Goal: Task Accomplishment & Management: Manage account settings

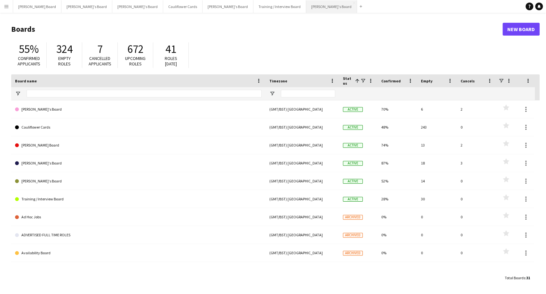
click at [306, 7] on button "[PERSON_NAME]'s Board Close" at bounding box center [331, 6] width 51 height 12
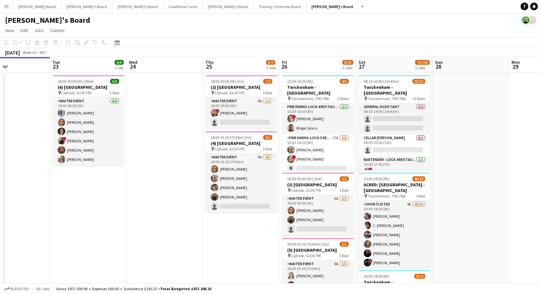
scroll to position [0, 274]
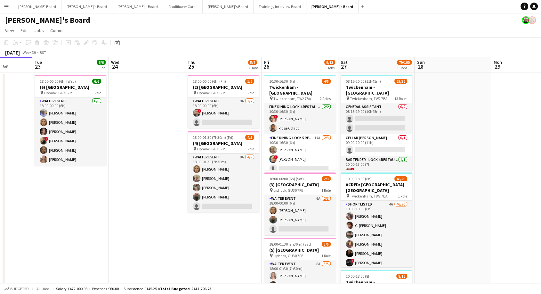
drag, startPoint x: 236, startPoint y: 201, endPoint x: 115, endPoint y: 198, distance: 121.0
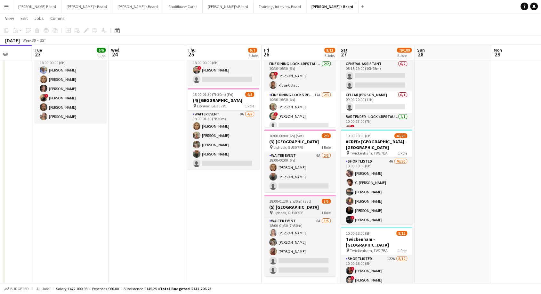
scroll to position [71, 0]
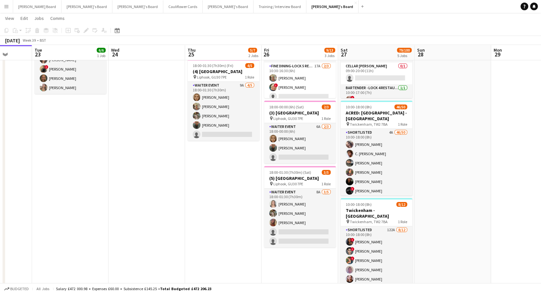
drag, startPoint x: 312, startPoint y: 136, endPoint x: 423, endPoint y: 134, distance: 111.1
click at [313, 136] on app-card-role "WAITER EVENT 6A [DATE] 18:00-00:00 (6h) [PERSON_NAME] single-neutral-actions" at bounding box center [300, 143] width 72 height 40
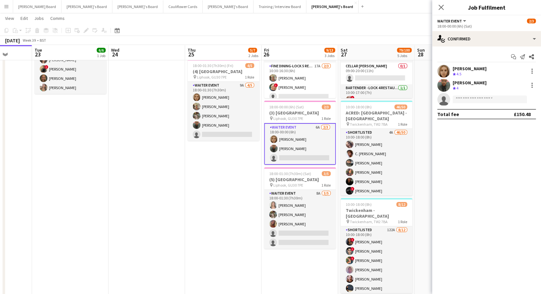
scroll to position [0, 274]
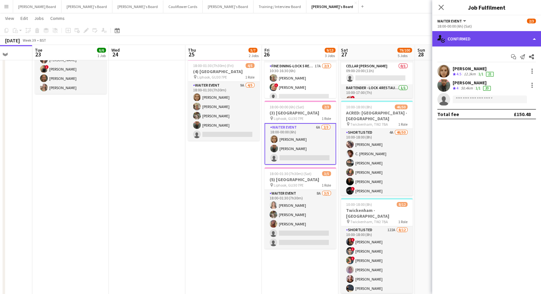
click at [488, 36] on div "single-neutral-actions-check-2 Confirmed" at bounding box center [486, 38] width 109 height 15
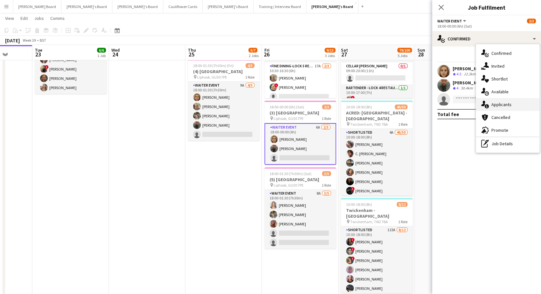
click at [504, 104] on span "Applicants" at bounding box center [501, 104] width 20 height 6
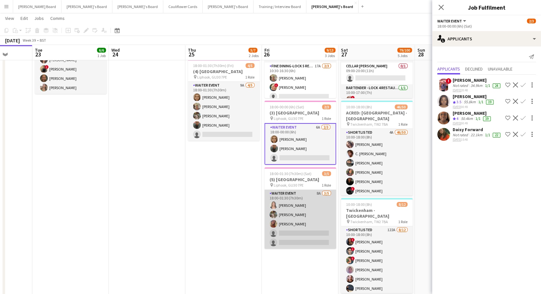
click at [302, 208] on app-card-role "WAITER EVENT 8A 3/5 18:00-01:30 (7h30m) Alice Appleyard Abigail Hodkinson Mirab…" at bounding box center [300, 218] width 72 height 59
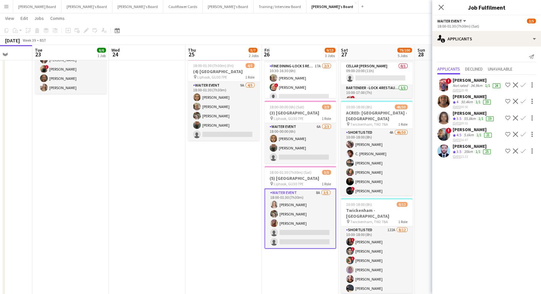
click at [522, 134] on app-icon "Confirm" at bounding box center [522, 134] width 5 height 5
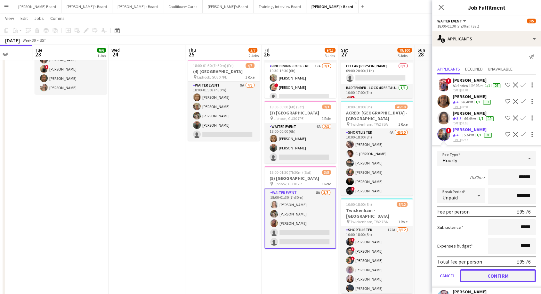
click at [504, 282] on button "Confirm" at bounding box center [498, 275] width 76 height 13
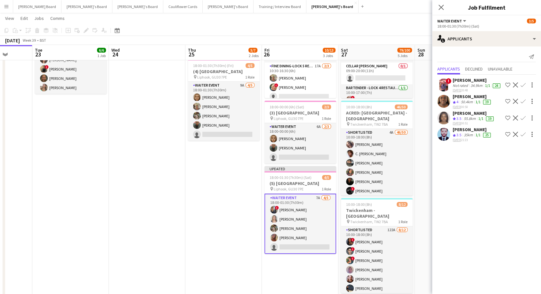
click at [466, 97] on div "[PERSON_NAME]" at bounding box center [472, 96] width 39 height 6
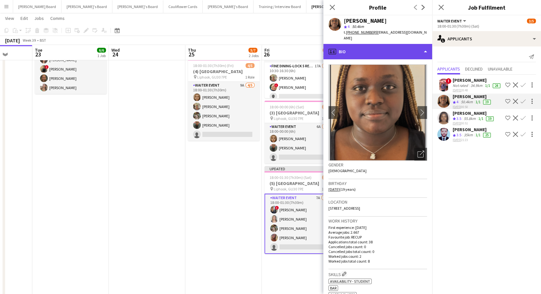
click at [362, 44] on div "profile Bio" at bounding box center [377, 51] width 109 height 15
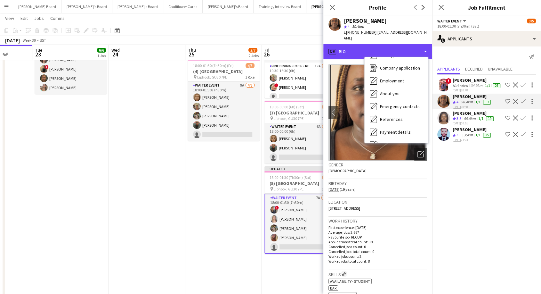
scroll to position [98, 0]
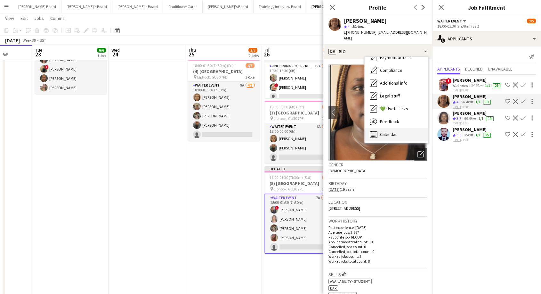
click at [385, 131] on span "Calendar" at bounding box center [388, 134] width 17 height 6
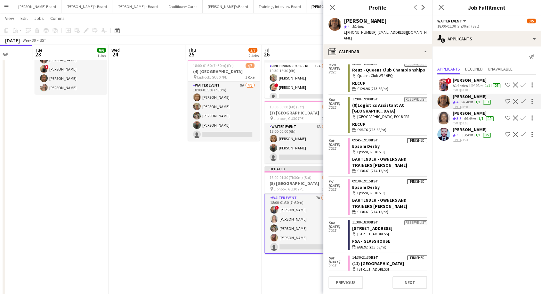
scroll to position [1151, 0]
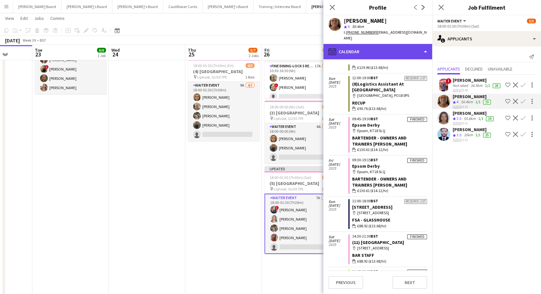
click at [369, 45] on div "calendar-full Calendar" at bounding box center [377, 51] width 109 height 15
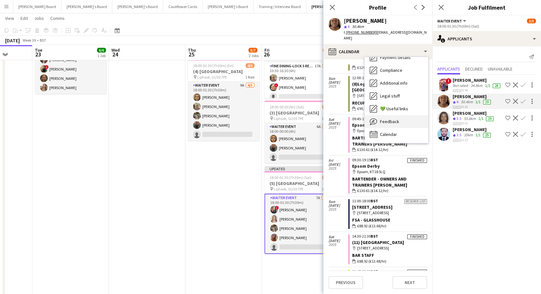
click at [397, 115] on div "Feedback Feedback" at bounding box center [396, 121] width 63 height 13
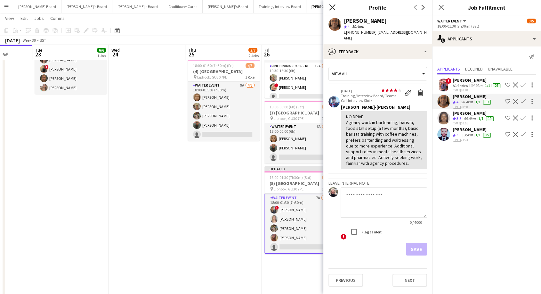
click at [333, 7] on icon "Close pop-in" at bounding box center [332, 7] width 6 height 6
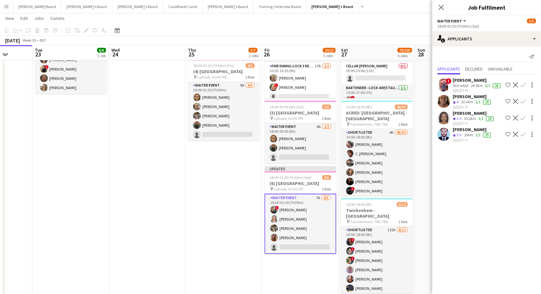
click at [324, 234] on app-card-role "WAITER EVENT 7A 4/5 18:00-01:30 (7h30m) ! Alex Buchholdt Alice Appleyard Abigai…" at bounding box center [300, 223] width 72 height 60
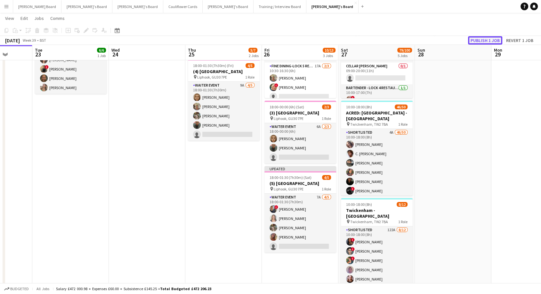
click at [480, 39] on button "Publish 1 job" at bounding box center [485, 40] width 34 height 8
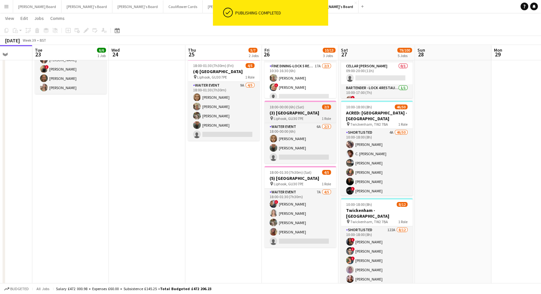
click at [286, 107] on span "18:00-00:00 (6h) (Sat)" at bounding box center [287, 106] width 35 height 5
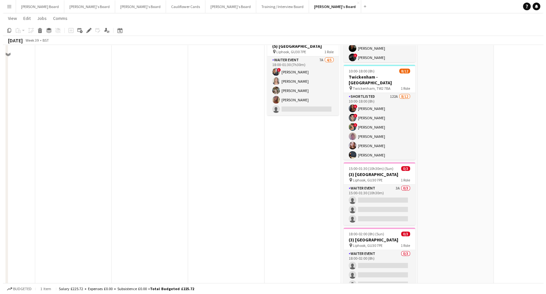
scroll to position [0, 0]
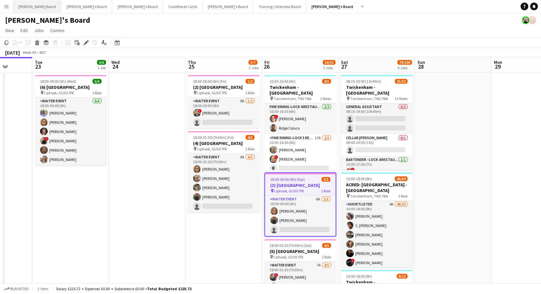
click at [35, 8] on button "[PERSON_NAME] Board Close" at bounding box center [37, 6] width 48 height 12
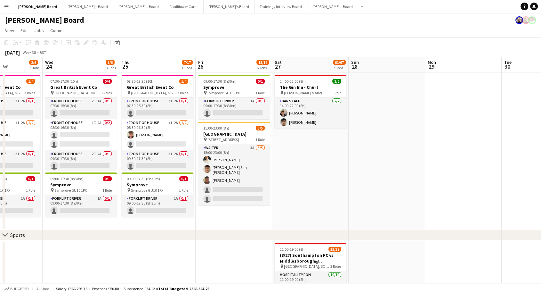
scroll to position [0, 189]
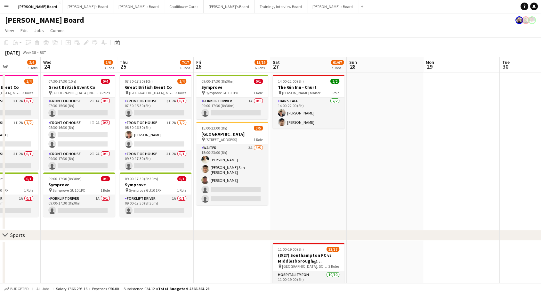
drag, startPoint x: 478, startPoint y: 175, endPoint x: 280, endPoint y: 190, distance: 198.4
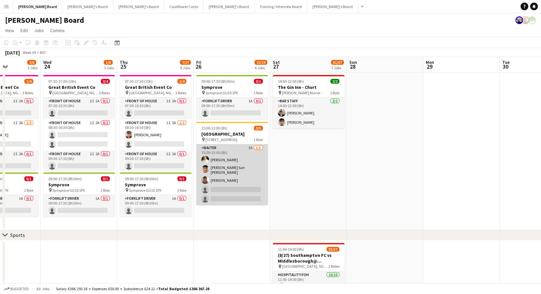
drag, startPoint x: 246, startPoint y: 159, endPoint x: 268, endPoint y: 165, distance: 22.7
click at [246, 159] on app-card-role "Waiter 3A [DATE] 15:00-23:00 (8h) [PERSON_NAME] [PERSON_NAME] San [PERSON_NAME]…" at bounding box center [232, 174] width 72 height 61
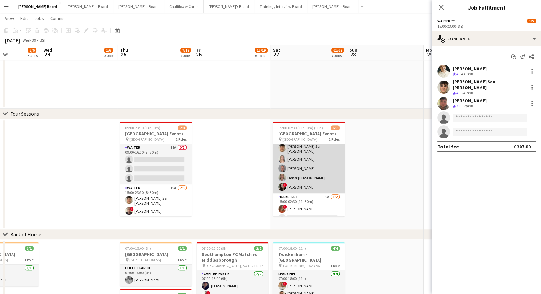
scroll to position [18, 0]
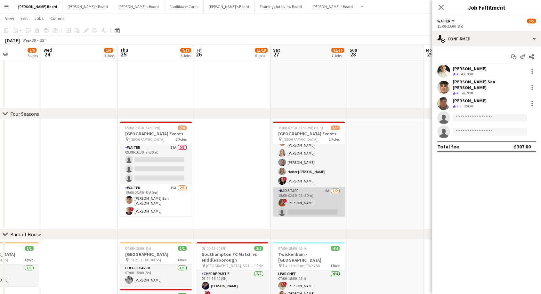
click at [320, 200] on app-card-role "BAR STAFF 6A 1/2 15:00-02:30 (11h30m) ! Olivia Mcloughlin single-neutral-actions" at bounding box center [309, 202] width 72 height 31
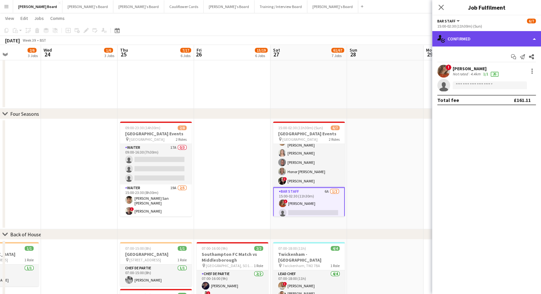
click at [478, 36] on div "single-neutral-actions-check-2 Confirmed" at bounding box center [486, 38] width 109 height 15
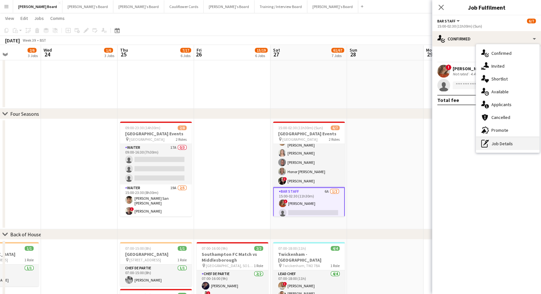
click at [505, 145] on div "pen-write Job Details" at bounding box center [507, 143] width 63 height 13
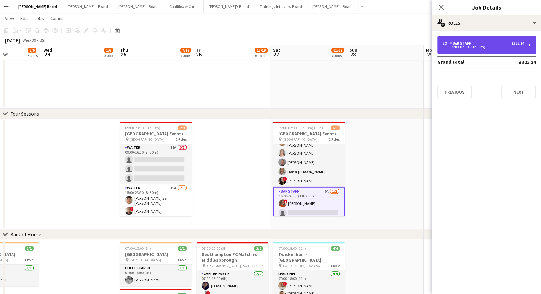
click at [481, 43] on div "2 x BAR STAFF £322.24" at bounding box center [483, 43] width 82 height 4
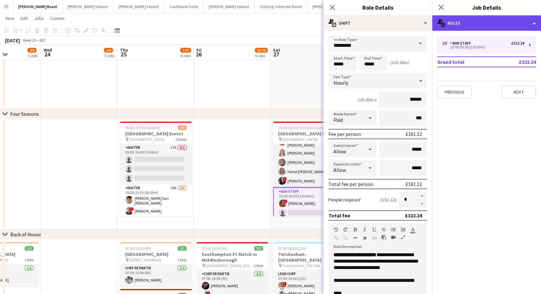
click at [473, 25] on div "multiple-users-add Roles" at bounding box center [486, 22] width 109 height 15
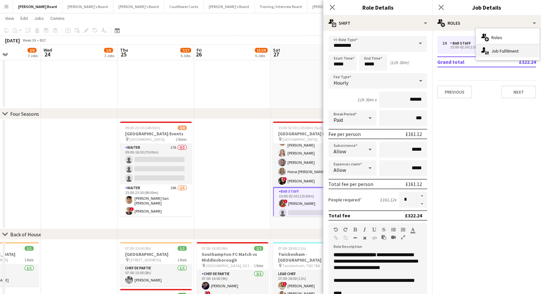
click at [503, 54] on div "single-neutral-actions-up-down Job Fulfilment" at bounding box center [507, 50] width 63 height 13
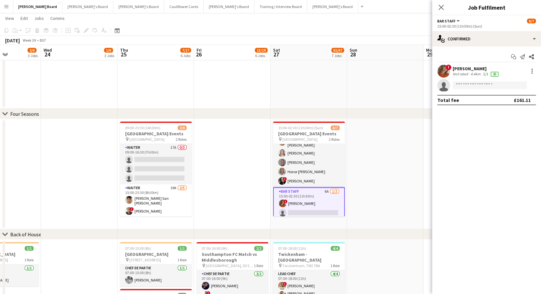
drag, startPoint x: 488, startPoint y: 27, endPoint x: 486, endPoint y: 36, distance: 9.4
click at [488, 27] on div "15:00-02:30 (11h30m) (Sun)" at bounding box center [486, 26] width 99 height 5
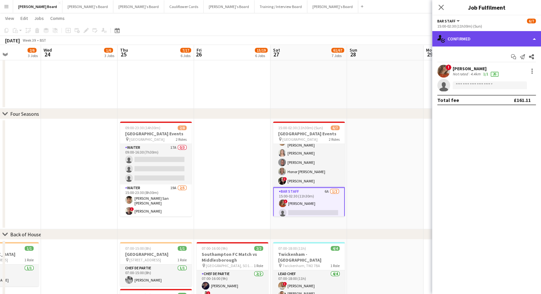
click at [486, 41] on div "single-neutral-actions-check-2 Confirmed" at bounding box center [486, 38] width 109 height 15
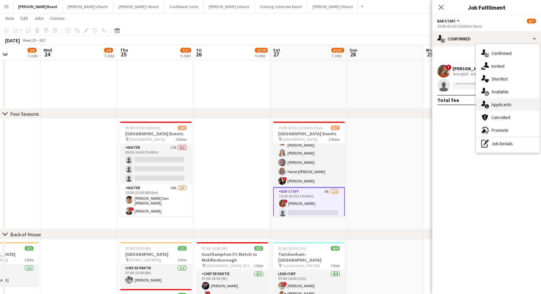
click at [501, 105] on span "Applicants" at bounding box center [501, 104] width 20 height 6
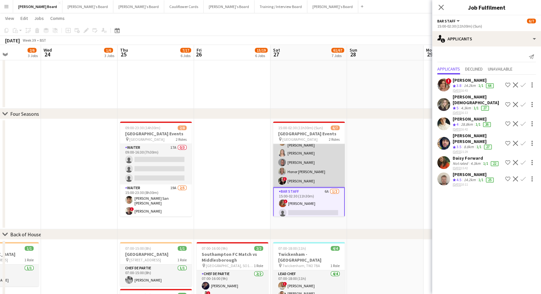
click at [310, 170] on app-card-role "Waiter 5/5 15:00-23:30 (8h30m) Cameron San Emeterio Alice Appleyard Oliver Salt…" at bounding box center [309, 156] width 72 height 61
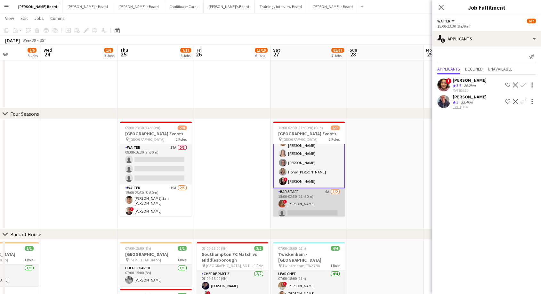
click at [303, 203] on app-card-role "BAR STAFF 6A 1/2 15:00-02:30 (11h30m) ! Olivia Mcloughlin single-neutral-actions" at bounding box center [309, 203] width 72 height 31
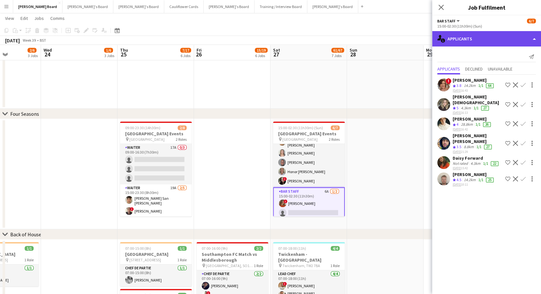
click at [488, 41] on div "single-neutral-actions-information Applicants" at bounding box center [486, 38] width 109 height 15
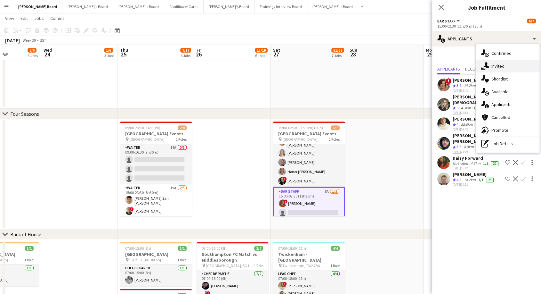
click at [499, 65] on span "Invited" at bounding box center [497, 66] width 13 height 6
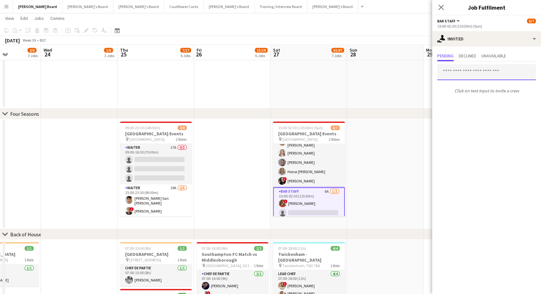
click at [475, 75] on input "text" at bounding box center [486, 72] width 99 height 16
type input "*******"
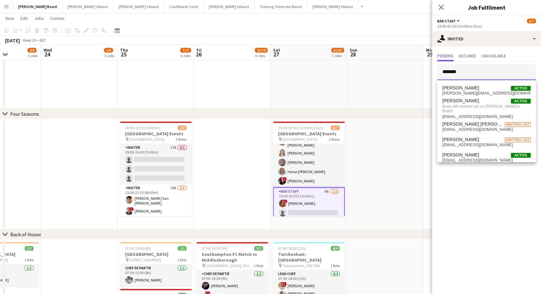
drag, startPoint x: 476, startPoint y: 71, endPoint x: 377, endPoint y: 75, distance: 99.3
click at [377, 75] on body "Menu Boards Boards Boards All jobs Status Workforce Workforce My Workforce Recr…" at bounding box center [270, 153] width 541 height 1089
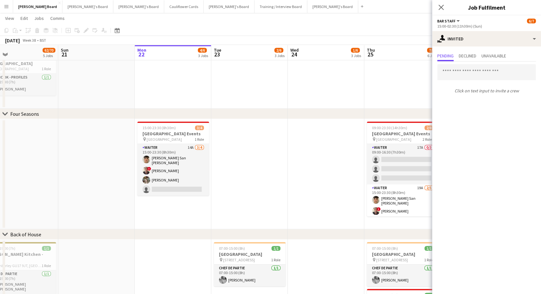
scroll to position [0, 160]
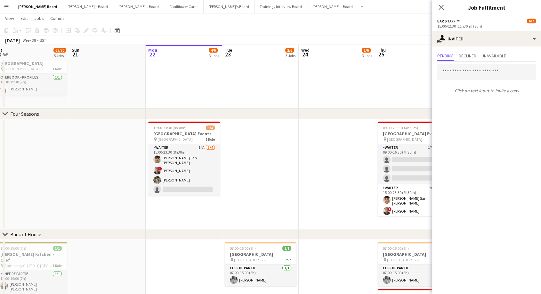
drag, startPoint x: 66, startPoint y: 157, endPoint x: 324, endPoint y: 150, distance: 258.1
click at [324, 150] on app-calendar-viewport "Thu 18 1/1 1 Job Fri 19 4/4 2 Jobs Sat 20 62/70 5 Jobs Sun 21 Mon 22 4/6 3 Jobs…" at bounding box center [270, 160] width 541 height 1053
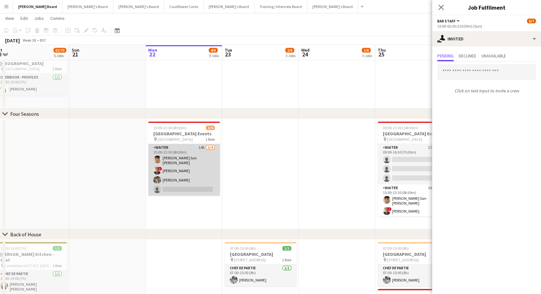
click at [196, 173] on app-card-role "Waiter 14A [DATE] 15:00-23:30 (8h30m) [PERSON_NAME] San [PERSON_NAME] ! [PERSON…" at bounding box center [184, 170] width 72 height 52
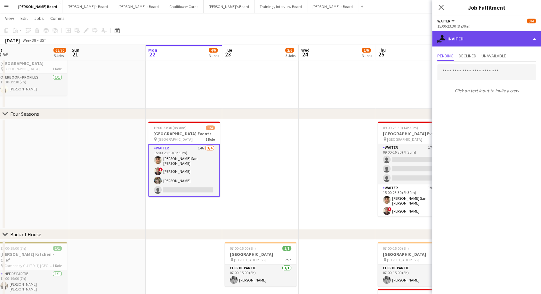
drag, startPoint x: 470, startPoint y: 40, endPoint x: 490, endPoint y: 59, distance: 27.9
click at [470, 40] on div "single-neutral-actions-share-1 Invited" at bounding box center [486, 38] width 109 height 15
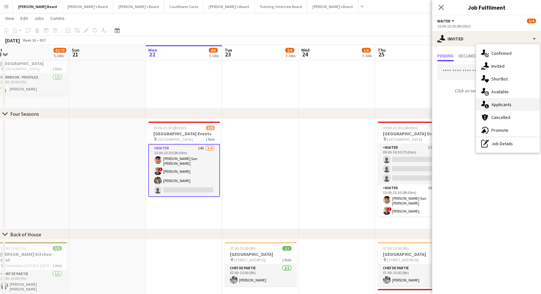
click at [503, 104] on span "Applicants" at bounding box center [501, 104] width 20 height 6
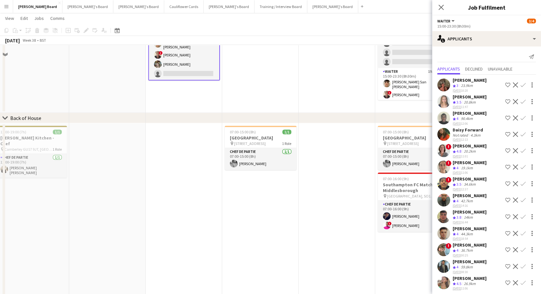
scroll to position [391, 0]
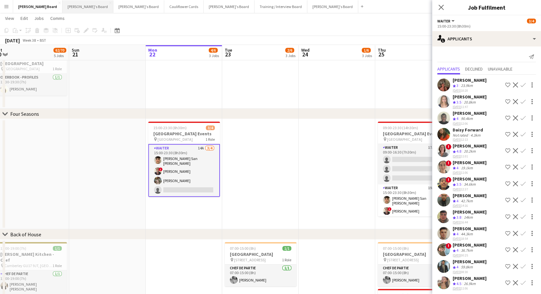
click at [62, 6] on button "Jakub's Board Close" at bounding box center [87, 6] width 51 height 12
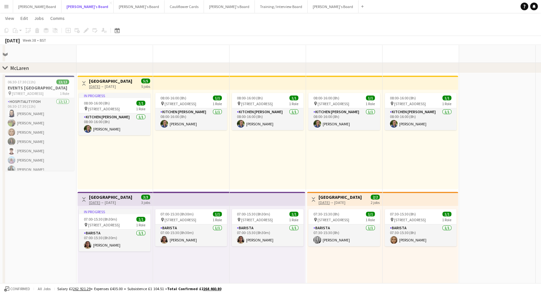
scroll to position [178, 0]
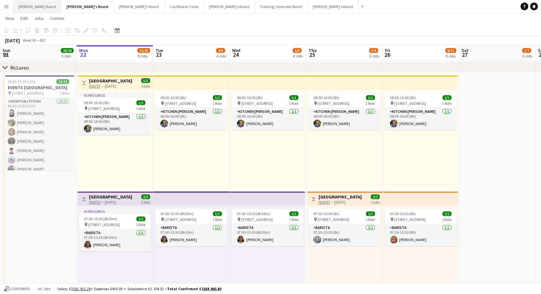
click at [23, 7] on button "[PERSON_NAME] Board Close" at bounding box center [37, 6] width 48 height 12
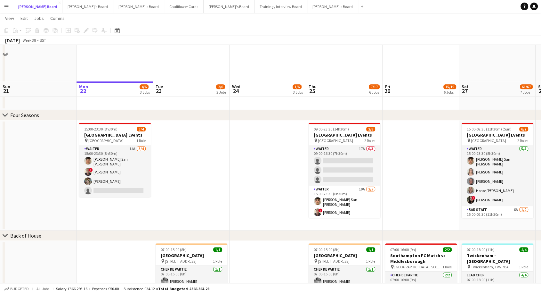
scroll to position [427, 0]
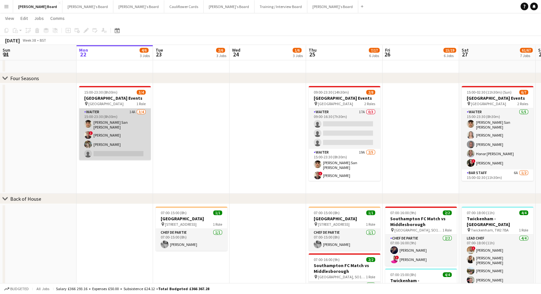
click at [117, 143] on app-card-role "Waiter 14A [DATE] 15:00-23:30 (8h30m) [PERSON_NAME] San [PERSON_NAME] ! [PERSON…" at bounding box center [115, 134] width 72 height 52
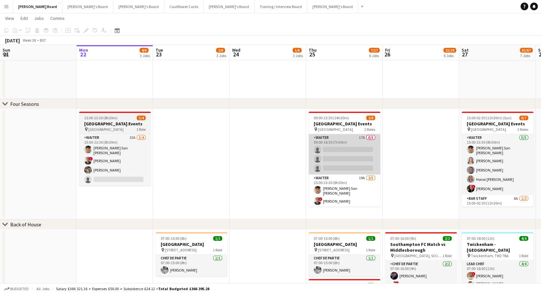
scroll to position [391, 0]
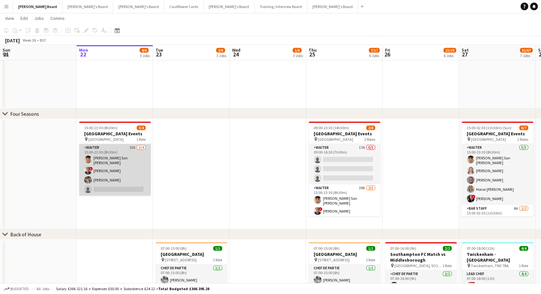
click at [126, 177] on app-card-role "Waiter 15A 3/4 15:00-23:30 (8h30m) Cameron San Emeterio ! Oji Adoh Abigail Hodk…" at bounding box center [115, 170] width 72 height 52
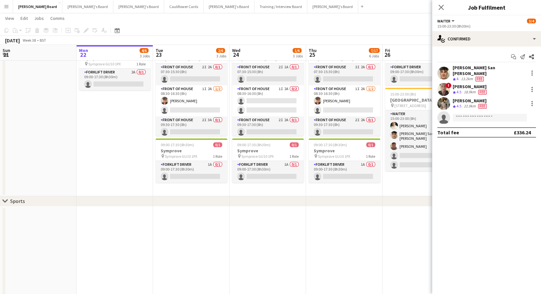
scroll to position [0, 0]
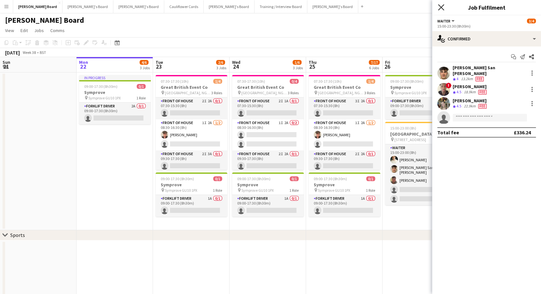
click at [442, 8] on icon at bounding box center [441, 7] width 6 height 6
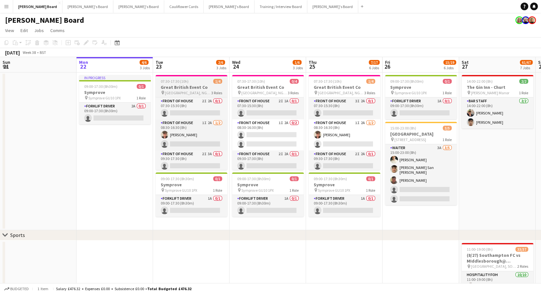
click at [195, 93] on div "pin Newark, NG24 2NY 3 Roles" at bounding box center [192, 92] width 72 height 5
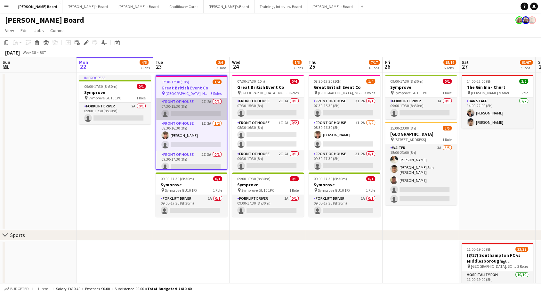
click at [181, 117] on app-card-role "FRONT OF HOUSE 2I 2A 0/1 07:30-15:30 (8h) single-neutral-actions" at bounding box center [191, 109] width 70 height 22
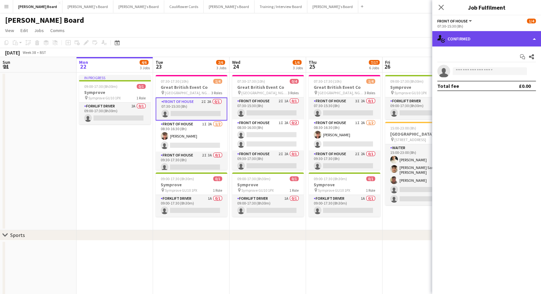
click at [486, 34] on div "single-neutral-actions-check-2 Confirmed" at bounding box center [486, 38] width 109 height 15
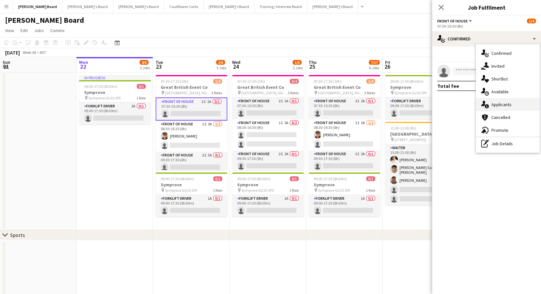
drag, startPoint x: 507, startPoint y: 92, endPoint x: 508, endPoint y: 107, distance: 15.0
click at [508, 107] on div "single-neutral-actions-check-2 Confirmed single-neutral-actions-share-1 Invited…" at bounding box center [507, 98] width 63 height 108
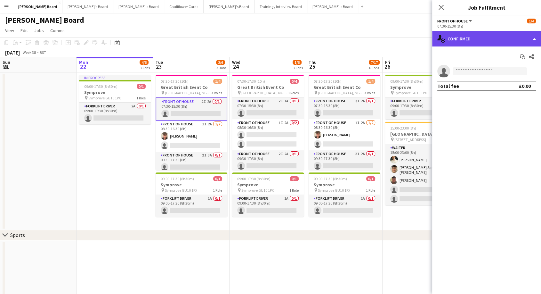
click at [499, 38] on div "single-neutral-actions-check-2 Confirmed" at bounding box center [486, 38] width 109 height 15
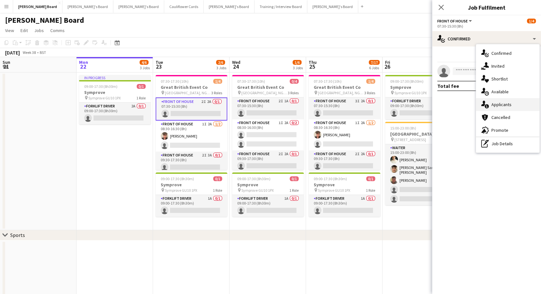
click at [515, 106] on div "single-neutral-actions-information Applicants" at bounding box center [507, 104] width 63 height 13
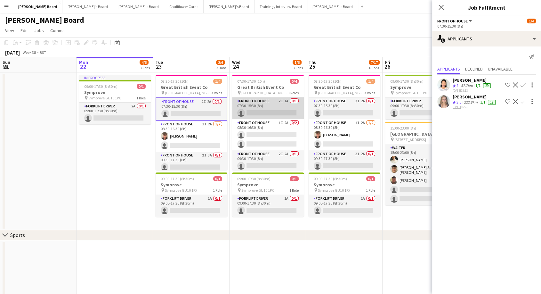
click at [266, 105] on app-card-role "FRONT OF HOUSE 2I 1A 0/1 07:30-15:30 (8h) single-neutral-actions" at bounding box center [268, 108] width 72 height 22
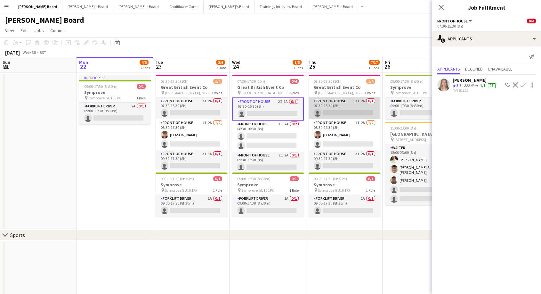
click at [353, 110] on app-card-role "FRONT OF HOUSE 3I 2A 0/1 07:30-15:30 (8h) single-neutral-actions" at bounding box center [345, 108] width 72 height 22
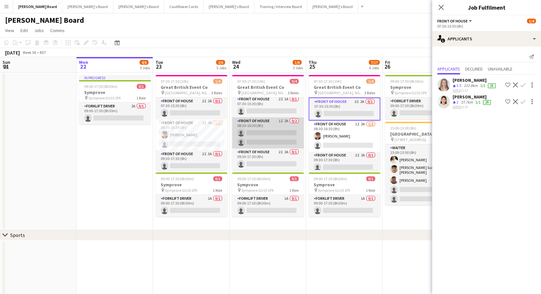
scroll to position [2, 0]
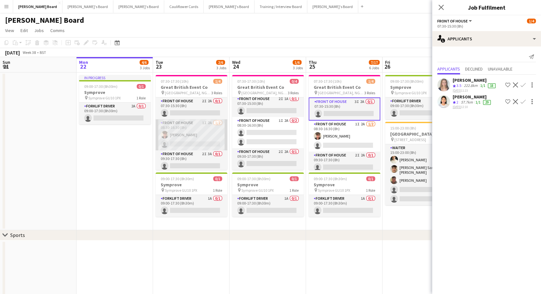
click at [201, 137] on app-card-role "FRONT OF HOUSE 1I 2A 1/2 08:30-16:30 (8h) Austin Venables single-neutral-actions" at bounding box center [192, 134] width 72 height 31
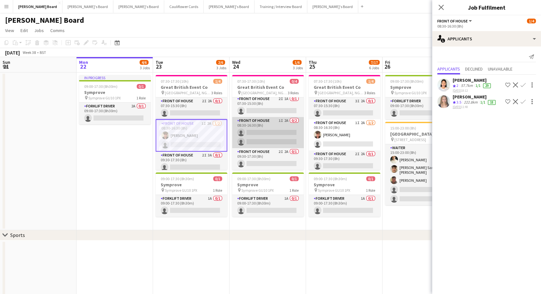
drag, startPoint x: 264, startPoint y: 140, endPoint x: 286, endPoint y: 146, distance: 22.1
click at [265, 140] on app-card-role "FRONT OF HOUSE 1I 2A 0/2 08:30-16:30 (8h) single-neutral-actions single-neutral…" at bounding box center [268, 132] width 72 height 31
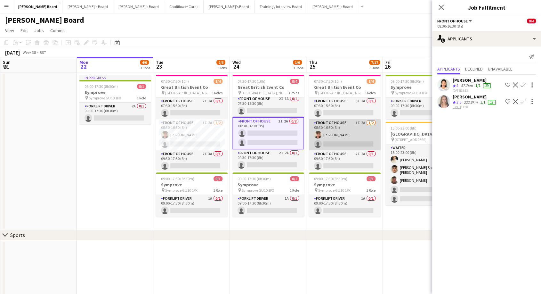
click at [339, 134] on app-card-role "FRONT OF HOUSE 1I 2A 1/2 08:30-16:30 (8h) Austin Venables single-neutral-actions" at bounding box center [345, 134] width 72 height 31
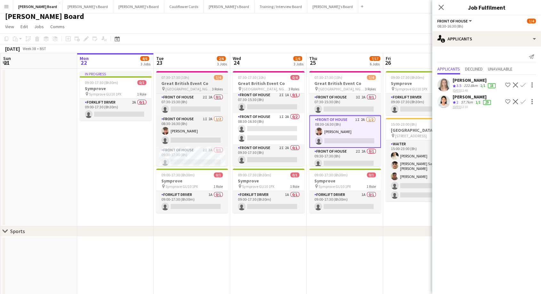
scroll to position [0, 0]
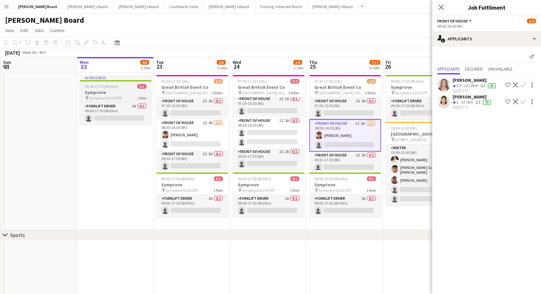
click at [113, 98] on span "Symprove GU10 1PX" at bounding box center [105, 97] width 32 height 5
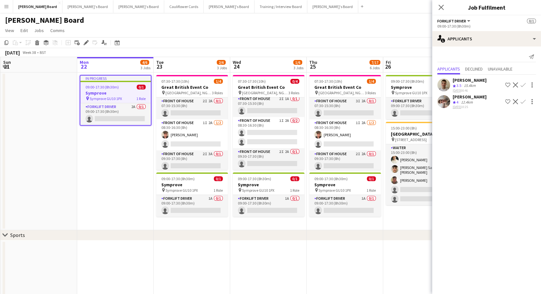
click at [479, 83] on div "[PERSON_NAME]" at bounding box center [470, 80] width 34 height 6
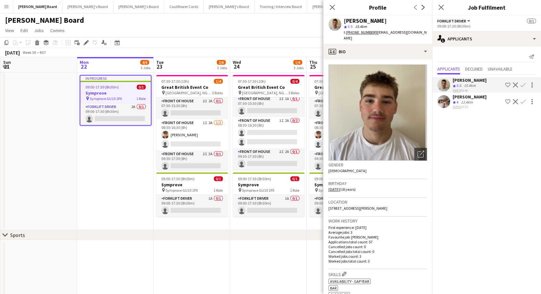
click at [466, 95] on div "[PERSON_NAME]" at bounding box center [470, 97] width 34 height 6
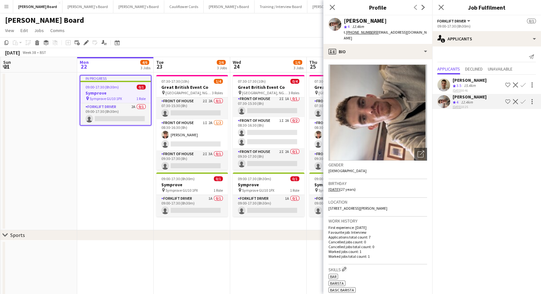
click at [480, 81] on div "[PERSON_NAME]" at bounding box center [470, 80] width 34 height 6
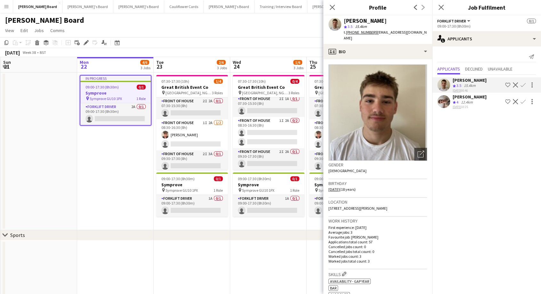
click at [467, 98] on div "[PERSON_NAME]" at bounding box center [470, 97] width 34 height 6
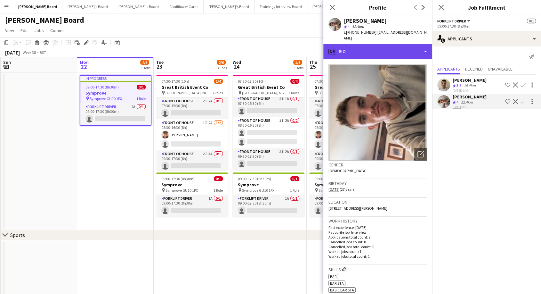
click at [365, 49] on div "profile Bio" at bounding box center [377, 51] width 109 height 15
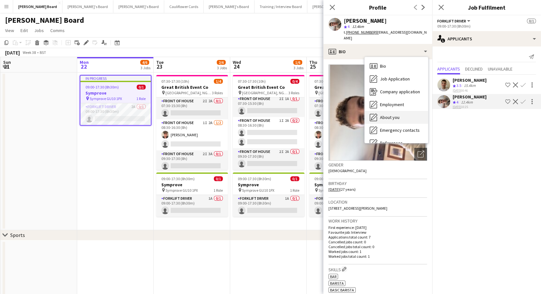
click at [396, 114] on span "About you" at bounding box center [390, 117] width 20 height 6
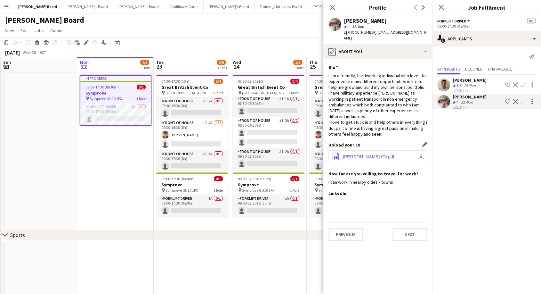
click at [368, 154] on span "HARRY CV.pdf" at bounding box center [369, 156] width 52 height 5
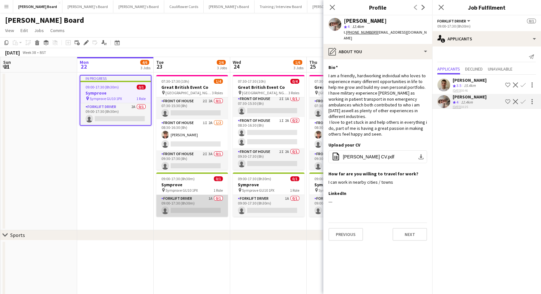
click at [190, 195] on app-card-role "Forklift Driver 1A 0/1 09:00-17:30 (8h30m) single-neutral-actions" at bounding box center [192, 206] width 72 height 22
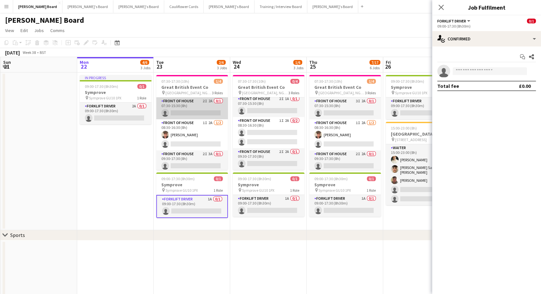
scroll to position [2, 0]
click at [442, 7] on icon "Close pop-in" at bounding box center [441, 7] width 5 height 5
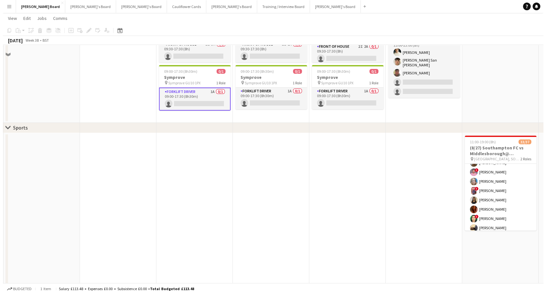
scroll to position [0, 0]
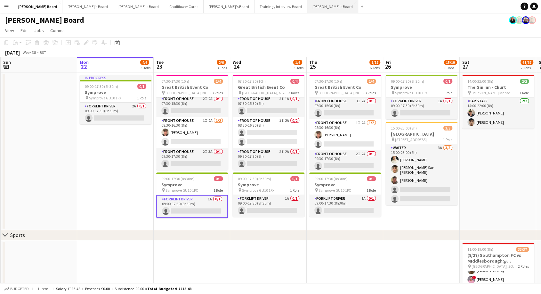
click at [307, 5] on button "[PERSON_NAME]'s Board Close" at bounding box center [332, 6] width 51 height 12
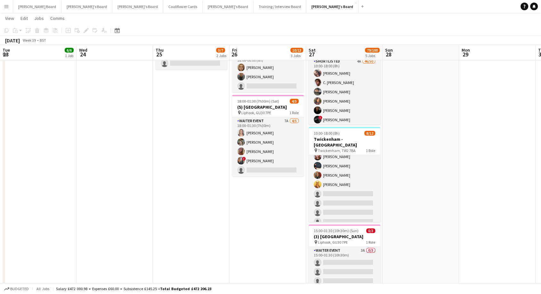
scroll to position [0, 309]
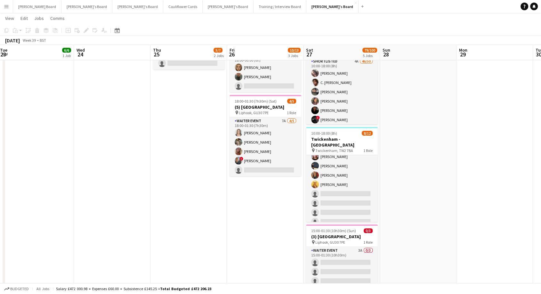
drag, startPoint x: 314, startPoint y: 151, endPoint x: 158, endPoint y: 164, distance: 156.1
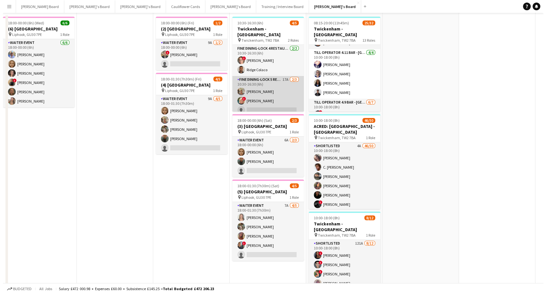
scroll to position [0, 0]
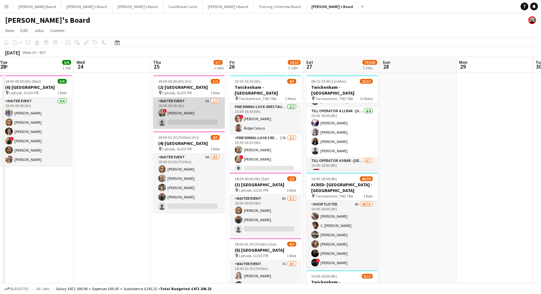
click at [179, 112] on app-card-role "WAITER EVENT 9A [DATE] 18:00-00:00 (6h) ! [PERSON_NAME] single-neutral-actions" at bounding box center [189, 112] width 72 height 31
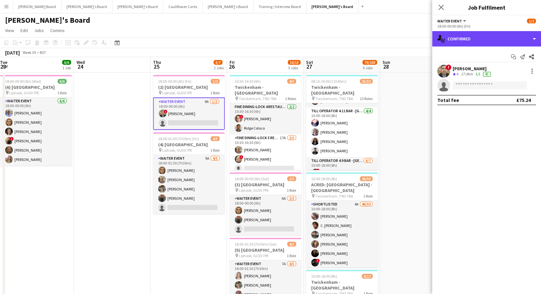
drag, startPoint x: 480, startPoint y: 41, endPoint x: 499, endPoint y: 64, distance: 30.2
click at [480, 41] on div "single-neutral-actions-check-2 Confirmed" at bounding box center [486, 38] width 109 height 15
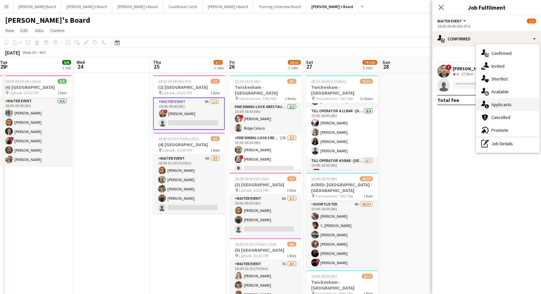
click at [504, 108] on div "single-neutral-actions-information Applicants" at bounding box center [507, 104] width 63 height 13
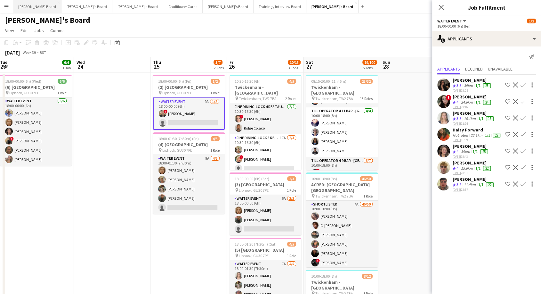
click at [18, 8] on button "[PERSON_NAME] Board Close" at bounding box center [37, 6] width 48 height 12
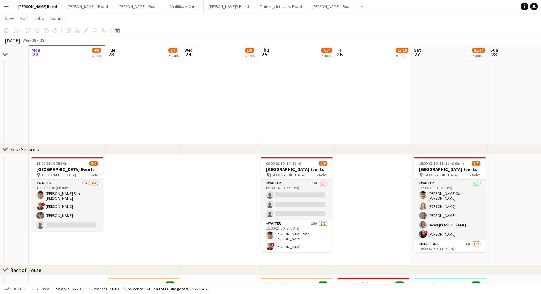
scroll to position [0, 202]
drag, startPoint x: 423, startPoint y: 210, endPoint x: 374, endPoint y: 213, distance: 48.7
click at [374, 213] on app-calendar-viewport "Fri 19 4/4 2 Jobs Sat 20 62/70 5 Jobs Sun 21 Mon 22 4/6 3 Jobs Tue 23 2/6 3 Job…" at bounding box center [270, 195] width 541 height 1053
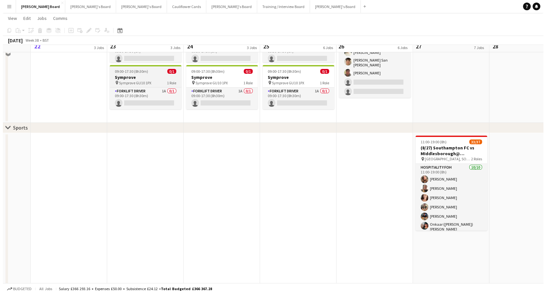
scroll to position [0, 0]
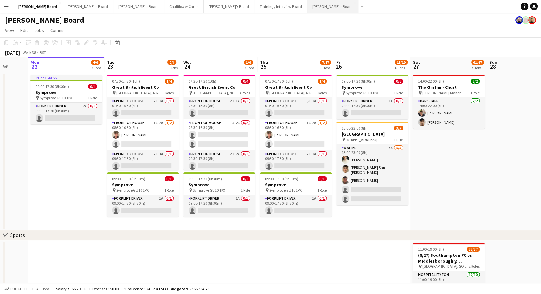
click at [307, 5] on button "[PERSON_NAME]'s Board Close" at bounding box center [332, 6] width 51 height 12
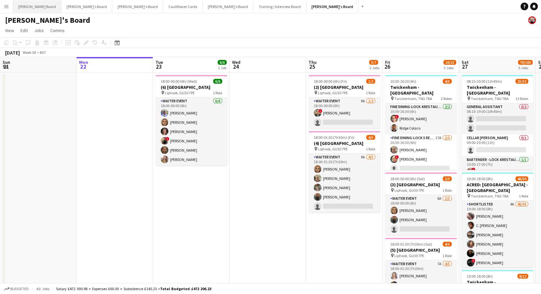
click at [32, 8] on button "[PERSON_NAME] Board Close" at bounding box center [37, 6] width 48 height 12
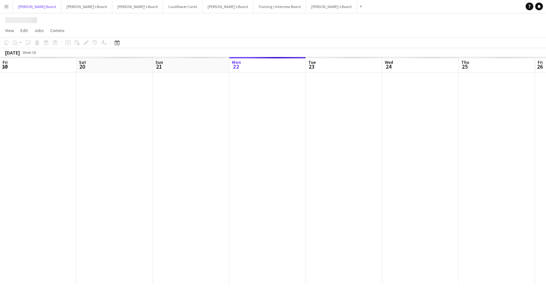
scroll to position [0, 153]
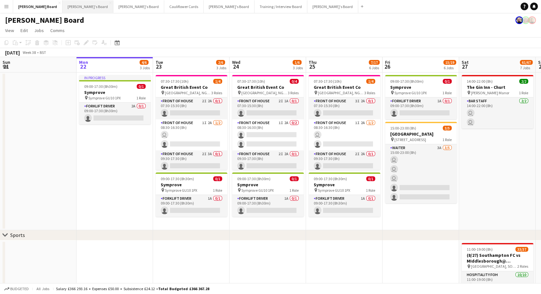
click at [62, 10] on button "Jakub's Board Close" at bounding box center [87, 6] width 51 height 12
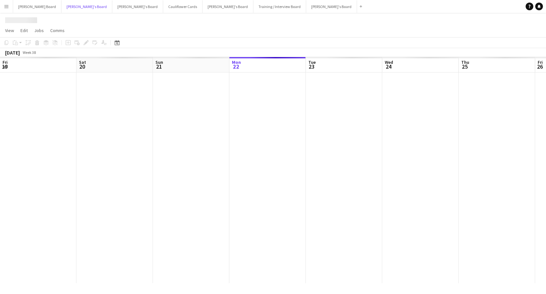
scroll to position [0, 153]
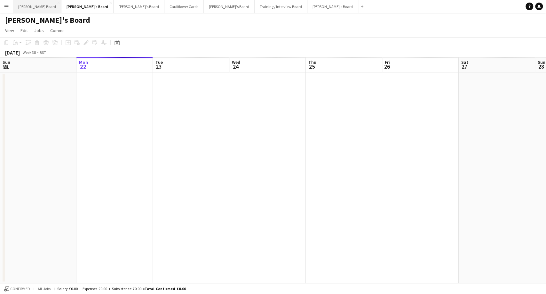
click at [34, 6] on button "[PERSON_NAME] Board Close" at bounding box center [37, 6] width 48 height 12
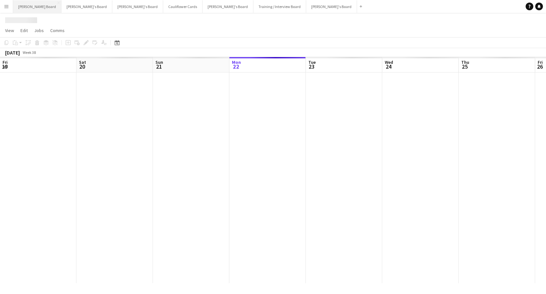
scroll to position [0, 153]
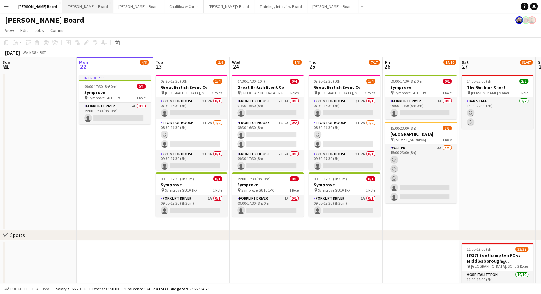
click at [62, 8] on button "Jakub's Board Close" at bounding box center [87, 6] width 51 height 12
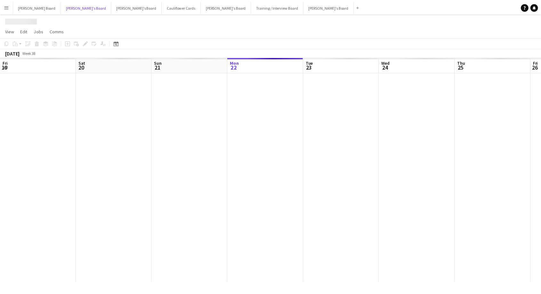
scroll to position [0, 153]
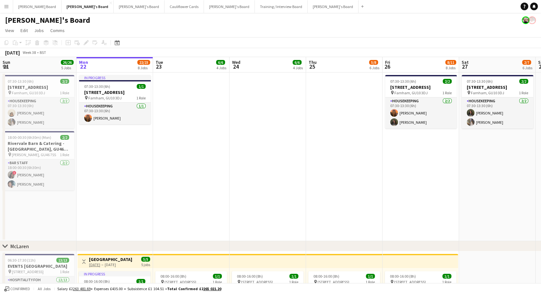
click at [106, 13] on div "[PERSON_NAME]'s Board" at bounding box center [270, 19] width 541 height 12
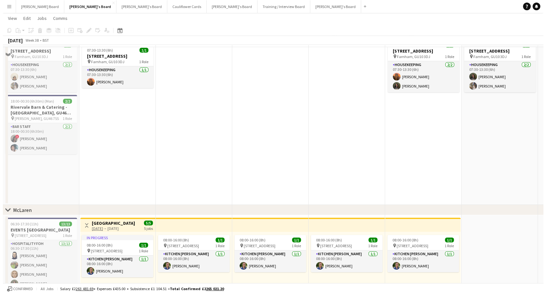
scroll to position [0, 0]
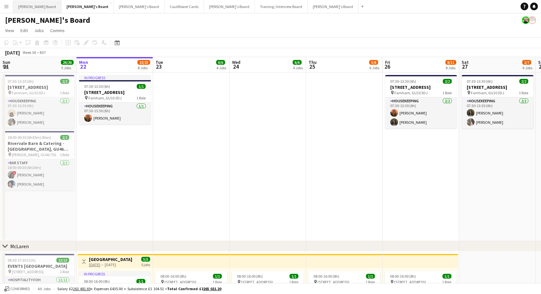
click at [25, 6] on button "[PERSON_NAME] Board Close" at bounding box center [37, 6] width 48 height 12
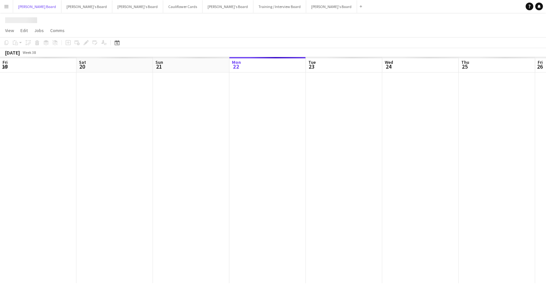
scroll to position [0, 153]
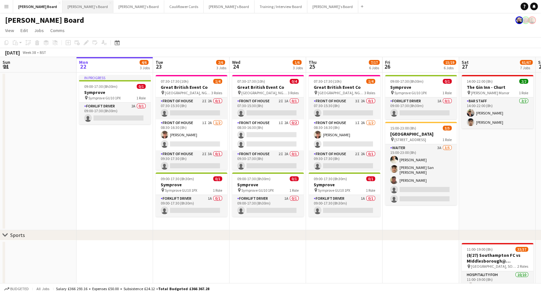
click at [62, 9] on button "Jakub's Board Close" at bounding box center [87, 6] width 51 height 12
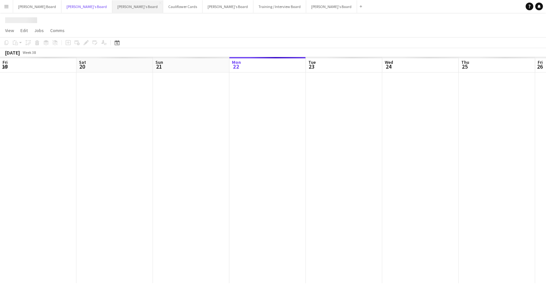
scroll to position [0, 153]
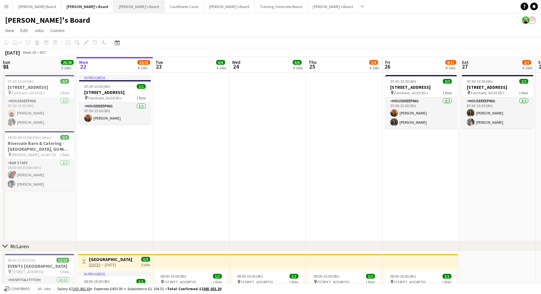
click at [114, 7] on button "[PERSON_NAME]'s Board Close" at bounding box center [139, 6] width 51 height 12
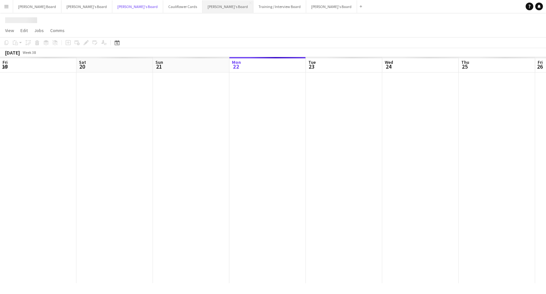
scroll to position [0, 153]
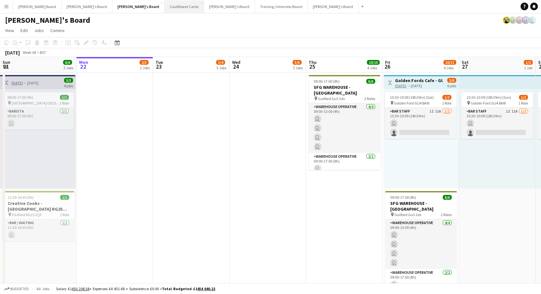
click at [165, 7] on button "Cauliflower Cards Close" at bounding box center [184, 6] width 39 height 12
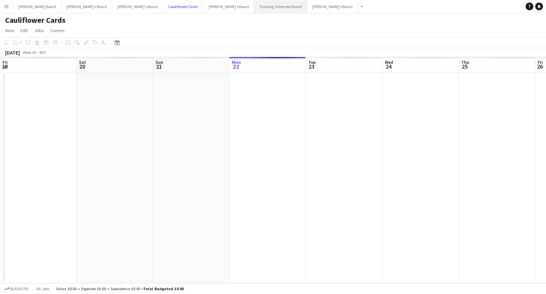
scroll to position [0, 153]
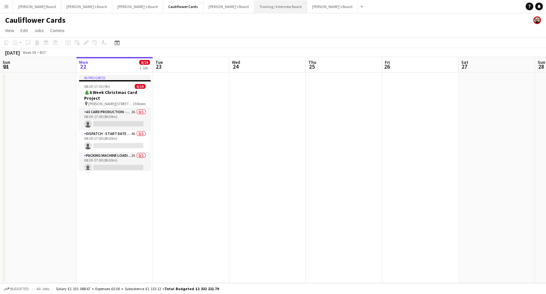
click at [254, 9] on button "Training / Interview Board Close" at bounding box center [280, 6] width 53 height 12
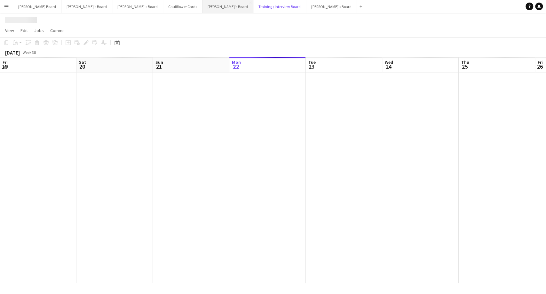
scroll to position [0, 153]
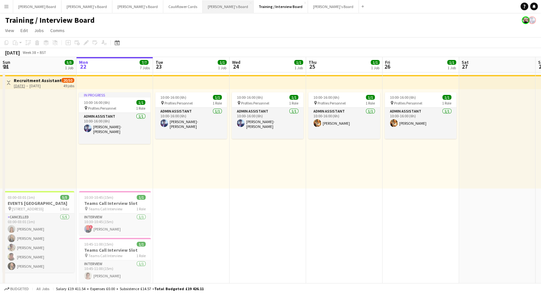
click at [203, 9] on button "Luke's Board Close" at bounding box center [228, 6] width 51 height 12
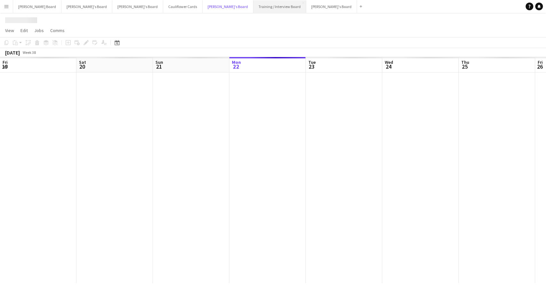
scroll to position [0, 153]
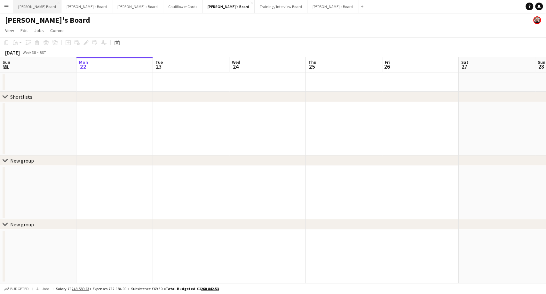
click at [31, 7] on button "[PERSON_NAME] Board Close" at bounding box center [37, 6] width 48 height 12
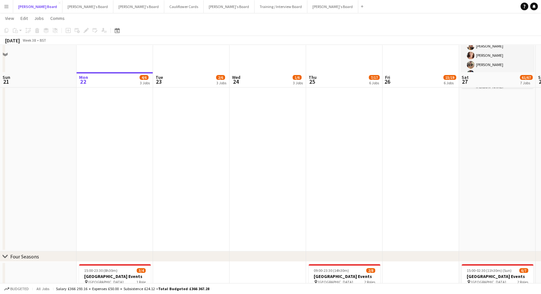
scroll to position [391, 0]
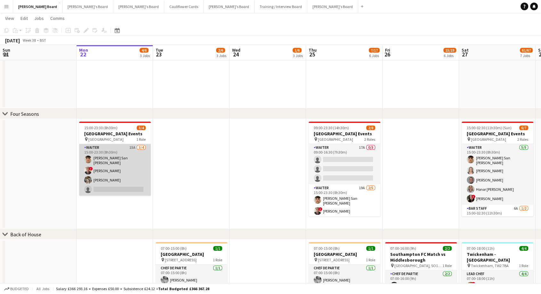
click at [125, 151] on app-card-role "Waiter 15A 3/4 15:00-23:30 (8h30m) Cameron San Emeterio ! Oji Adoh Abigail Hodk…" at bounding box center [115, 170] width 72 height 52
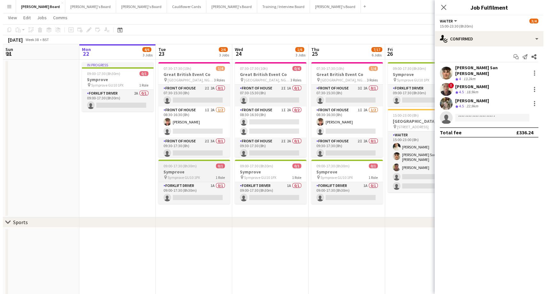
scroll to position [0, 0]
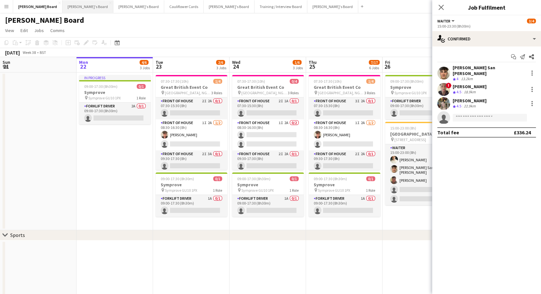
click at [62, 5] on button "Jakub's Board Close" at bounding box center [87, 6] width 51 height 12
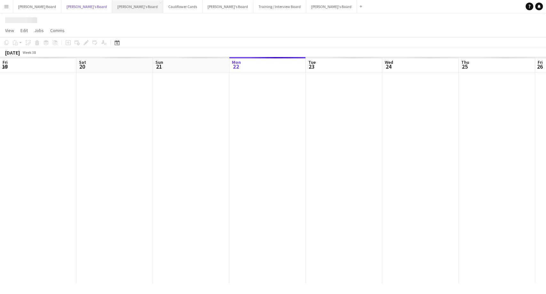
scroll to position [0, 153]
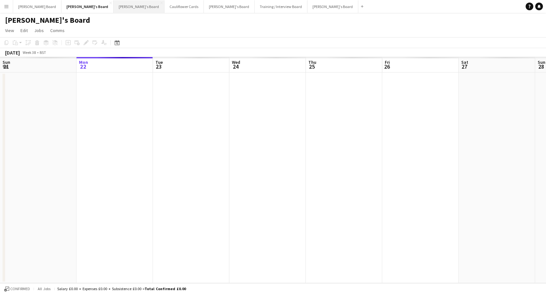
click at [114, 9] on button "[PERSON_NAME]'s Board Close" at bounding box center [139, 6] width 51 height 12
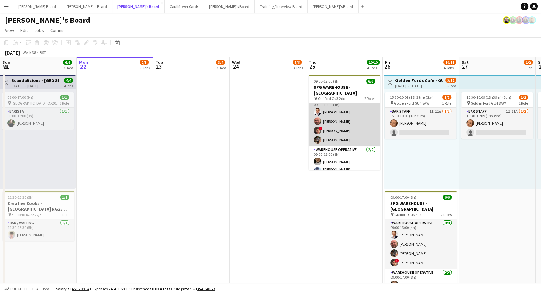
scroll to position [8, 0]
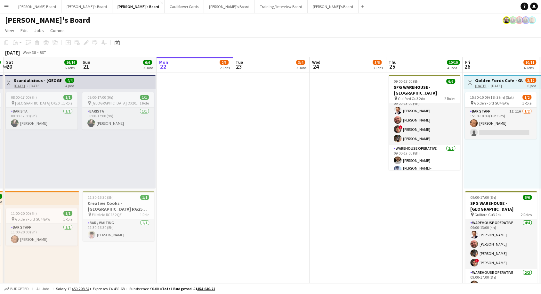
drag, startPoint x: 102, startPoint y: 163, endPoint x: 152, endPoint y: 174, distance: 51.9
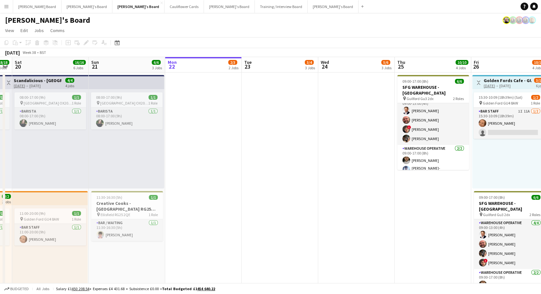
scroll to position [0, 136]
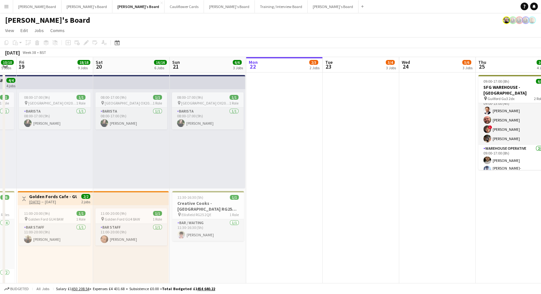
drag, startPoint x: 34, startPoint y: 166, endPoint x: 123, endPoint y: 179, distance: 90.2
click at [146, 240] on app-card-role "BAR STAFF 1/1 11:00-20:00 (9h) Sophie Woodgates" at bounding box center [131, 234] width 72 height 22
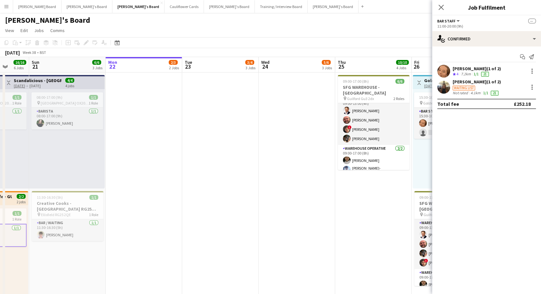
drag, startPoint x: 369, startPoint y: 167, endPoint x: 228, endPoint y: 185, distance: 141.7
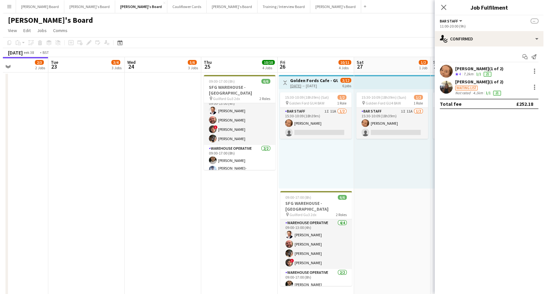
scroll to position [0, 305]
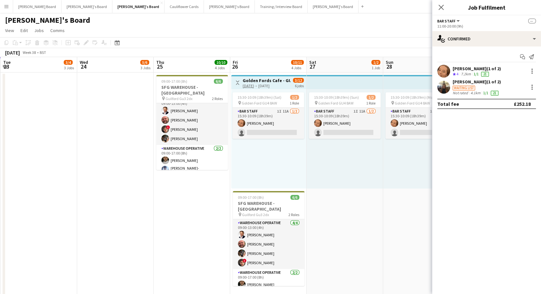
drag, startPoint x: 361, startPoint y: 176, endPoint x: 179, endPoint y: 205, distance: 183.8
click at [65, 5] on button "Jakub's Board Close" at bounding box center [86, 6] width 51 height 12
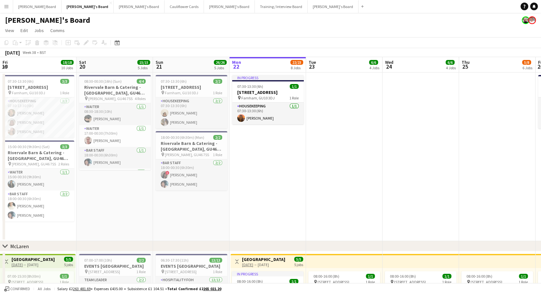
scroll to position [0, 158]
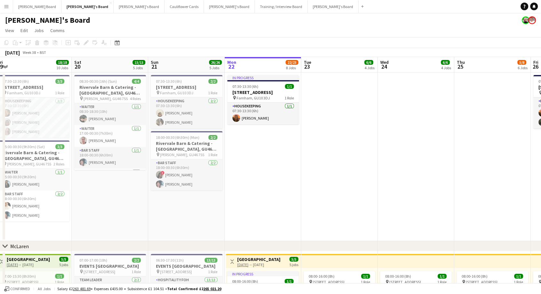
drag, startPoint x: 101, startPoint y: 146, endPoint x: 249, endPoint y: 166, distance: 149.5
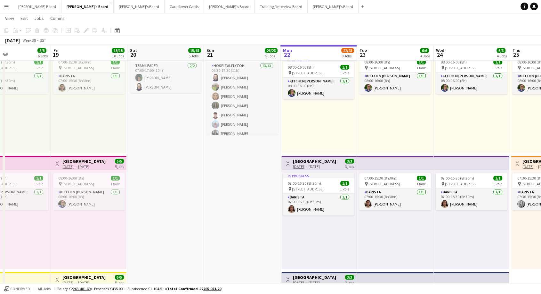
scroll to position [0, 185]
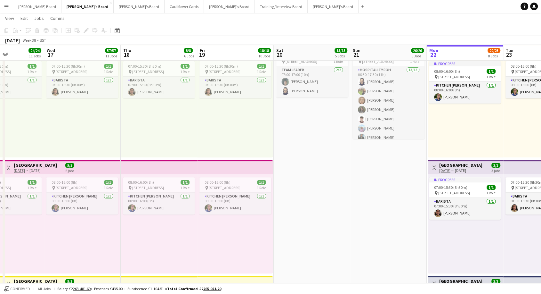
drag, startPoint x: 88, startPoint y: 161, endPoint x: 290, endPoint y: 201, distance: 205.8
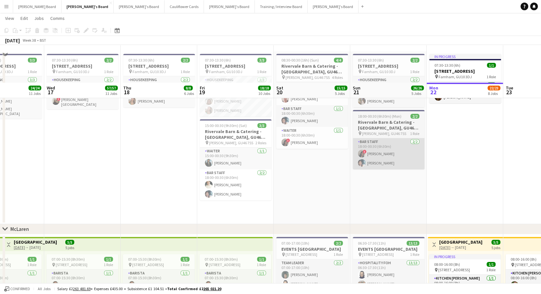
scroll to position [0, 0]
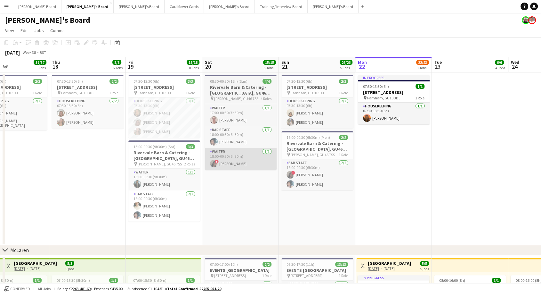
drag, startPoint x: 441, startPoint y: 192, endPoint x: 228, endPoint y: 156, distance: 216.8
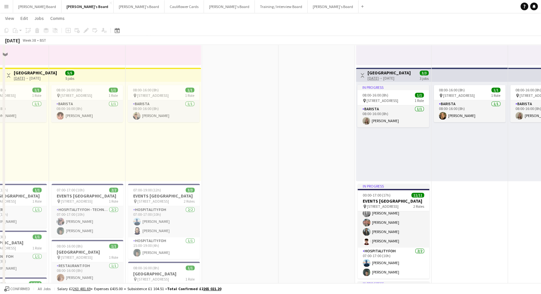
scroll to position [356, 0]
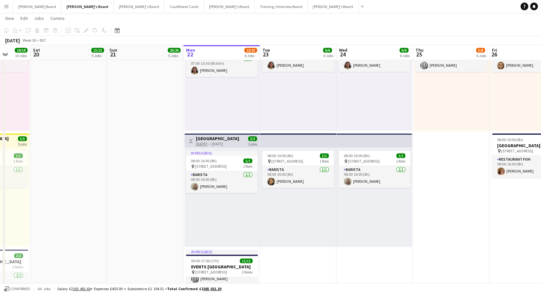
drag, startPoint x: 461, startPoint y: 167, endPoint x: 288, endPoint y: 155, distance: 173.3
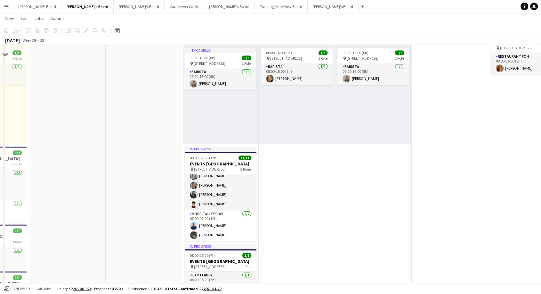
scroll to position [498, 0]
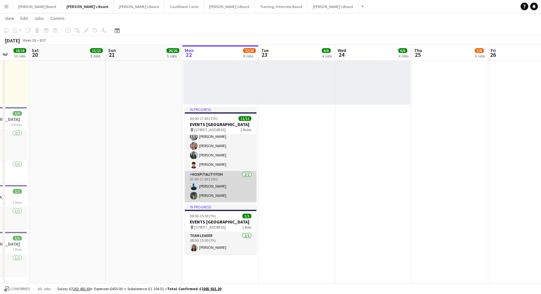
click at [224, 178] on app-card-role "Hospitality FOH 2/2 07:00-17:00 (10h) Daniel de Caestecker Harrison Clarke" at bounding box center [221, 186] width 72 height 31
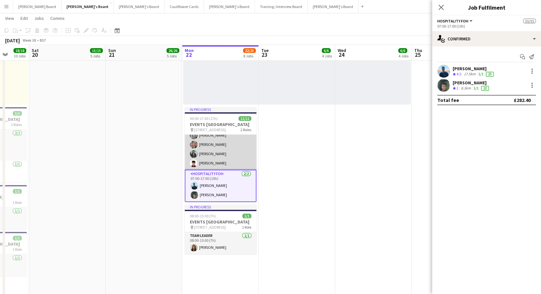
click at [222, 151] on app-card-role "4 Hour Shift Compensation 9/9 00:00-04:00 (4h) Sabrina Farruggio Lesley Sherwoo…" at bounding box center [221, 121] width 72 height 96
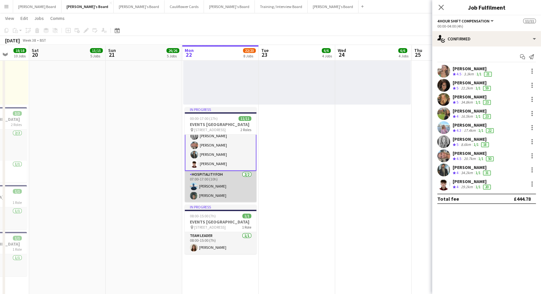
scroll to position [0, 277]
click at [227, 193] on app-card-role "Hospitality FOH 2/2 07:00-17:00 (10h) Daniel de Caestecker Harrison Clarke" at bounding box center [221, 186] width 72 height 31
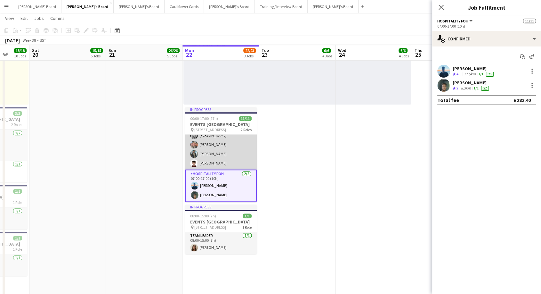
click at [221, 156] on app-card-role "4 Hour Shift Compensation 9/9 00:00-04:00 (4h) Sabrina Farruggio Lesley Sherwoo…" at bounding box center [221, 121] width 72 height 96
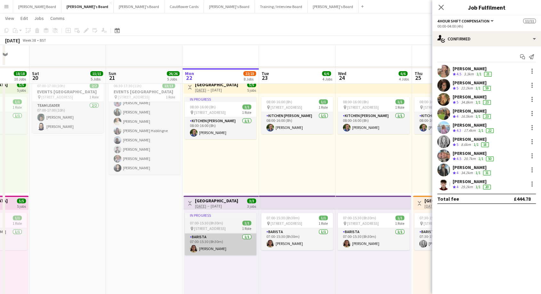
scroll to position [249, 0]
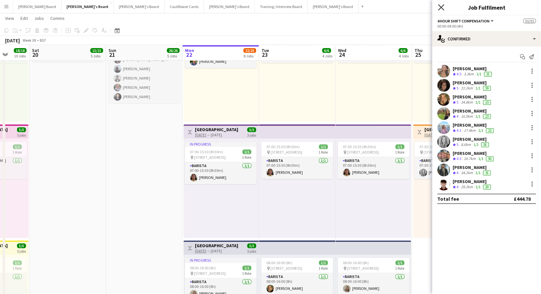
drag, startPoint x: 442, startPoint y: 7, endPoint x: 434, endPoint y: 12, distance: 9.4
click at [442, 7] on icon at bounding box center [441, 7] width 6 height 6
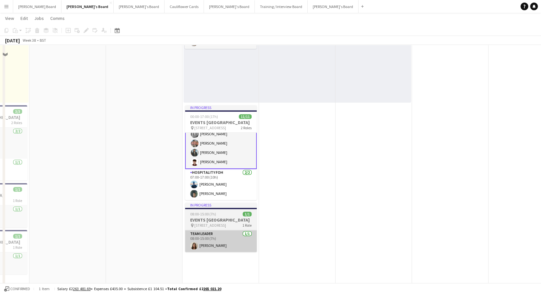
scroll to position [533, 0]
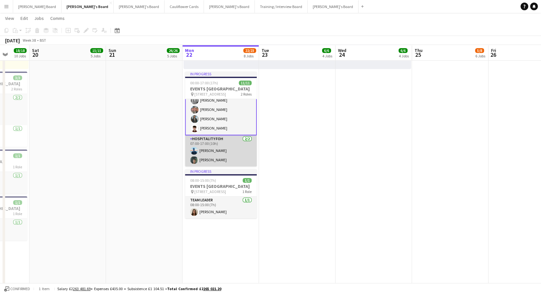
click at [213, 159] on app-card-role "Hospitality FOH 2/2 07:00-17:00 (10h) Daniel de Caestecker Harrison Clarke" at bounding box center [221, 150] width 72 height 31
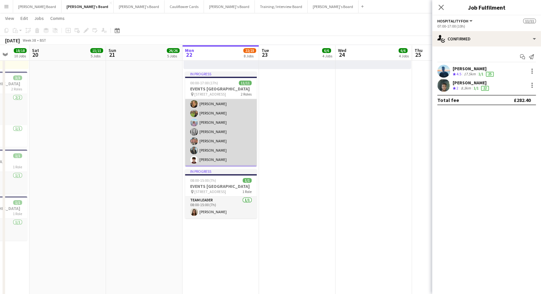
scroll to position [0, 0]
click at [218, 138] on app-card-role "4 Hour Shift Compensation 9/9 00:00-04:00 (4h) Sabrina Farruggio Lesley Sherwoo…" at bounding box center [221, 147] width 72 height 96
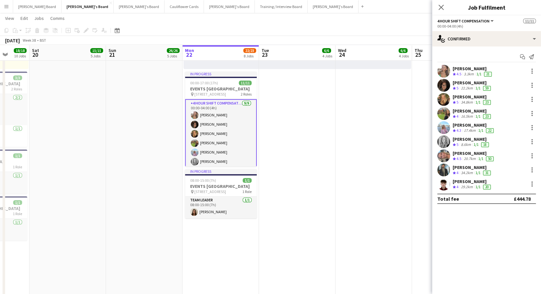
scroll to position [67, 0]
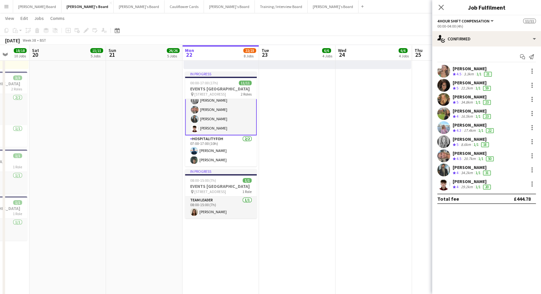
click at [440, 10] on icon "Close pop-in" at bounding box center [441, 7] width 5 height 5
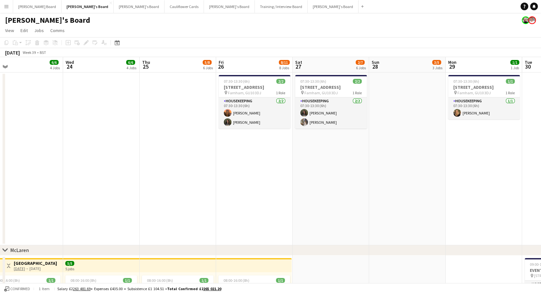
scroll to position [0, 227]
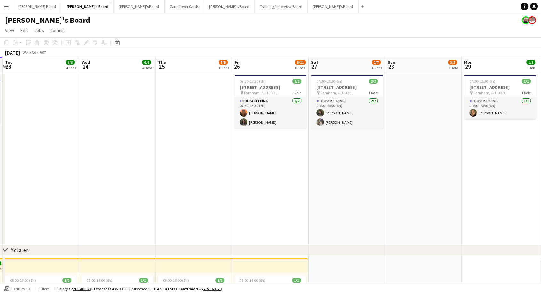
drag, startPoint x: 496, startPoint y: 208, endPoint x: 240, endPoint y: 212, distance: 256.1
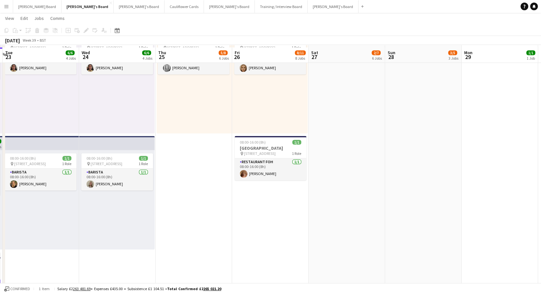
scroll to position [356, 0]
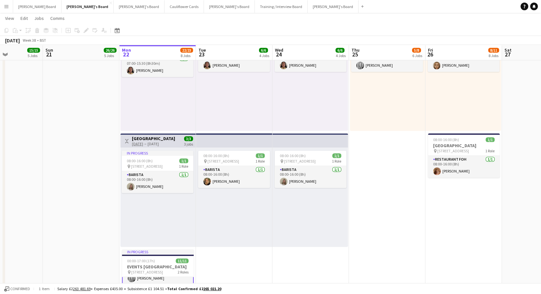
drag, startPoint x: 198, startPoint y: 214, endPoint x: 388, endPoint y: 262, distance: 195.2
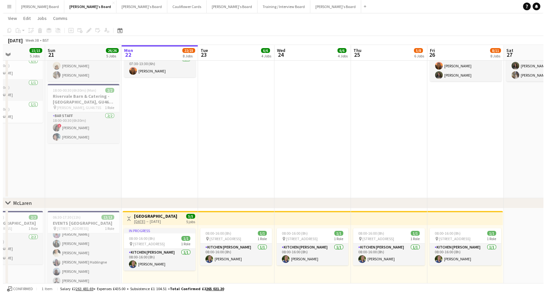
scroll to position [0, 0]
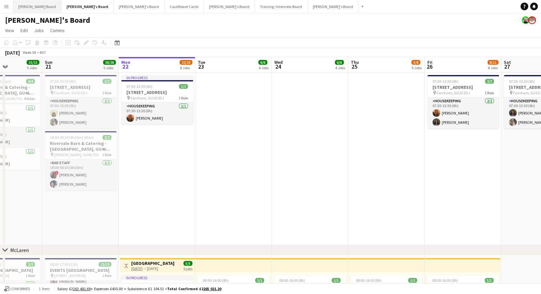
click at [26, 8] on button "[PERSON_NAME] Board Close" at bounding box center [37, 6] width 48 height 12
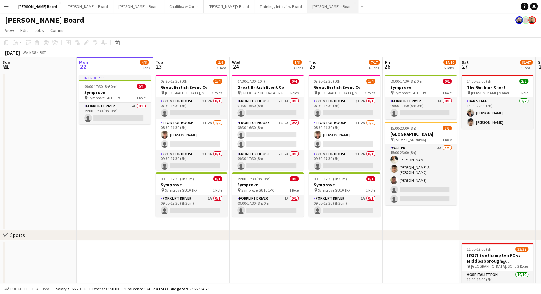
click at [307, 4] on button "[PERSON_NAME]'s Board Close" at bounding box center [332, 6] width 51 height 12
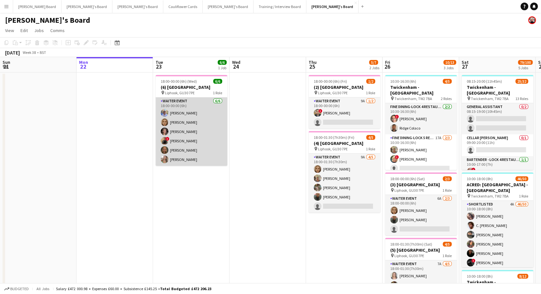
click at [203, 146] on app-card-role "WAITER EVENT [DATE] 18:00-00:00 (6h) [PERSON_NAME] [PERSON_NAME] [PERSON_NAME] …" at bounding box center [192, 131] width 72 height 68
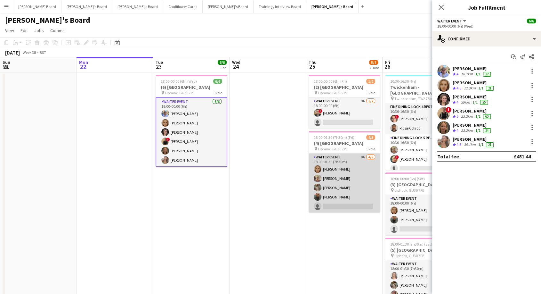
click at [359, 167] on app-card-role "WAITER EVENT 9A [DATE] 18:00-01:30 (7h30m) [PERSON_NAME] [PERSON_NAME] [PERSON_…" at bounding box center [345, 182] width 72 height 59
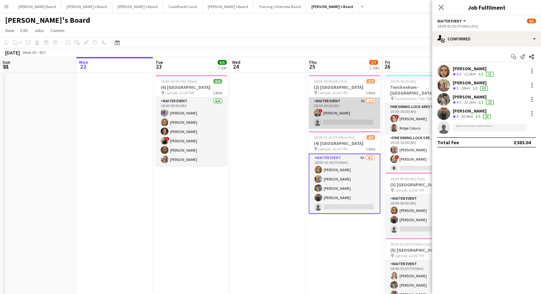
click at [349, 115] on app-card-role "WAITER EVENT 9A [DATE] 18:00-00:00 (6h) ! [PERSON_NAME] single-neutral-actions" at bounding box center [345, 112] width 72 height 31
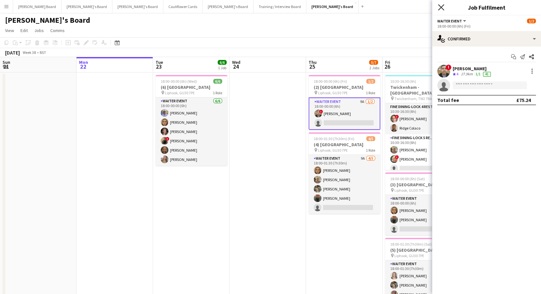
click at [442, 8] on icon at bounding box center [441, 7] width 6 height 6
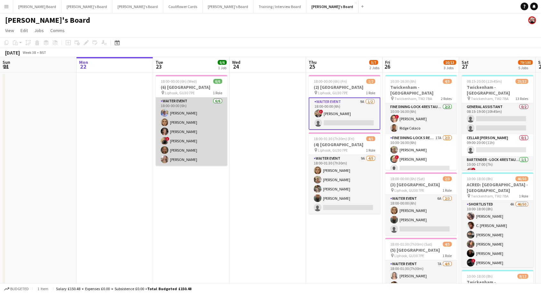
click at [211, 114] on app-card-role "WAITER EVENT [DATE] 18:00-00:00 (6h) [PERSON_NAME] [PERSON_NAME] [PERSON_NAME] …" at bounding box center [192, 131] width 72 height 68
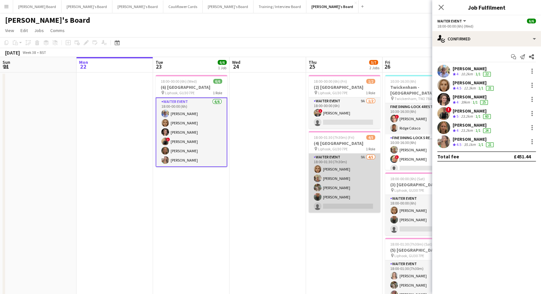
click at [341, 171] on app-card-role "WAITER EVENT 9A [DATE] 18:00-01:30 (7h30m) [PERSON_NAME] [PERSON_NAME] [PERSON_…" at bounding box center [345, 182] width 72 height 59
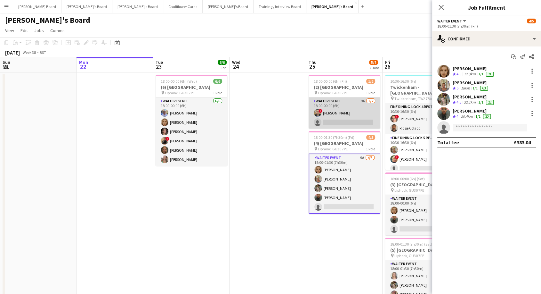
click at [338, 116] on app-card-role "WAITER EVENT 9A [DATE] 18:00-00:00 (6h) ! [PERSON_NAME] single-neutral-actions" at bounding box center [345, 112] width 72 height 31
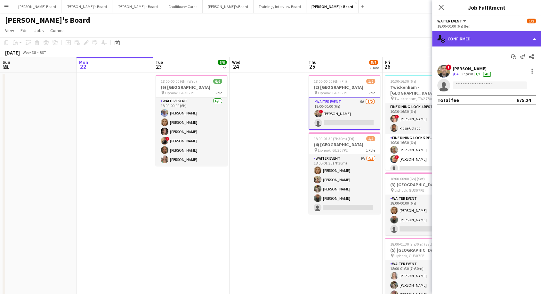
click at [487, 42] on div "single-neutral-actions-check-2 Confirmed" at bounding box center [486, 38] width 109 height 15
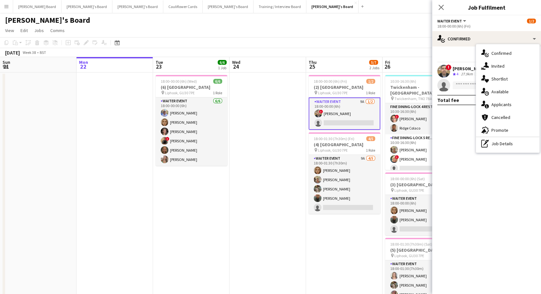
drag, startPoint x: 507, startPoint y: 106, endPoint x: 502, endPoint y: 106, distance: 4.8
click at [506, 106] on span "Applicants" at bounding box center [501, 104] width 20 height 6
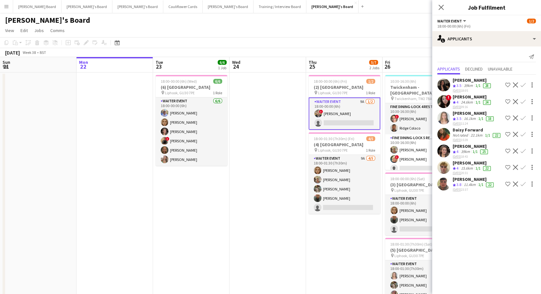
click at [465, 164] on div "[PERSON_NAME]" at bounding box center [472, 163] width 39 height 6
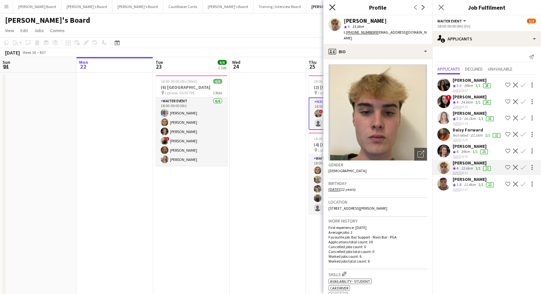
click at [330, 6] on icon "Close pop-in" at bounding box center [332, 7] width 6 height 6
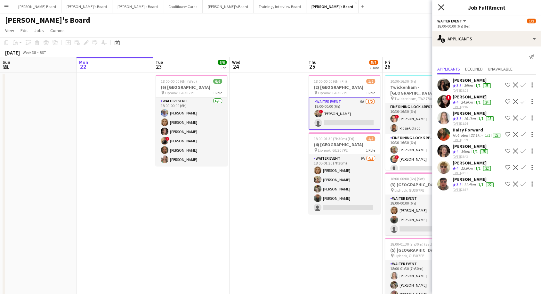
click at [440, 7] on icon at bounding box center [441, 7] width 6 height 6
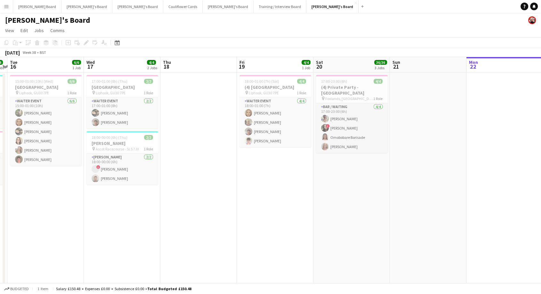
scroll to position [0, 142]
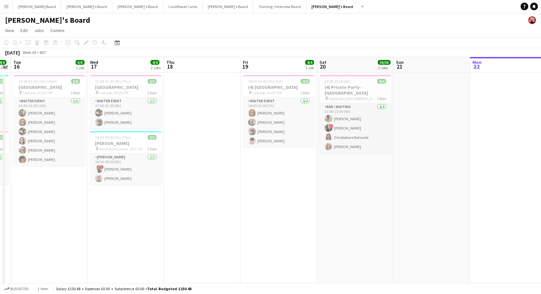
drag, startPoint x: 64, startPoint y: 176, endPoint x: 457, endPoint y: 214, distance: 395.3
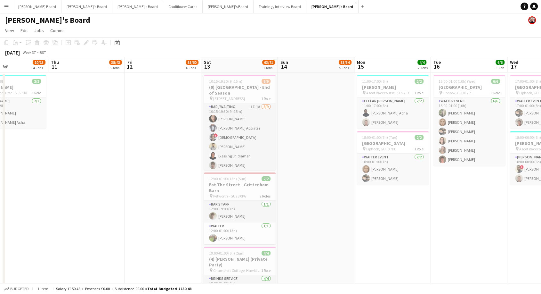
scroll to position [0, 287]
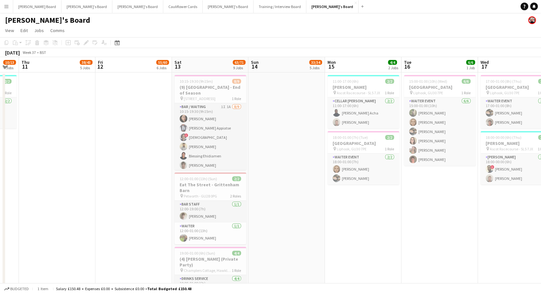
drag, startPoint x: 51, startPoint y: 221, endPoint x: 442, endPoint y: 260, distance: 392.5
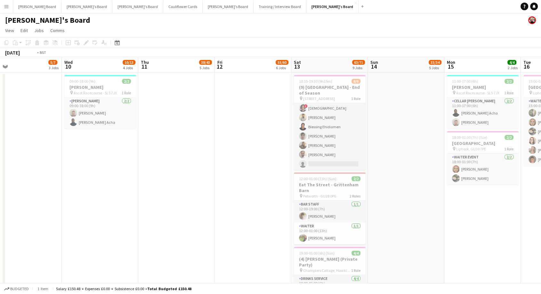
scroll to position [0, 161]
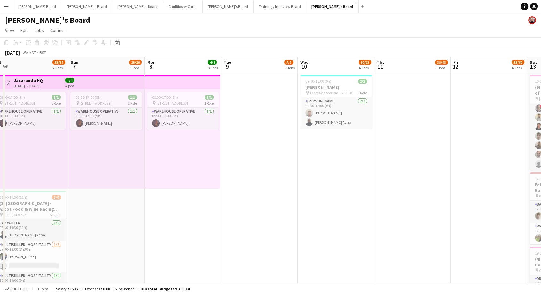
drag, startPoint x: 232, startPoint y: 159, endPoint x: 468, endPoint y: 171, distance: 236.2
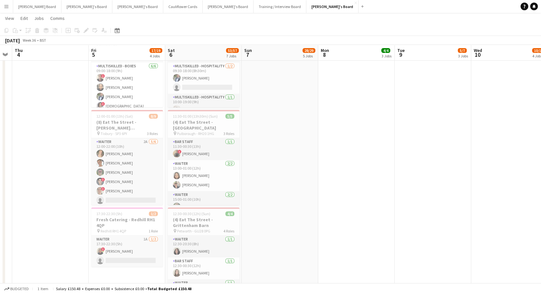
scroll to position [0, 130]
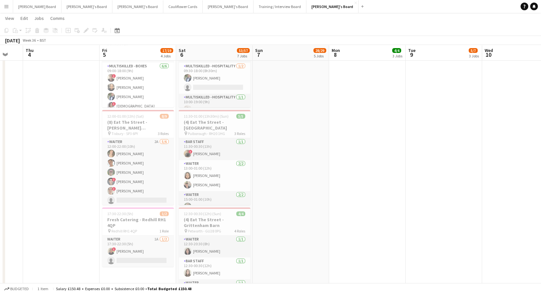
drag, startPoint x: 132, startPoint y: 164, endPoint x: 316, endPoint y: 187, distance: 186.1
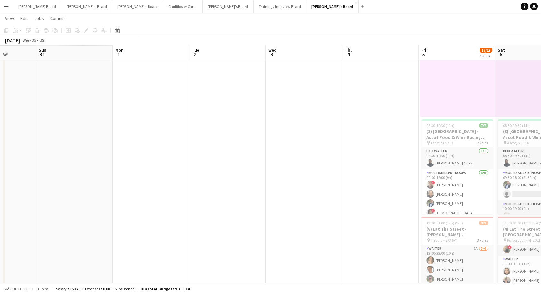
scroll to position [0, 164]
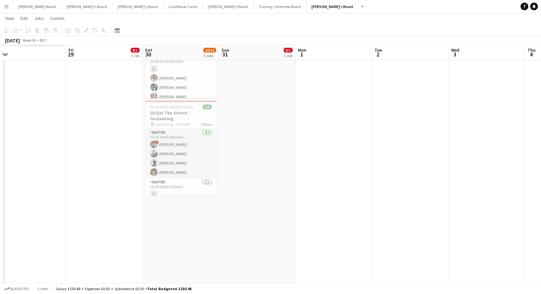
drag, startPoint x: 26, startPoint y: 152, endPoint x: 528, endPoint y: 228, distance: 507.5
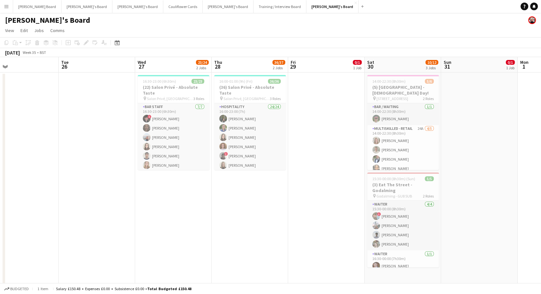
scroll to position [0, 185]
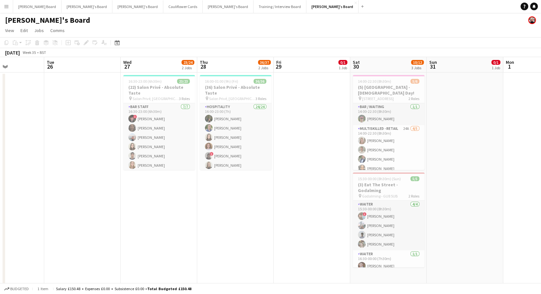
drag, startPoint x: 75, startPoint y: 160, endPoint x: 283, endPoint y: 197, distance: 210.9
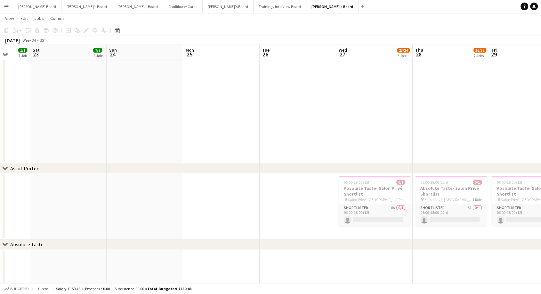
scroll to position [0, 166]
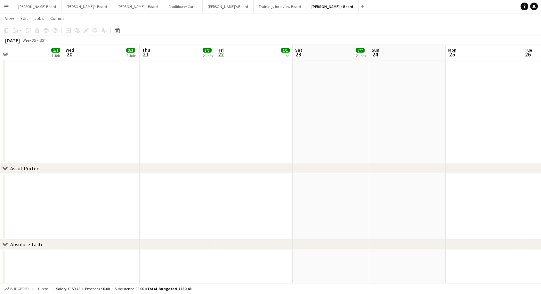
drag, startPoint x: 347, startPoint y: 138, endPoint x: 546, endPoint y: 161, distance: 200.4
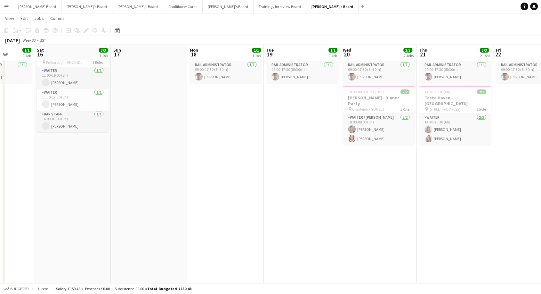
scroll to position [0, 232]
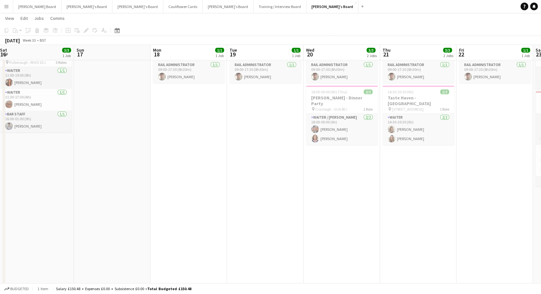
drag, startPoint x: 84, startPoint y: 195, endPoint x: 325, endPoint y: 258, distance: 248.4
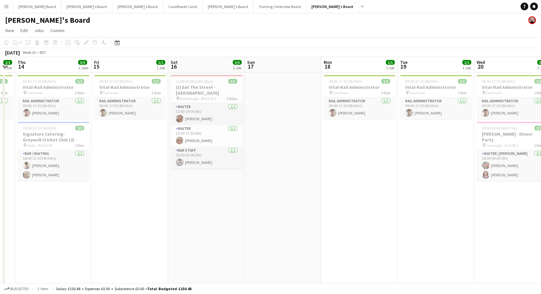
scroll to position [0, 0]
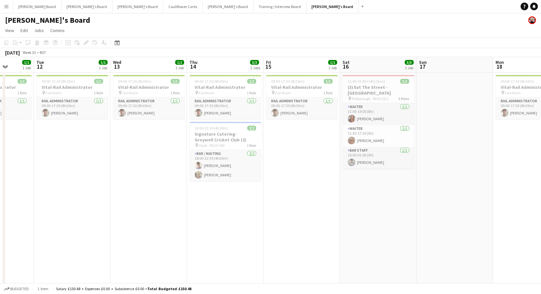
drag, startPoint x: 138, startPoint y: 233, endPoint x: 466, endPoint y: 246, distance: 328.3
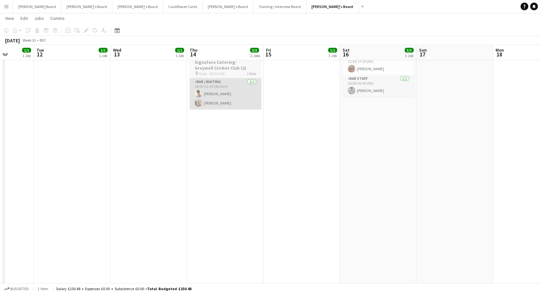
scroll to position [21, 0]
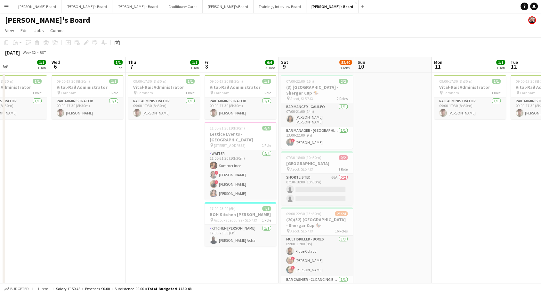
drag, startPoint x: 69, startPoint y: 174, endPoint x: 546, endPoint y: 208, distance: 477.9
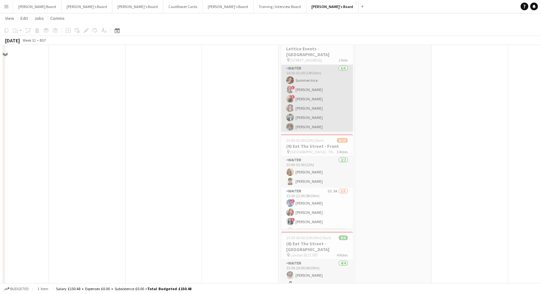
scroll to position [142, 0]
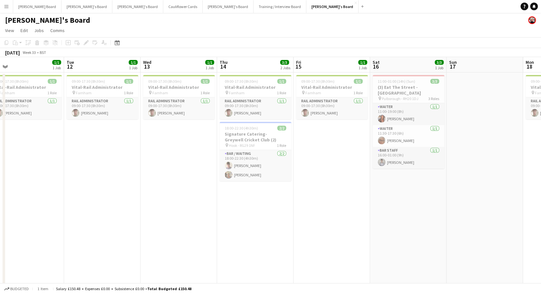
drag, startPoint x: 464, startPoint y: 199, endPoint x: 189, endPoint y: 187, distance: 275.5
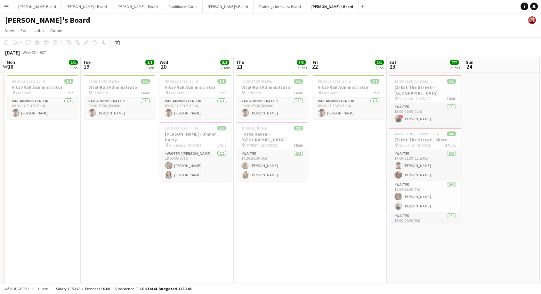
drag, startPoint x: 469, startPoint y: 186, endPoint x: 12, endPoint y: 166, distance: 457.5
click at [27, 7] on button "[PERSON_NAME] Board Close" at bounding box center [37, 6] width 48 height 12
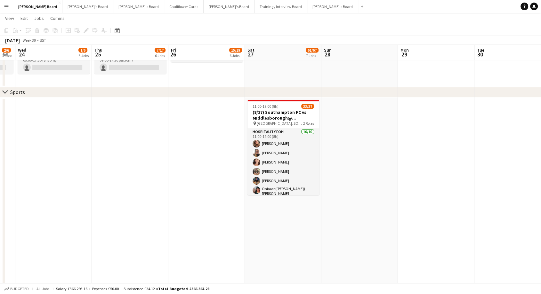
scroll to position [0, 216]
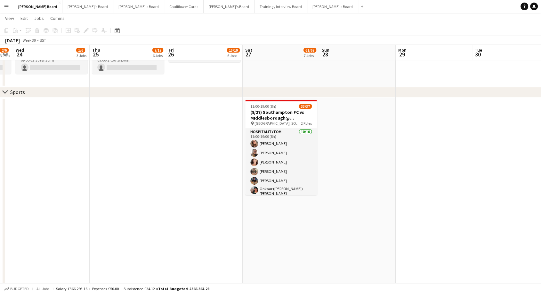
drag, startPoint x: 502, startPoint y: 246, endPoint x: 286, endPoint y: 241, distance: 216.4
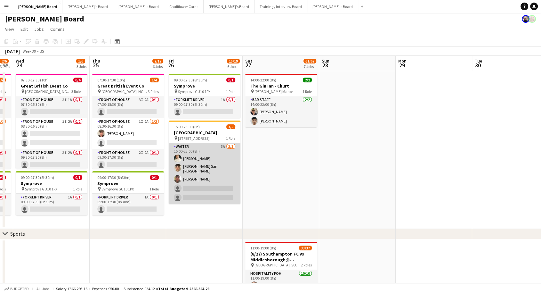
scroll to position [0, 0]
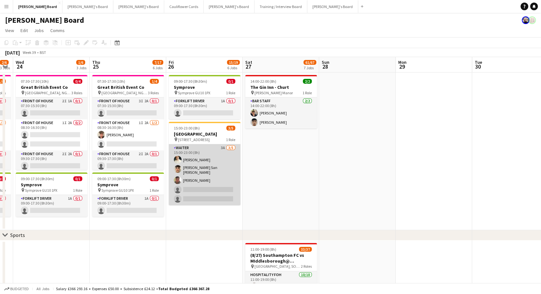
click at [187, 154] on app-card-role "Waiter 3A [DATE] 15:00-23:00 (8h) [PERSON_NAME] [PERSON_NAME] San [PERSON_NAME]…" at bounding box center [205, 174] width 72 height 61
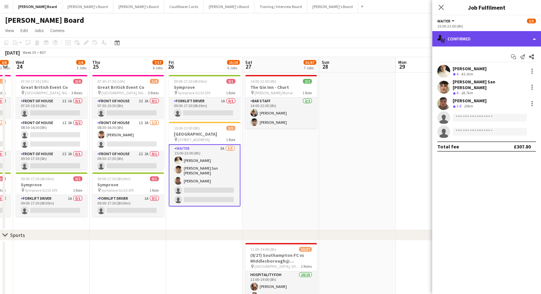
click at [470, 37] on div "single-neutral-actions-check-2 Confirmed" at bounding box center [486, 38] width 109 height 15
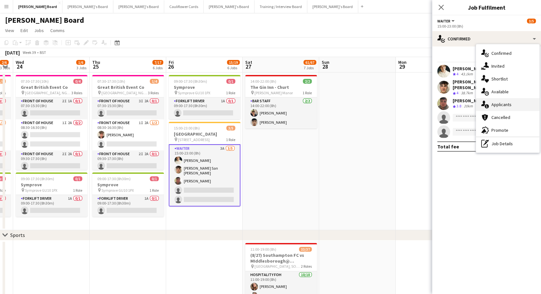
click at [505, 108] on div "single-neutral-actions-information Applicants" at bounding box center [507, 104] width 63 height 13
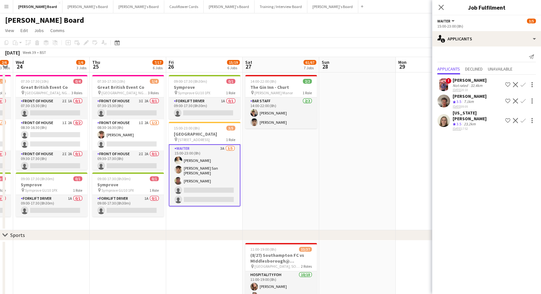
click at [446, 4] on div "Close pop-in" at bounding box center [441, 7] width 18 height 15
click at [442, 6] on icon "Close pop-in" at bounding box center [441, 7] width 6 height 6
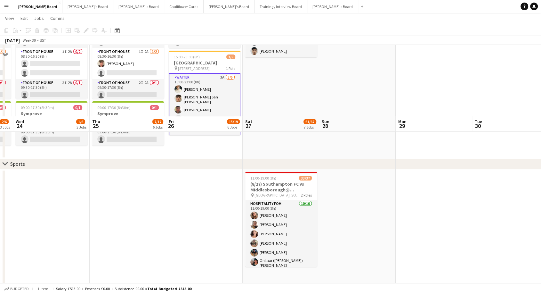
scroll to position [142, 0]
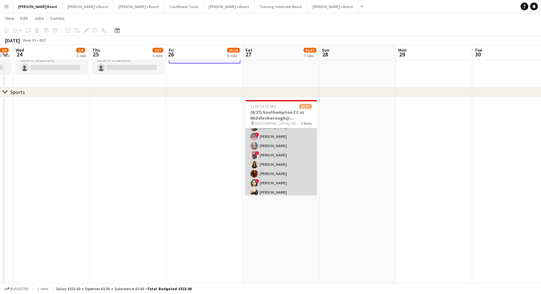
click at [286, 165] on app-card-role "Retail Kiosk 9I 2A 23/27 13:00-17:00 (4h) ! Liam Jenkins Margaret Kudela Ashmee…" at bounding box center [281, 224] width 72 height 263
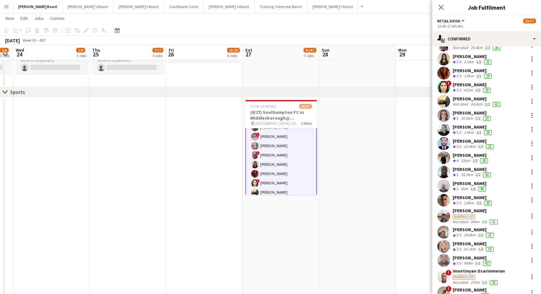
scroll to position [175, 0]
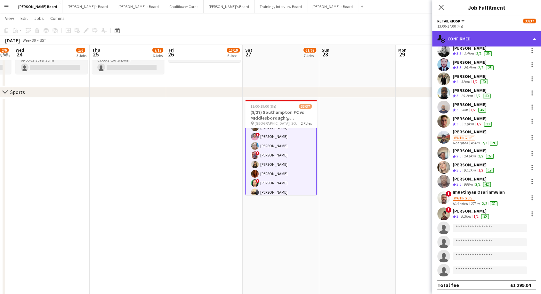
click at [478, 35] on div "single-neutral-actions-check-2 Confirmed" at bounding box center [486, 38] width 109 height 15
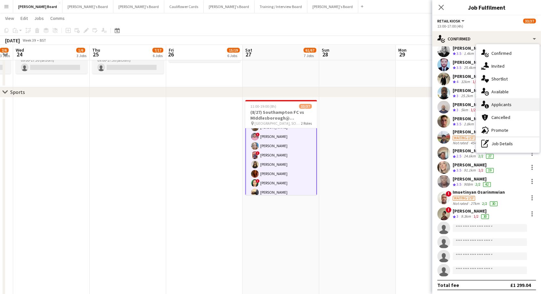
click at [510, 103] on span "Applicants" at bounding box center [501, 104] width 20 height 6
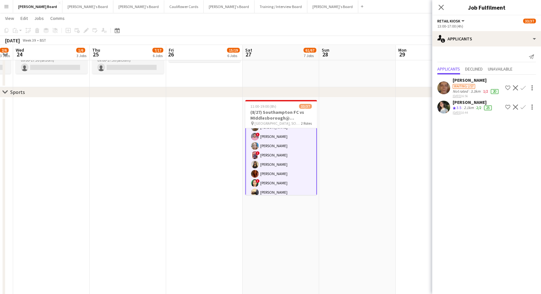
scroll to position [0, 0]
click at [520, 109] on app-icon "Confirm" at bounding box center [522, 106] width 5 height 5
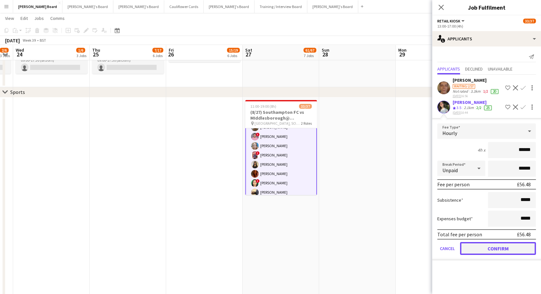
click at [502, 244] on button "Confirm" at bounding box center [498, 248] width 76 height 13
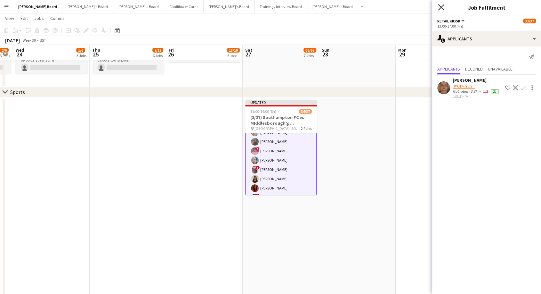
click at [440, 8] on icon "Close pop-in" at bounding box center [441, 7] width 6 height 6
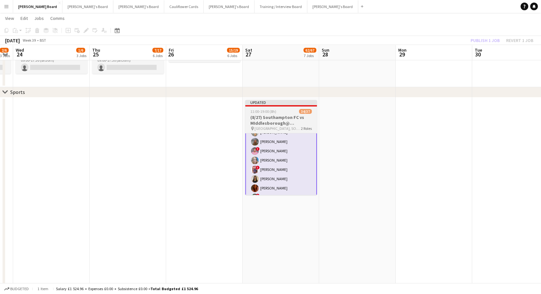
drag, startPoint x: 280, startPoint y: 116, endPoint x: 310, endPoint y: 117, distance: 29.8
click at [280, 116] on h3 "(8/27) Southampton FC vs MIddlesborough@ [GEOGRAPHIC_DATA]" at bounding box center [281, 120] width 72 height 12
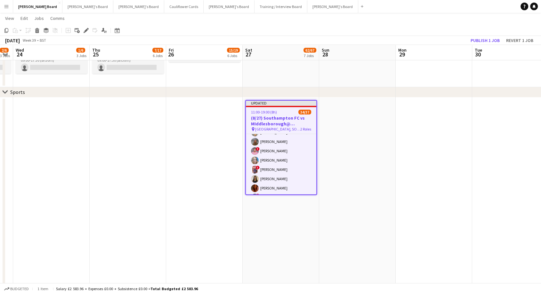
scroll to position [142, 0]
click at [494, 38] on button "Publish 1 job" at bounding box center [485, 40] width 34 height 8
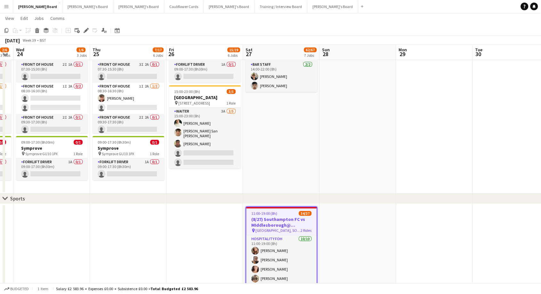
scroll to position [36, 0]
drag, startPoint x: 64, startPoint y: 5, endPoint x: 67, endPoint y: 12, distance: 6.6
click at [65, 5] on button "Jakub's Board Close" at bounding box center [87, 6] width 51 height 12
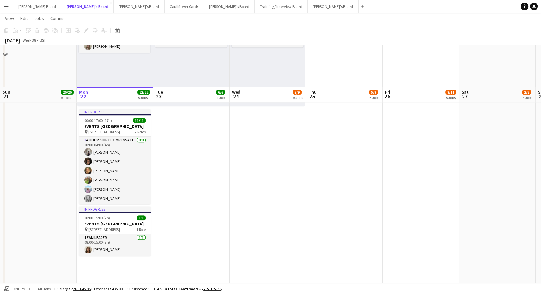
scroll to position [533, 0]
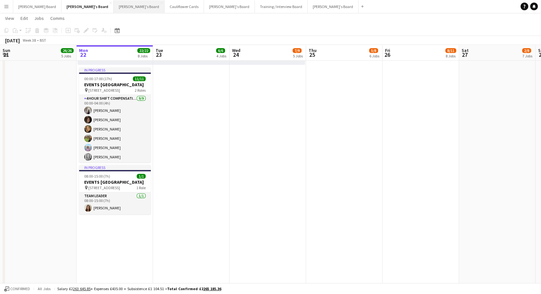
click at [114, 4] on button "[PERSON_NAME]'s Board Close" at bounding box center [139, 6] width 51 height 12
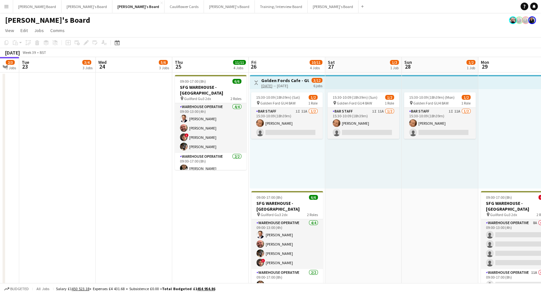
scroll to position [0, 288]
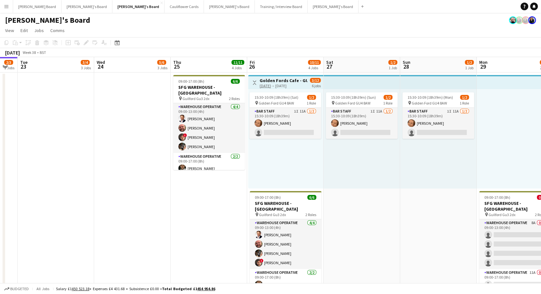
drag, startPoint x: 325, startPoint y: 198, endPoint x: 190, endPoint y: 204, distance: 135.5
click at [165, 7] on button "Cauliflower Cards Close" at bounding box center [184, 6] width 39 height 12
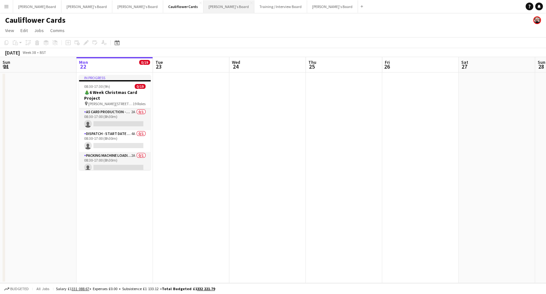
click at [204, 6] on button "Luke's Board Close" at bounding box center [229, 6] width 51 height 12
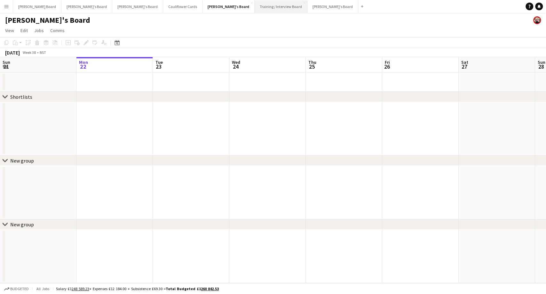
click at [255, 7] on button "Training / Interview Board Close" at bounding box center [281, 6] width 53 height 12
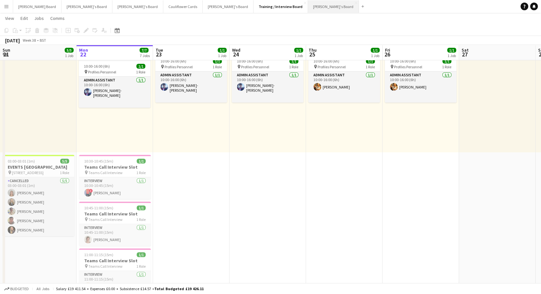
click at [308, 7] on button "[PERSON_NAME]'s Board Close" at bounding box center [333, 6] width 51 height 12
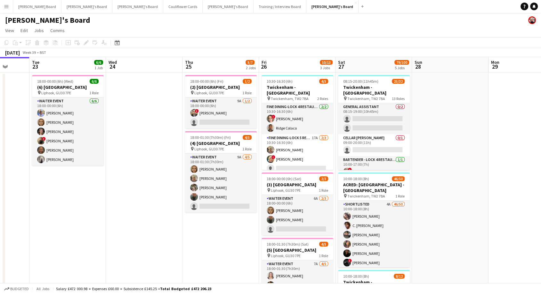
drag, startPoint x: 257, startPoint y: 144, endPoint x: 176, endPoint y: 153, distance: 81.2
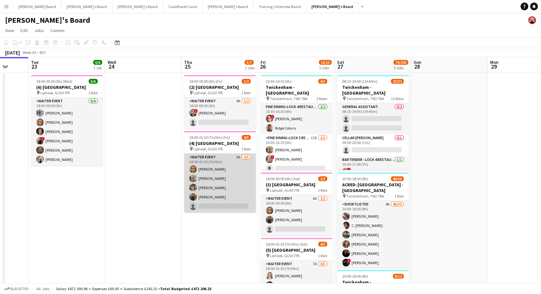
click at [227, 169] on app-card-role "WAITER EVENT 9A [DATE] 18:00-01:30 (7h30m) [PERSON_NAME] [PERSON_NAME] [PERSON_…" at bounding box center [220, 182] width 72 height 59
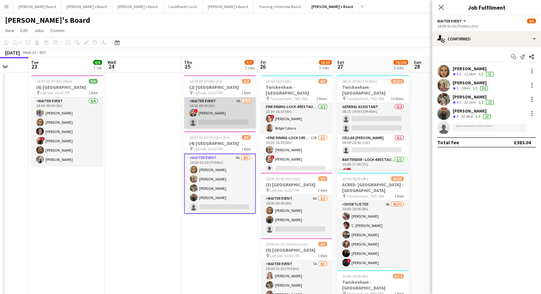
drag, startPoint x: 221, startPoint y: 101, endPoint x: 238, endPoint y: 101, distance: 17.3
click at [221, 101] on app-card-role "WAITER EVENT 9A [DATE] 18:00-00:00 (6h) ! [PERSON_NAME] single-neutral-actions" at bounding box center [220, 112] width 72 height 31
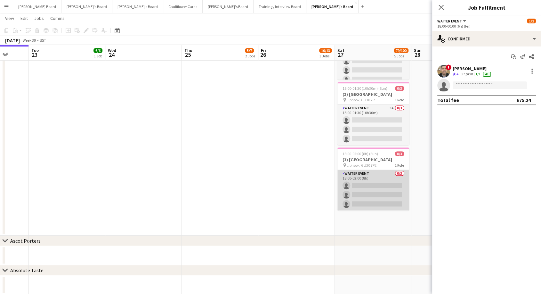
click at [360, 175] on app-card-role "WAITER EVENT 0/3 18:00-02:00 (8h) single-neutral-actions single-neutral-actions…" at bounding box center [373, 190] width 72 height 40
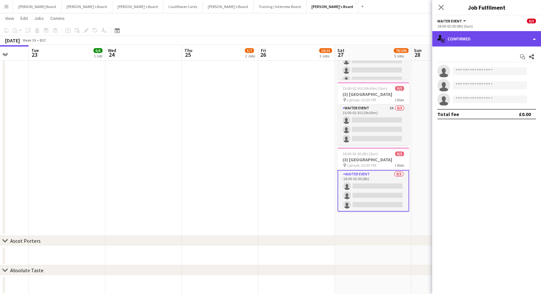
click at [474, 40] on div "single-neutral-actions-check-2 Confirmed" at bounding box center [486, 38] width 109 height 15
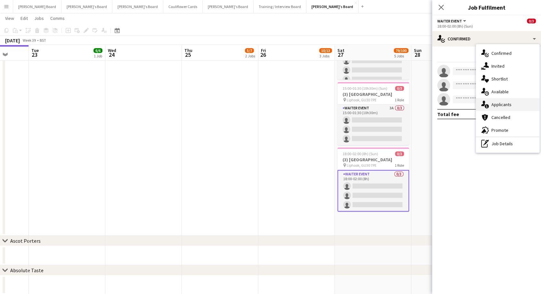
click at [499, 104] on span "Applicants" at bounding box center [501, 104] width 20 height 6
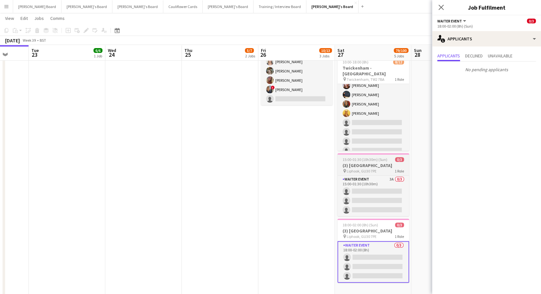
click at [373, 172] on span "Liphook, GU30 7PE" at bounding box center [362, 170] width 30 height 5
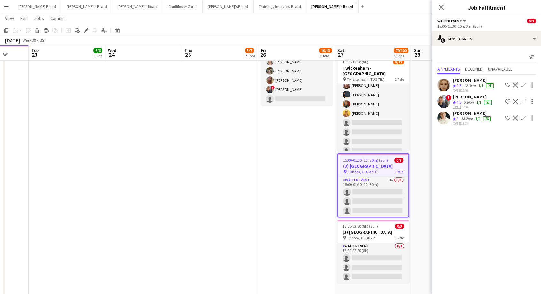
click at [525, 101] on app-icon "Confirm" at bounding box center [522, 101] width 5 height 5
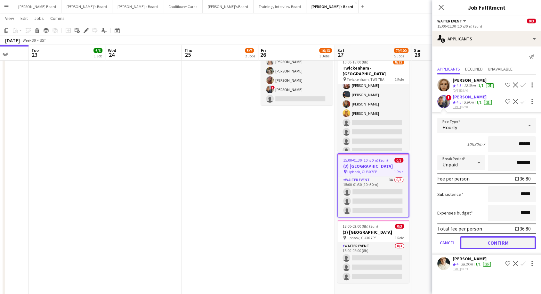
click at [508, 242] on button "Confirm" at bounding box center [498, 242] width 76 height 13
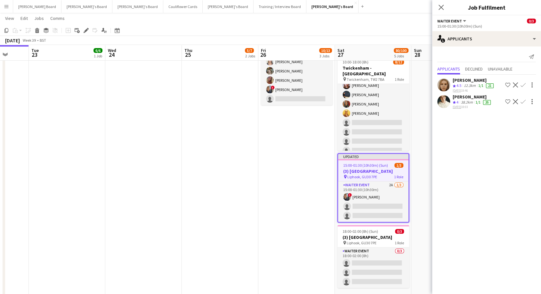
click at [523, 100] on app-icon "Confirm" at bounding box center [522, 101] width 5 height 5
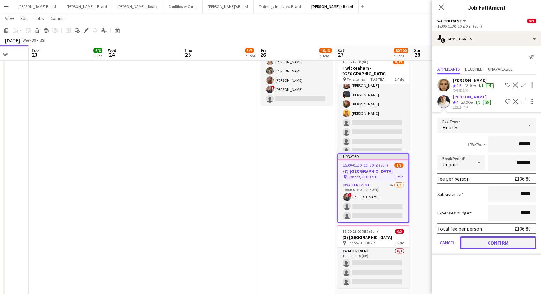
click at [504, 244] on button "Confirm" at bounding box center [498, 242] width 76 height 13
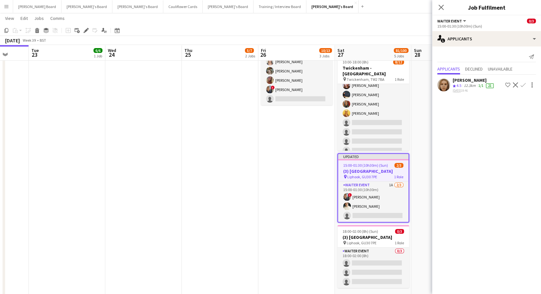
click at [524, 85] on app-icon "Confirm" at bounding box center [522, 84] width 5 height 5
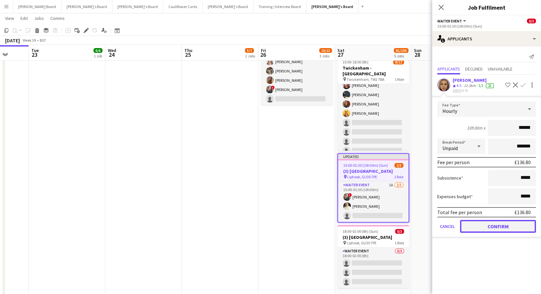
click at [492, 224] on button "Confirm" at bounding box center [498, 226] width 76 height 13
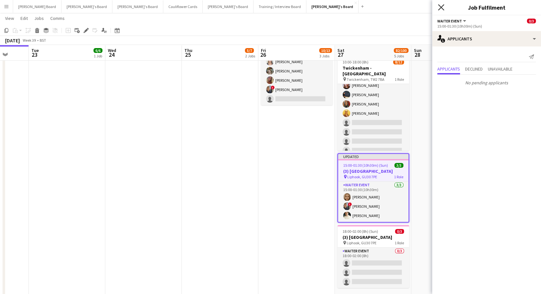
click at [441, 6] on icon "Close pop-in" at bounding box center [441, 7] width 6 height 6
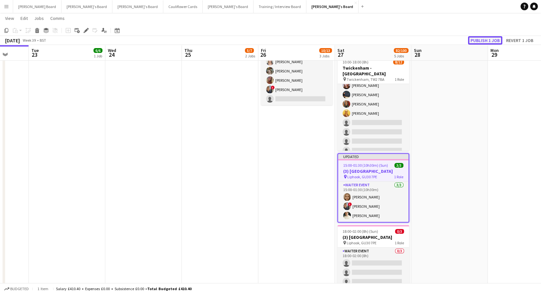
click at [479, 38] on button "Publish 1 job" at bounding box center [485, 40] width 34 height 8
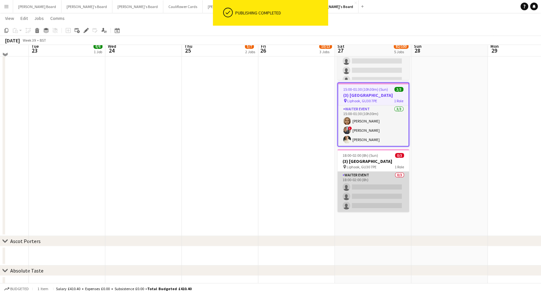
scroll to position [284, 0]
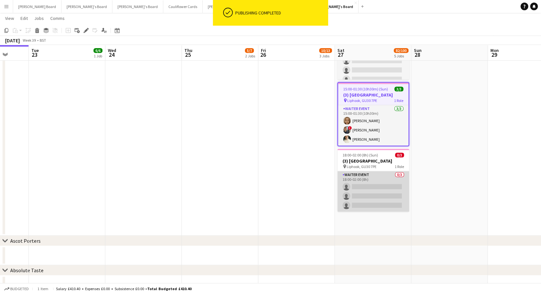
click at [381, 190] on app-card-role "WAITER EVENT 0/3 18:00-02:00 (8h) single-neutral-actions single-neutral-actions…" at bounding box center [373, 191] width 72 height 40
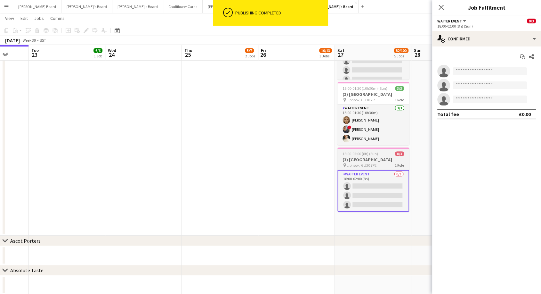
click at [375, 160] on h3 "(3) [GEOGRAPHIC_DATA]" at bounding box center [373, 160] width 72 height 6
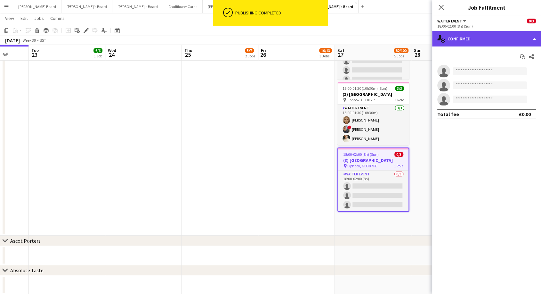
click at [475, 35] on div "single-neutral-actions-check-2 Confirmed" at bounding box center [486, 38] width 109 height 15
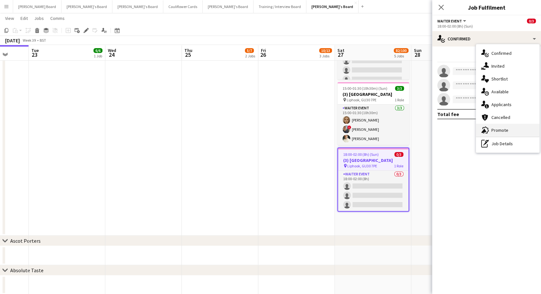
drag, startPoint x: 506, startPoint y: 130, endPoint x: 477, endPoint y: 133, distance: 29.6
click at [506, 130] on span "Promote" at bounding box center [499, 130] width 17 height 6
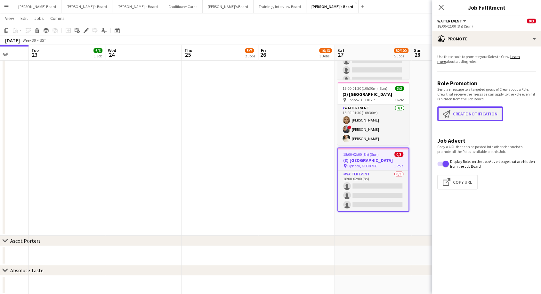
click at [472, 115] on button "Create notification Create notification" at bounding box center [470, 113] width 66 height 15
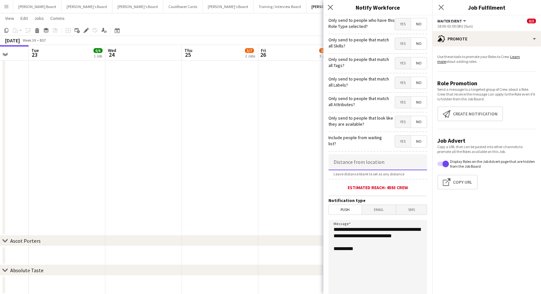
click at [373, 166] on input at bounding box center [377, 162] width 99 height 16
type input "*****"
click at [395, 142] on span "Yes" at bounding box center [403, 141] width 16 height 12
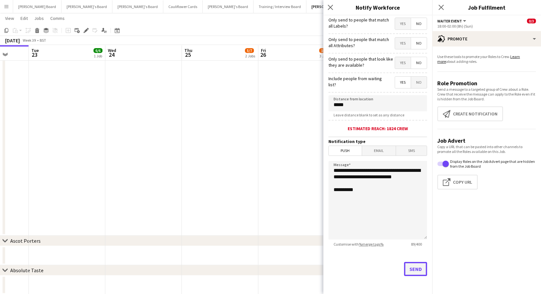
click at [411, 273] on button "Send" at bounding box center [415, 269] width 23 height 14
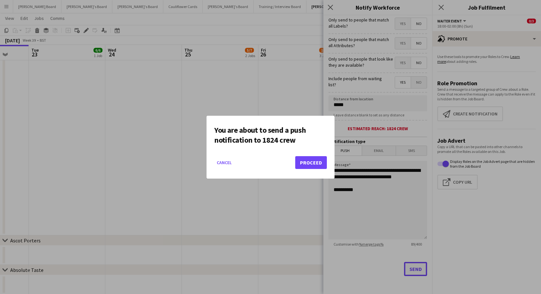
scroll to position [0, 0]
click at [314, 162] on button "Proceed" at bounding box center [311, 162] width 32 height 13
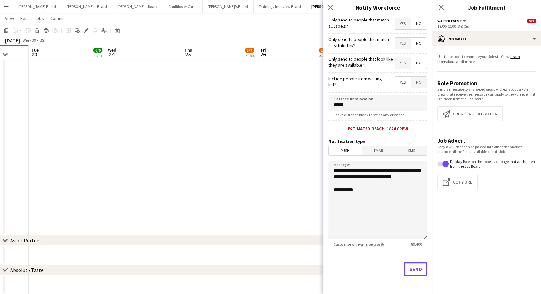
scroll to position [284, 0]
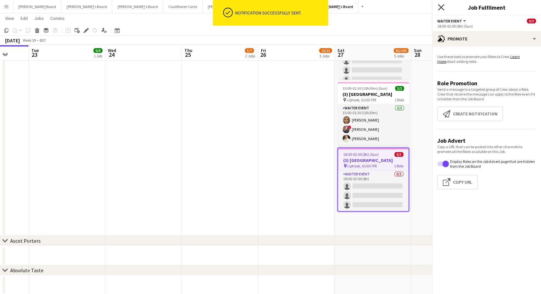
click at [442, 7] on icon at bounding box center [441, 7] width 6 height 6
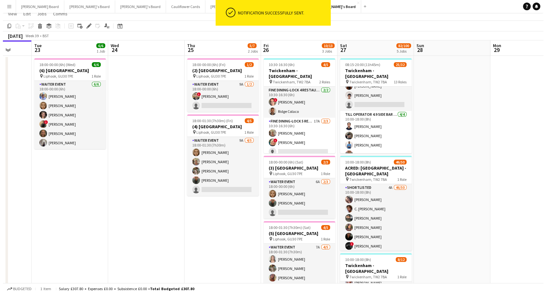
scroll to position [0, 0]
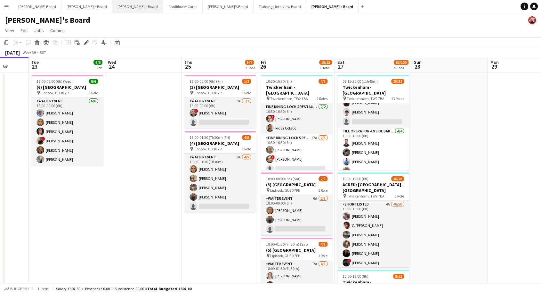
click at [112, 4] on button "[PERSON_NAME]'s Board Close" at bounding box center [137, 6] width 51 height 12
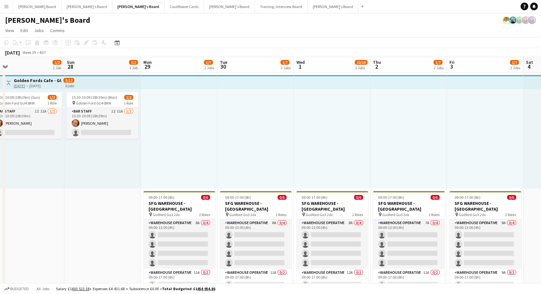
scroll to position [0, 242]
drag, startPoint x: 498, startPoint y: 182, endPoint x: 27, endPoint y: 205, distance: 471.7
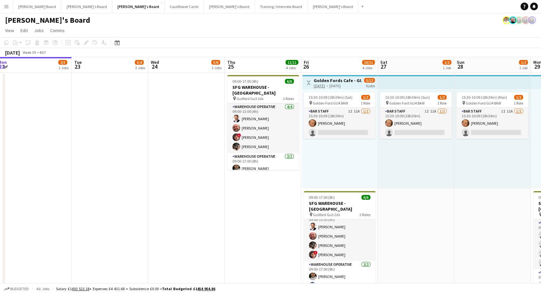
scroll to position [0, 189]
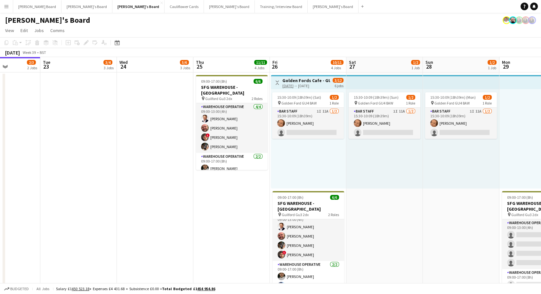
drag, startPoint x: 114, startPoint y: 248, endPoint x: 473, endPoint y: 227, distance: 359.5
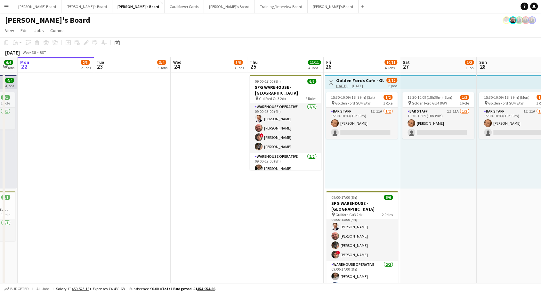
scroll to position [0, 291]
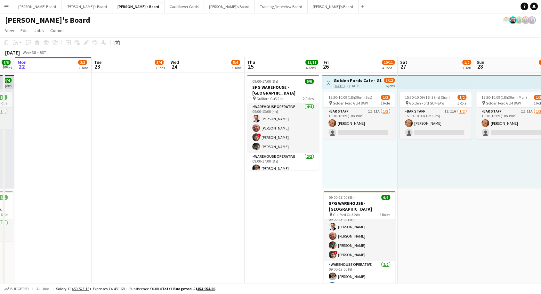
drag, startPoint x: 157, startPoint y: 185, endPoint x: 207, endPoint y: 189, distance: 51.0
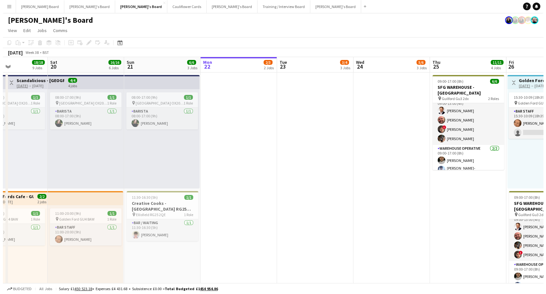
scroll to position [0, 184]
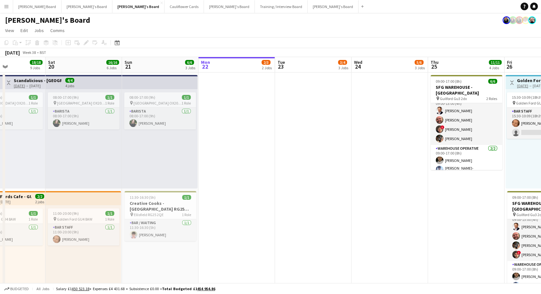
drag, startPoint x: 152, startPoint y: 183, endPoint x: 303, endPoint y: 201, distance: 152.2
click at [32, 9] on button "[PERSON_NAME] Board Close" at bounding box center [37, 6] width 48 height 12
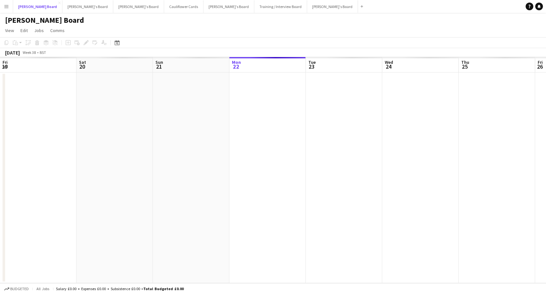
scroll to position [0, 153]
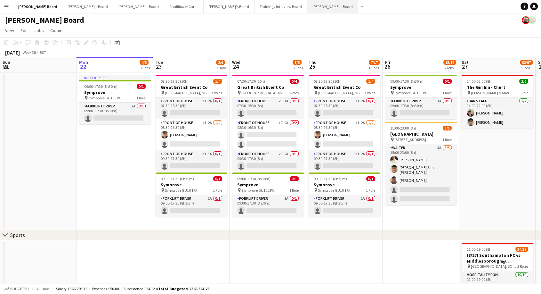
click at [307, 6] on button "[PERSON_NAME]'s Board Close" at bounding box center [332, 6] width 51 height 12
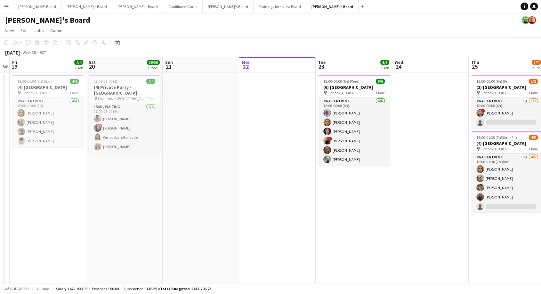
scroll to position [0, 130]
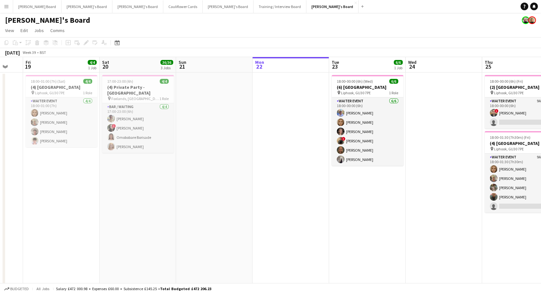
drag, startPoint x: 281, startPoint y: 218, endPoint x: 457, endPoint y: 222, distance: 176.1
click at [125, 214] on app-date-cell "17:00-23:00 (6h) 4/4 (4) Private Party - Camberley pin Foxlands, Pine Avenue, C…" at bounding box center [138, 296] width 77 height 448
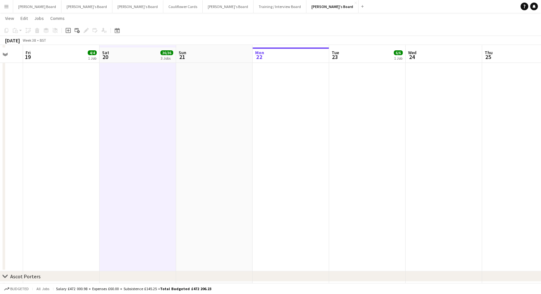
scroll to position [498, 0]
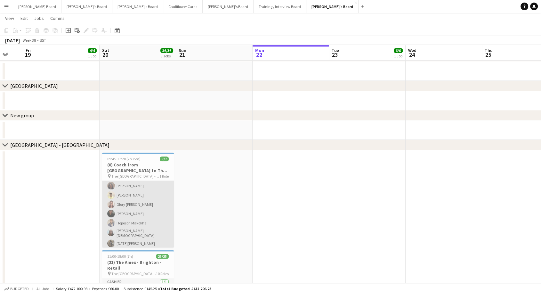
click at [137, 204] on app-card-role "Cashier 7/7 09:45-17:20 (7h35m) Neha Suthar Sahil Desai Glory Egharevba Tasneem…" at bounding box center [138, 209] width 72 height 79
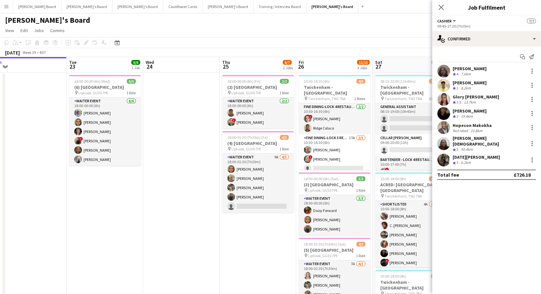
scroll to position [0, 240]
drag, startPoint x: 355, startPoint y: 218, endPoint x: 92, endPoint y: 215, distance: 263.1
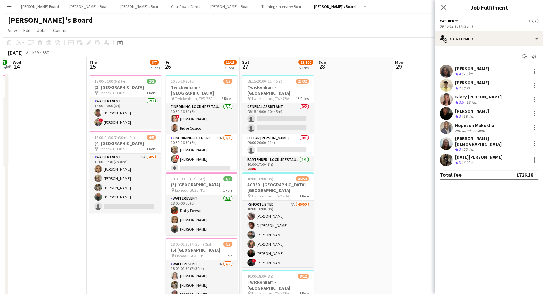
scroll to position [0, 224]
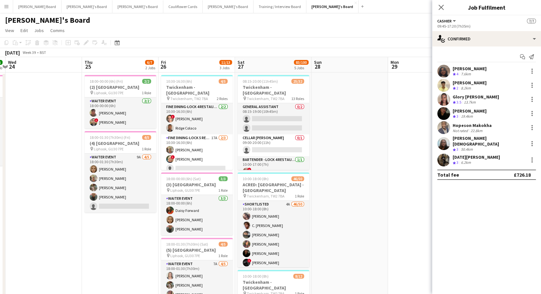
drag, startPoint x: 249, startPoint y: 246, endPoint x: 112, endPoint y: 241, distance: 137.1
click at [30, 8] on button "[PERSON_NAME] Board Close" at bounding box center [37, 6] width 48 height 12
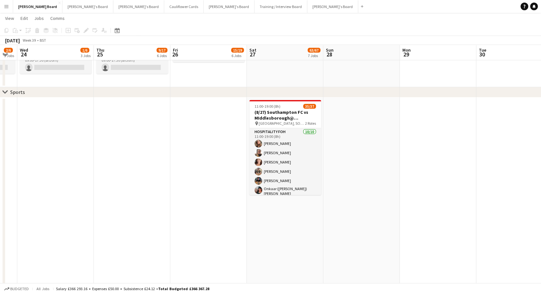
scroll to position [0, 223]
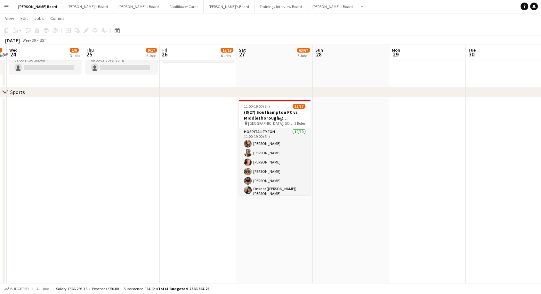
drag, startPoint x: 405, startPoint y: 169, endPoint x: 182, endPoint y: 195, distance: 224.3
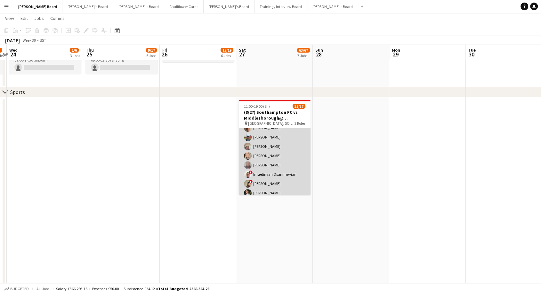
scroll to position [302, 0]
click at [285, 151] on app-card-role "Retail Kiosk 9I 1A 25/27 13:00-17:00 (4h) ! Liam Jenkins Margaret Kudela Ashmee…" at bounding box center [275, 65] width 72 height 265
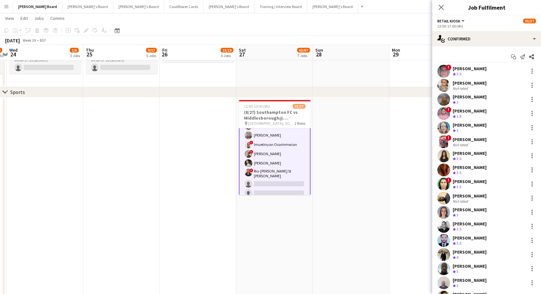
scroll to position [302, 0]
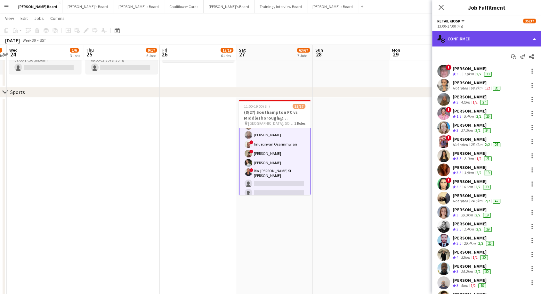
drag, startPoint x: 493, startPoint y: 38, endPoint x: 494, endPoint y: 95, distance: 57.0
click at [492, 38] on div "single-neutral-actions-check-2 Confirmed" at bounding box center [486, 38] width 109 height 15
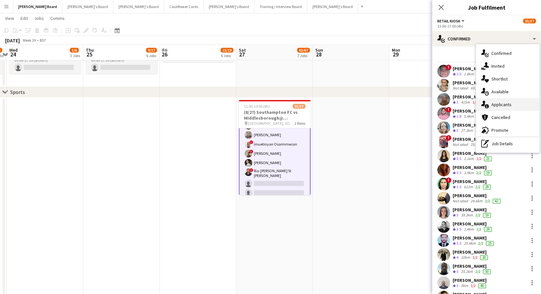
click at [506, 109] on div "single-neutral-actions-information Applicants" at bounding box center [507, 104] width 63 height 13
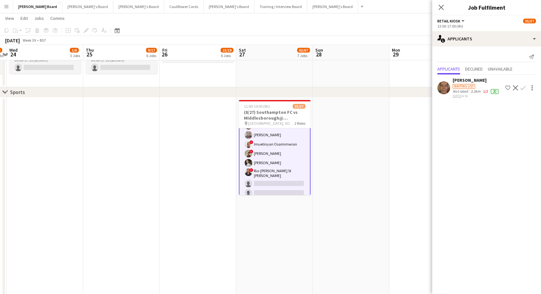
click at [468, 81] on div "[PERSON_NAME]" at bounding box center [476, 80] width 47 height 6
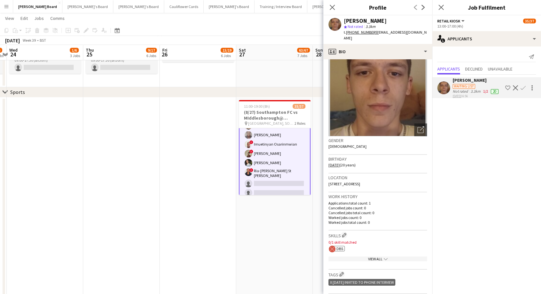
scroll to position [0, 0]
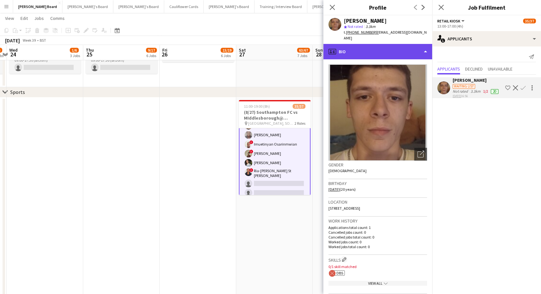
click at [362, 45] on div "profile Bio" at bounding box center [377, 51] width 109 height 15
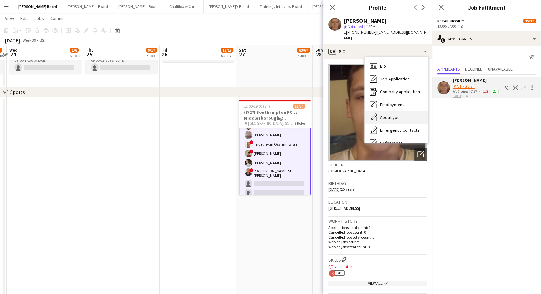
click at [393, 114] on span "About you" at bounding box center [390, 117] width 20 height 6
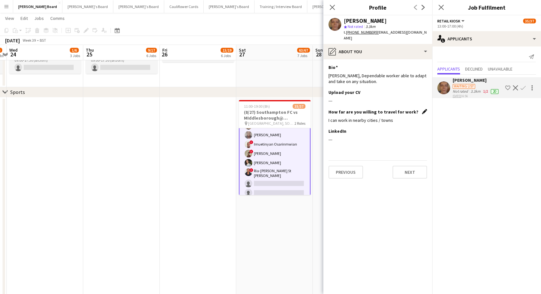
click at [425, 109] on app-icon "Edit this field" at bounding box center [424, 111] width 5 height 5
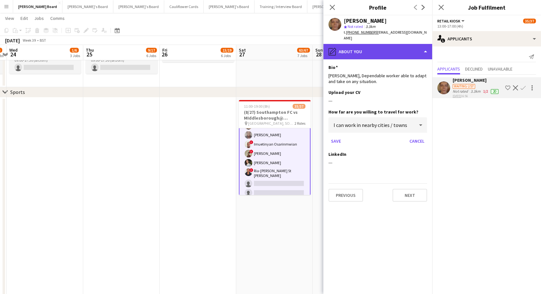
click at [359, 44] on div "pencil4 About you" at bounding box center [377, 51] width 109 height 15
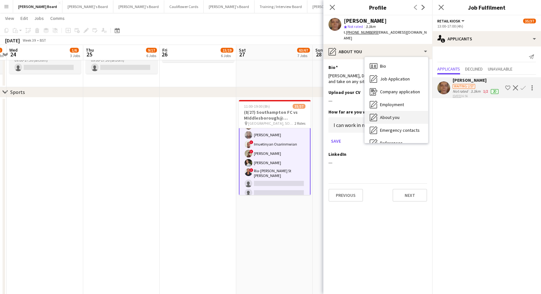
click at [391, 115] on div "About you About you" at bounding box center [396, 117] width 63 height 13
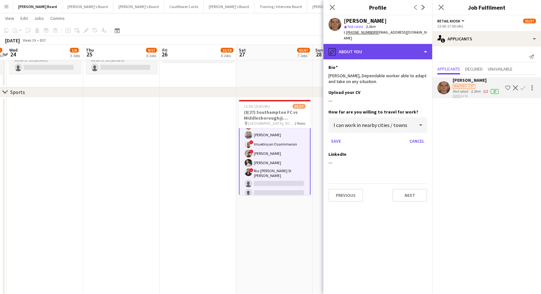
click at [368, 49] on div "pencil4 About you" at bounding box center [377, 51] width 109 height 15
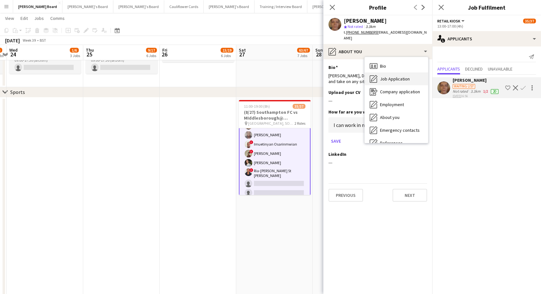
click at [392, 76] on div "Job Application Job Application" at bounding box center [396, 78] width 63 height 13
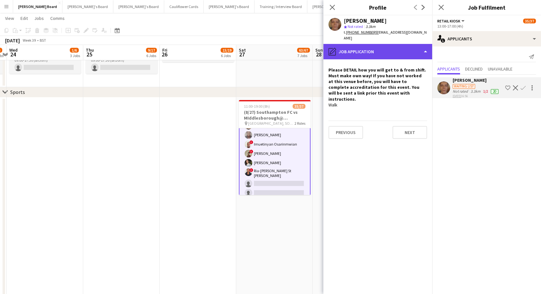
click at [379, 44] on div "pencil4 Job Application" at bounding box center [377, 51] width 109 height 15
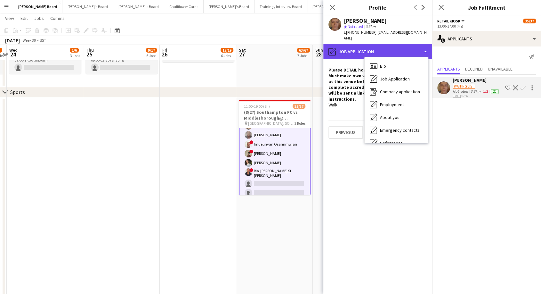
click at [373, 45] on div "pencil4 Job Application" at bounding box center [377, 51] width 109 height 15
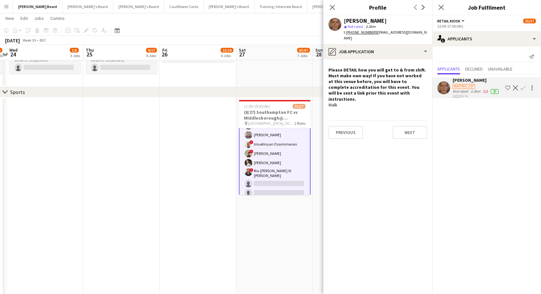
click at [464, 80] on div "[PERSON_NAME]" at bounding box center [476, 80] width 47 height 6
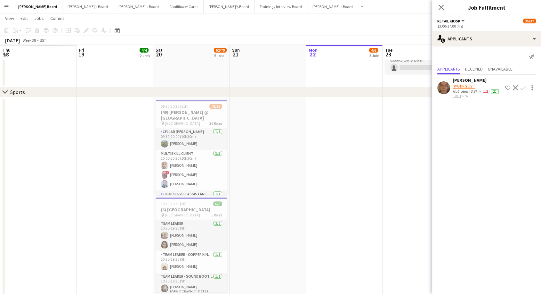
scroll to position [0, 153]
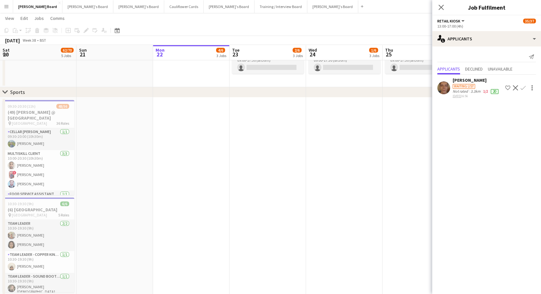
drag, startPoint x: 87, startPoint y: 136, endPoint x: 442, endPoint y: 173, distance: 356.9
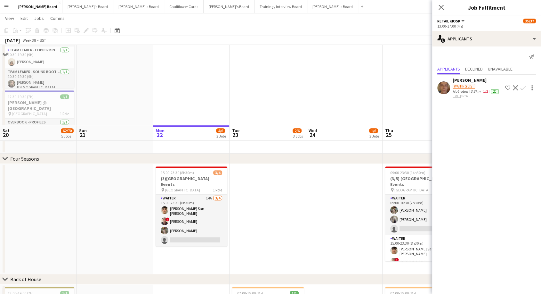
scroll to position [427, 0]
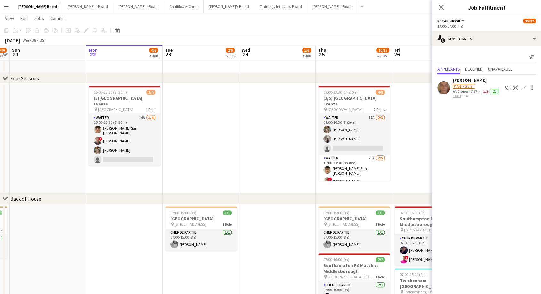
drag, startPoint x: 67, startPoint y: 186, endPoint x: 337, endPoint y: 123, distance: 278.1
click at [3, 190] on div "chevron-right Sports chevron-right Four Seasons chevron-right Back of House che…" at bounding box center [270, 124] width 541 height 1053
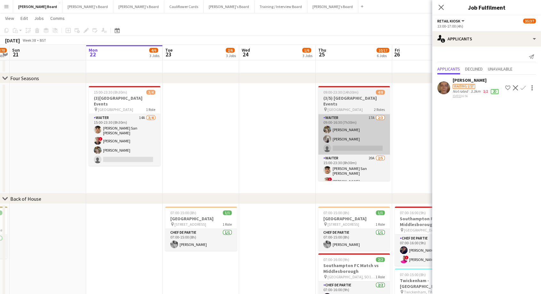
scroll to position [0, 294]
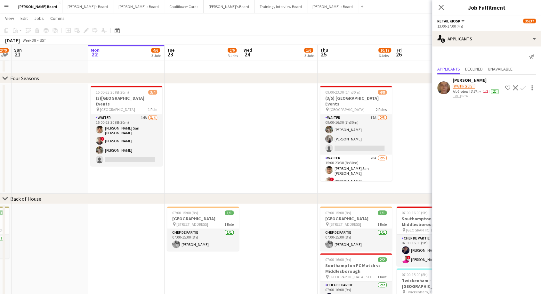
click at [443, 4] on app-icon "Close pop-in" at bounding box center [441, 8] width 8 height 8
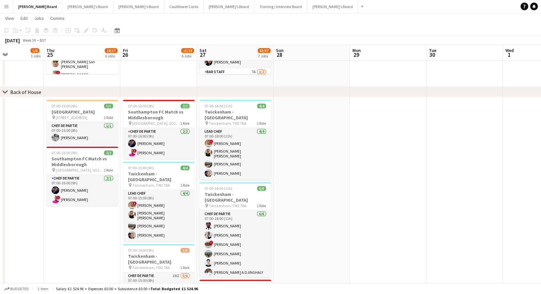
scroll to position [0, 266]
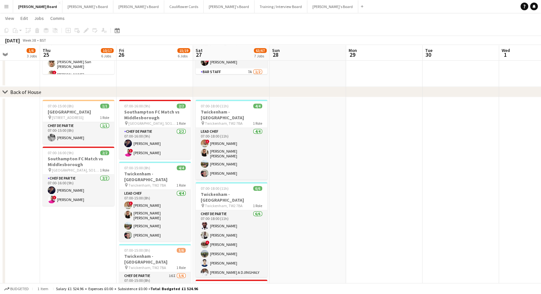
drag, startPoint x: 331, startPoint y: 234, endPoint x: 53, endPoint y: 210, distance: 278.2
click at [53, 210] on app-calendar-viewport "Sun 21 Mon 22 4/6 3 Jobs Tue 23 2/6 3 Jobs Wed 24 1/6 3 Jobs Thu 25 10/17 6 Job…" at bounding box center [270, 18] width 541 height 1053
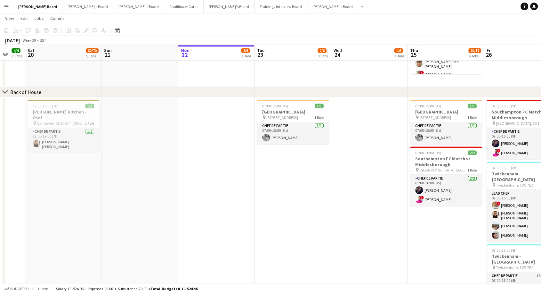
drag, startPoint x: 38, startPoint y: 193, endPoint x: 482, endPoint y: 207, distance: 444.2
click at [482, 207] on app-calendar-viewport "Wed 17 1/1 1 Job Thu 18 1/1 1 Job Fri 19 4/4 2 Jobs Sat 20 62/70 5 Jobs Sun 21 …" at bounding box center [270, 18] width 541 height 1053
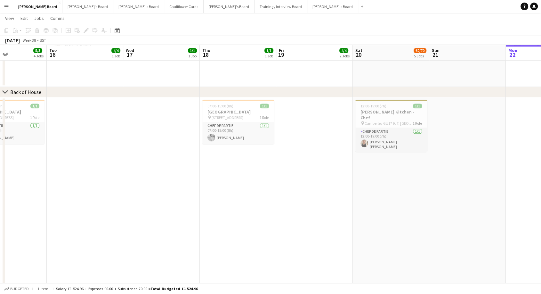
scroll to position [0, 164]
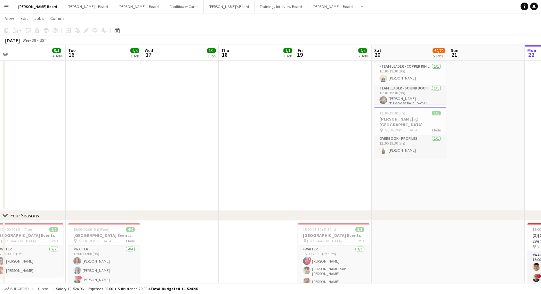
drag, startPoint x: 91, startPoint y: 181, endPoint x: 361, endPoint y: 197, distance: 270.3
click at [361, 197] on app-calendar-viewport "Sat 13 123/129 9 Jobs Sun 14 126/133 9 Jobs Mon 15 5/5 4 Jobs Tue 16 4/4 1 Job …" at bounding box center [270, 140] width 541 height 1297
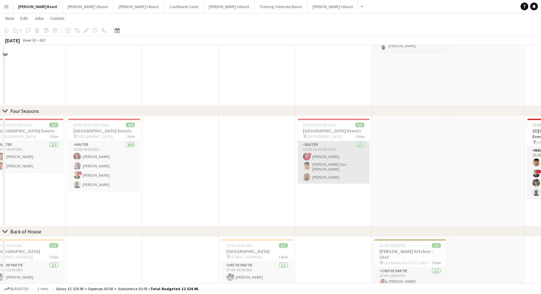
scroll to position [569, 0]
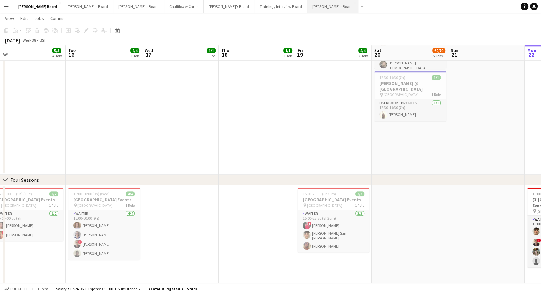
click at [307, 9] on button "[PERSON_NAME]'s Board Close" at bounding box center [332, 6] width 51 height 12
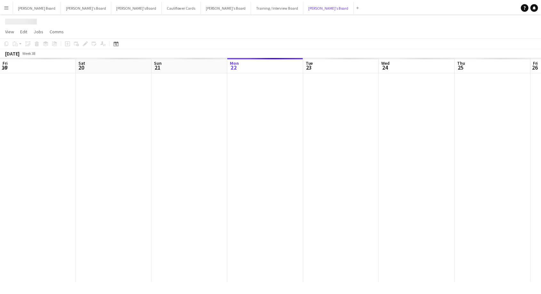
scroll to position [0, 153]
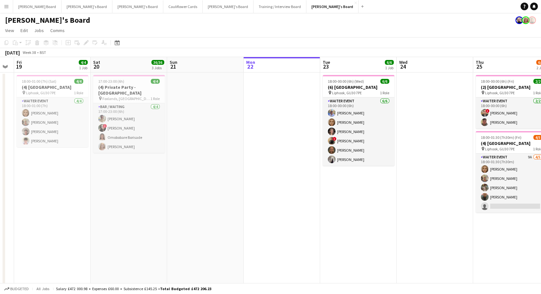
drag, startPoint x: 154, startPoint y: 151, endPoint x: 244, endPoint y: 163, distance: 90.7
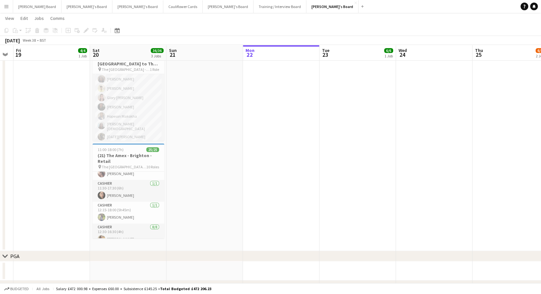
scroll to position [183, 0]
click at [141, 105] on app-card-role "Cashier 7/7 09:45-17:20 (7h35m) Neha Suthar Sahil Desai Glory Egharevba Tasneem…" at bounding box center [129, 102] width 72 height 79
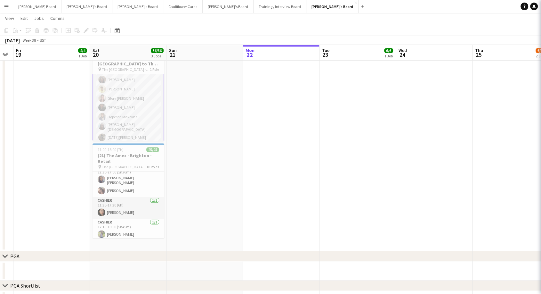
scroll to position [11, 0]
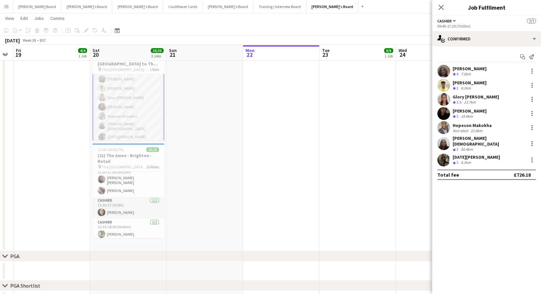
click at [466, 153] on div "Noel Kimani Crew rating 3 6.2km" at bounding box center [486, 159] width 109 height 13
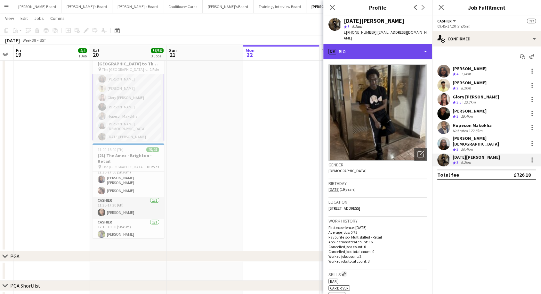
click at [371, 44] on div "profile Bio" at bounding box center [377, 51] width 109 height 15
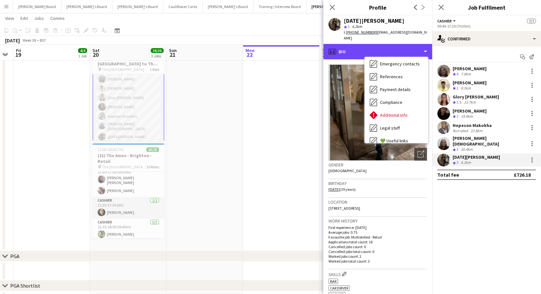
scroll to position [85, 0]
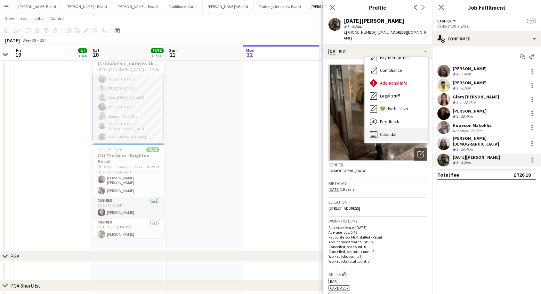
click at [392, 131] on div "Calendar Calendar" at bounding box center [396, 134] width 63 height 13
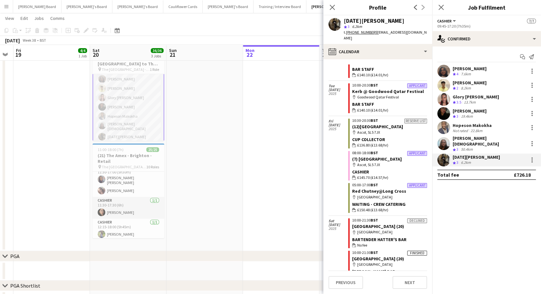
scroll to position [411, 0]
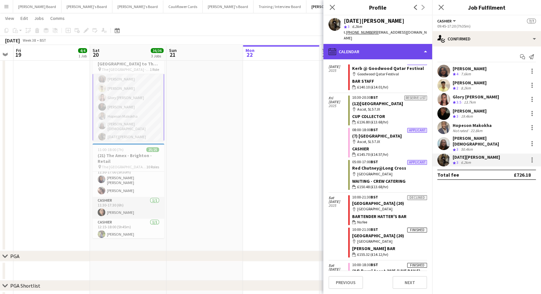
click at [370, 47] on div "calendar-full Calendar" at bounding box center [377, 51] width 109 height 15
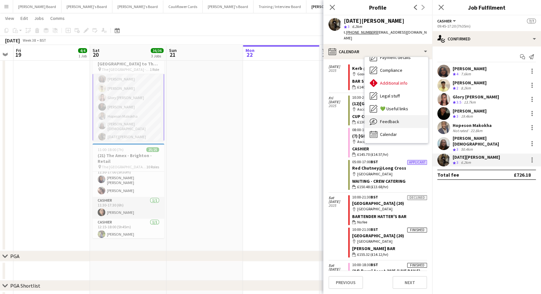
click at [387, 118] on span "Feedback" at bounding box center [389, 121] width 19 height 6
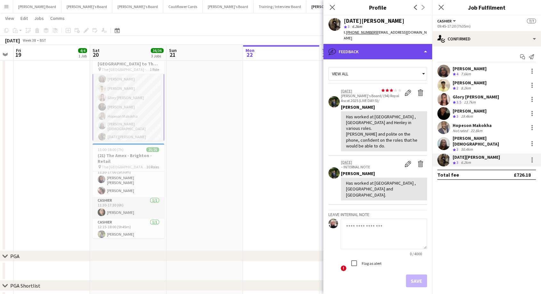
drag, startPoint x: 367, startPoint y: 45, endPoint x: 369, endPoint y: 49, distance: 4.6
click at [368, 46] on div "bubble-pencil Feedback" at bounding box center [377, 51] width 109 height 15
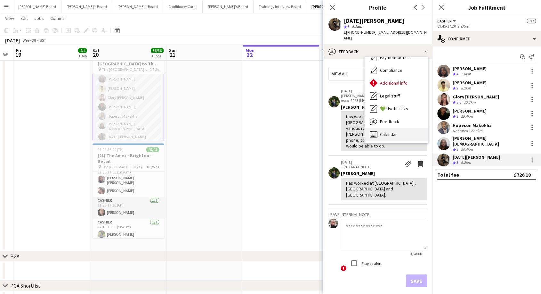
click at [392, 131] on span "Calendar" at bounding box center [388, 134] width 17 height 6
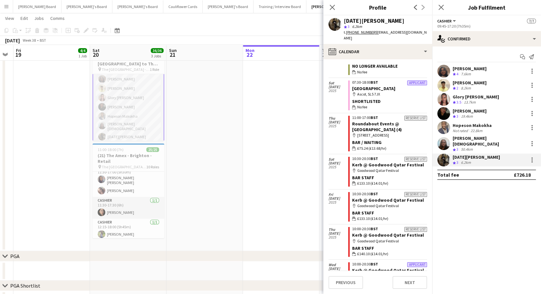
scroll to position [0, 0]
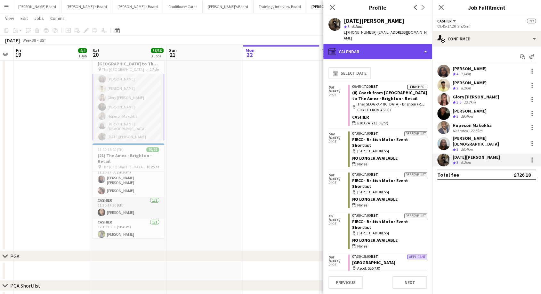
click at [362, 47] on div "calendar-full Calendar" at bounding box center [377, 51] width 109 height 15
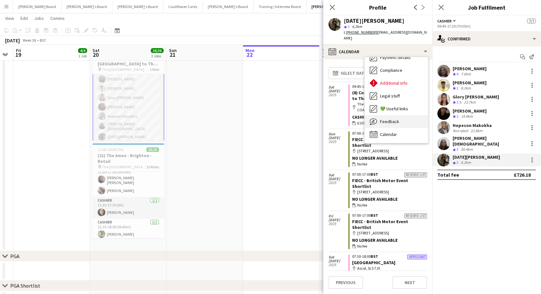
click at [399, 117] on div "Feedback Feedback" at bounding box center [396, 121] width 63 height 13
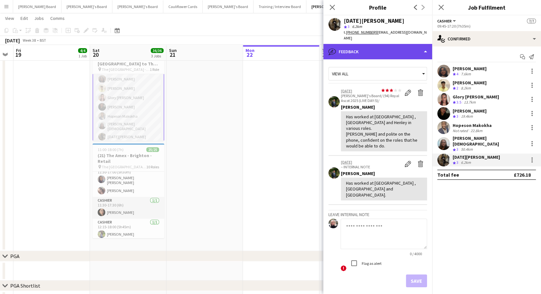
click at [354, 48] on div "bubble-pencil Feedback" at bounding box center [377, 51] width 109 height 15
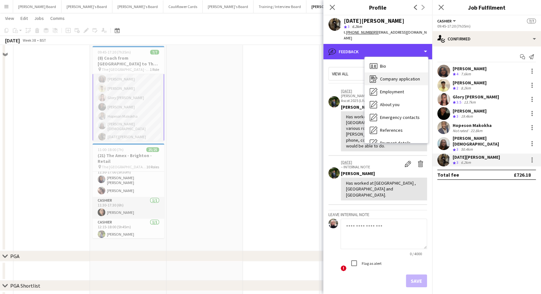
scroll to position [427, 0]
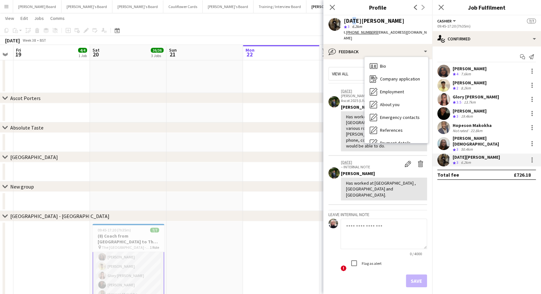
click at [353, 19] on div "[DATE][PERSON_NAME]" at bounding box center [374, 21] width 60 height 6
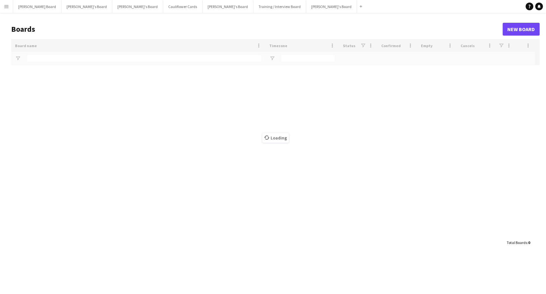
click at [7, 6] on app-icon "Menu" at bounding box center [6, 6] width 5 height 5
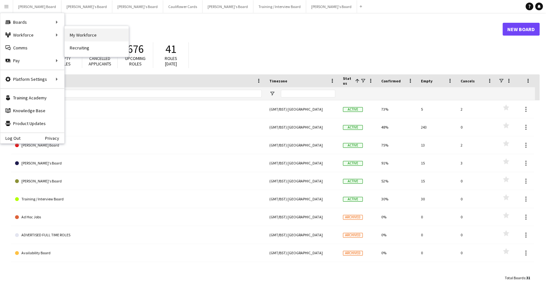
click at [89, 35] on link "My Workforce" at bounding box center [97, 34] width 64 height 13
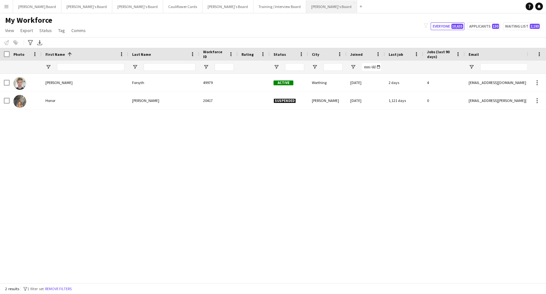
click at [306, 9] on button "[PERSON_NAME]'s Board Close" at bounding box center [331, 6] width 51 height 12
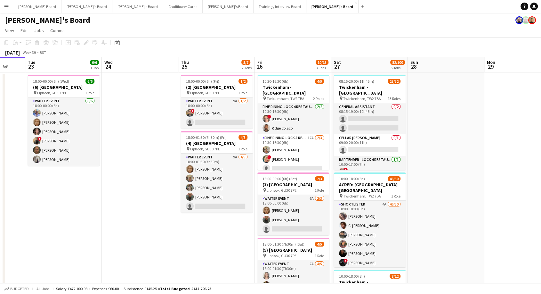
scroll to position [0, 288]
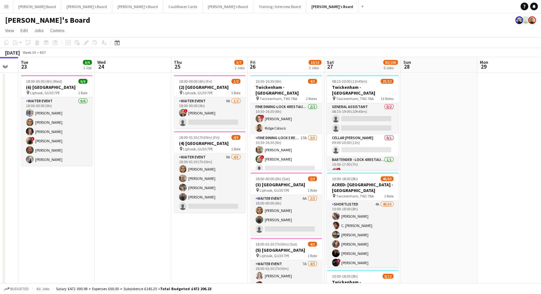
drag, startPoint x: 254, startPoint y: 163, endPoint x: 119, endPoint y: 167, distance: 134.8
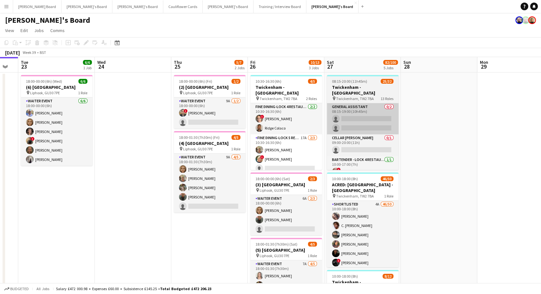
drag, startPoint x: 218, startPoint y: 108, endPoint x: 376, endPoint y: 118, distance: 158.8
click at [218, 107] on app-card-role "WAITER EVENT 9A [DATE] 18:00-00:00 (6h) ! [PERSON_NAME] single-neutral-actions" at bounding box center [210, 112] width 72 height 31
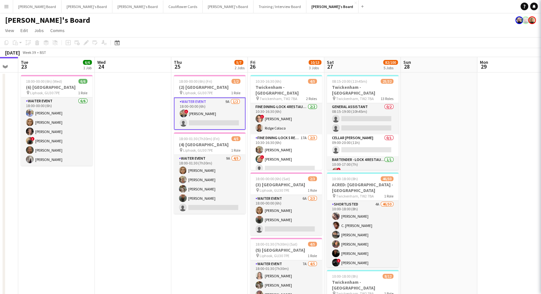
scroll to position [0, 287]
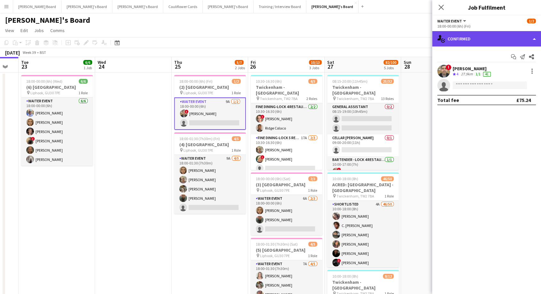
click at [489, 36] on div "single-neutral-actions-check-2 Confirmed" at bounding box center [486, 38] width 109 height 15
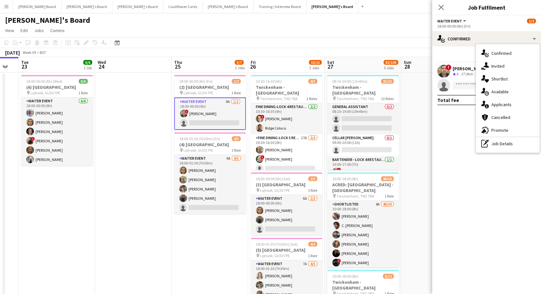
click at [499, 103] on span "Applicants" at bounding box center [501, 104] width 20 height 6
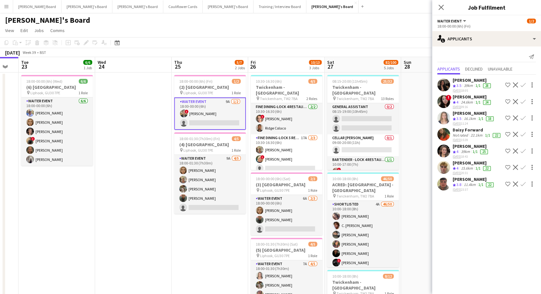
click at [520, 186] on app-icon "Confirm" at bounding box center [522, 183] width 5 height 5
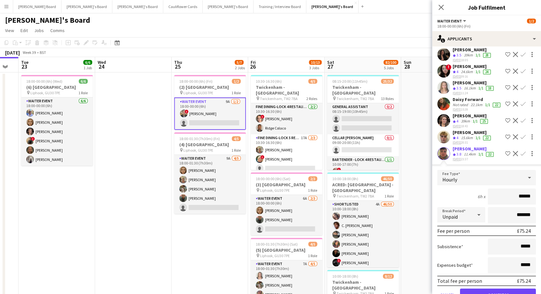
scroll to position [50, 0]
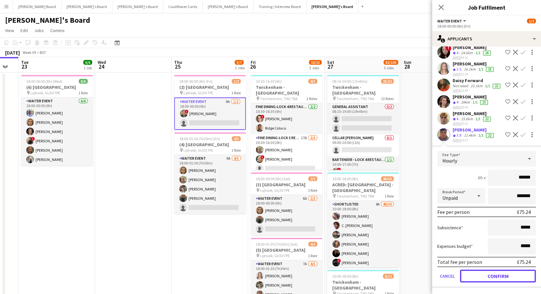
drag, startPoint x: 504, startPoint y: 277, endPoint x: 494, endPoint y: 264, distance: 16.8
click at [503, 275] on button "Confirm" at bounding box center [498, 275] width 76 height 13
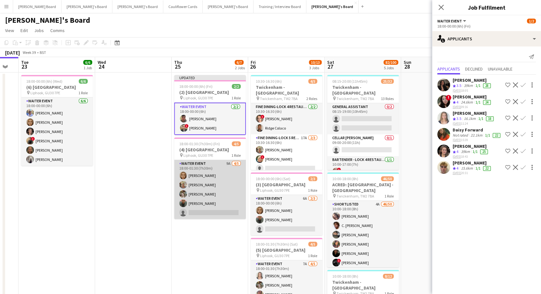
click at [228, 170] on app-card-role "WAITER EVENT 9A [DATE] 18:00-01:30 (7h30m) [PERSON_NAME] [PERSON_NAME] [PERSON_…" at bounding box center [210, 189] width 72 height 59
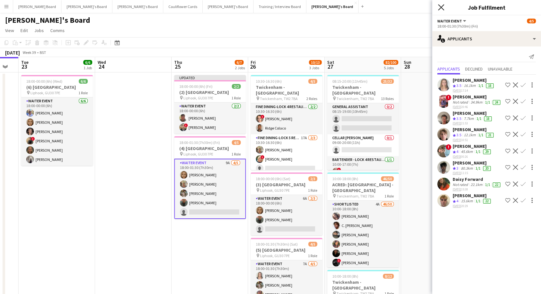
click at [440, 6] on icon "Close pop-in" at bounding box center [441, 7] width 6 height 6
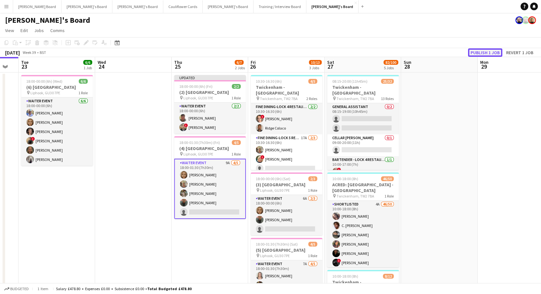
click at [483, 50] on button "Publish 1 job" at bounding box center [485, 52] width 34 height 8
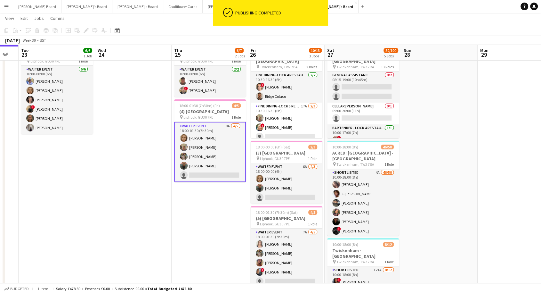
scroll to position [71, 0]
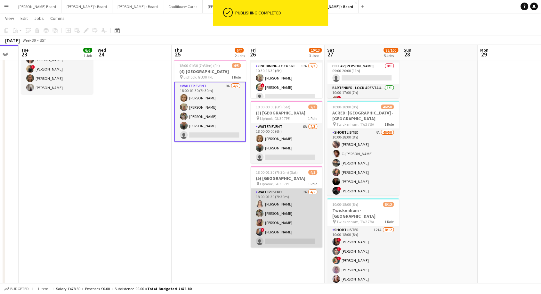
click at [299, 206] on app-card-role "WAITER EVENT 7A [DATE] 18:00-01:30 (7h30m) [PERSON_NAME] [PERSON_NAME] [PERSON_…" at bounding box center [287, 217] width 72 height 59
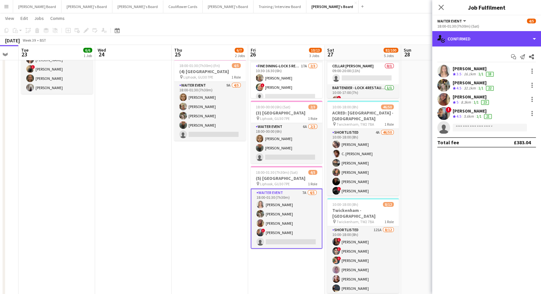
drag, startPoint x: 497, startPoint y: 35, endPoint x: 493, endPoint y: 63, distance: 28.7
click at [497, 36] on div "single-neutral-actions-check-2 Confirmed" at bounding box center [486, 38] width 109 height 15
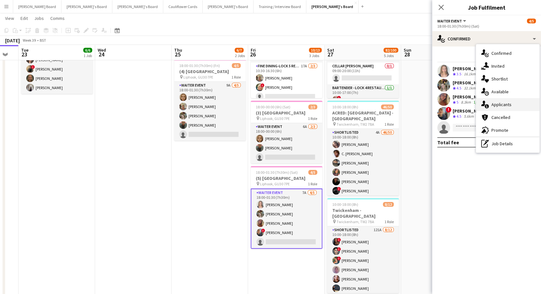
click at [505, 103] on span "Applicants" at bounding box center [501, 104] width 20 height 6
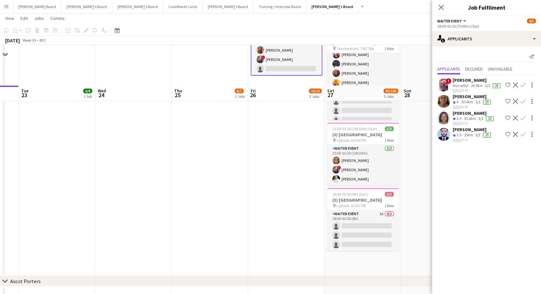
scroll to position [284, 0]
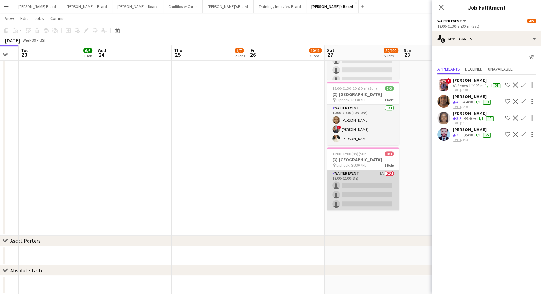
click at [366, 188] on app-card-role "WAITER EVENT 1A 0/3 18:00-02:00 (8h) single-neutral-actions single-neutral-acti…" at bounding box center [363, 190] width 72 height 40
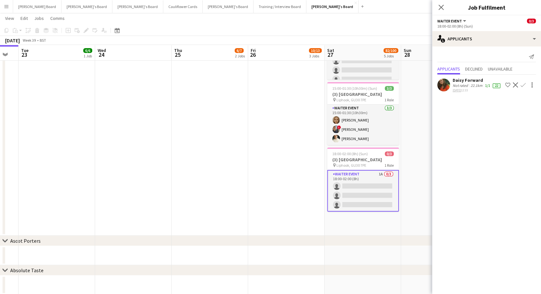
click at [471, 80] on div "Daisy Forward" at bounding box center [477, 80] width 49 height 6
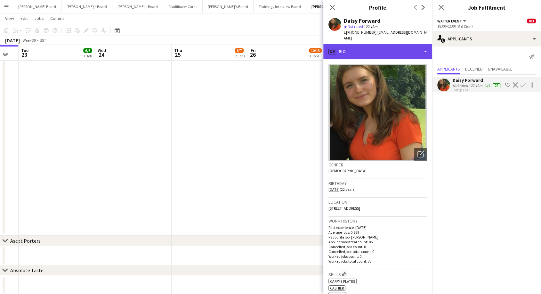
click at [384, 48] on div "profile Bio" at bounding box center [377, 51] width 109 height 15
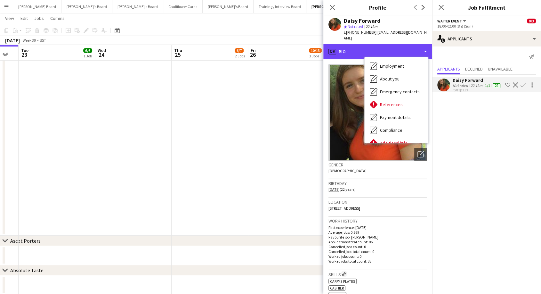
scroll to position [98, 0]
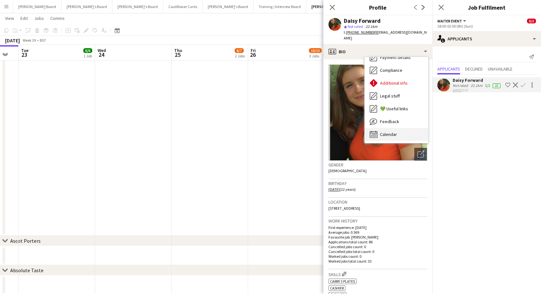
click at [399, 128] on div "Calendar Calendar" at bounding box center [396, 134] width 63 height 13
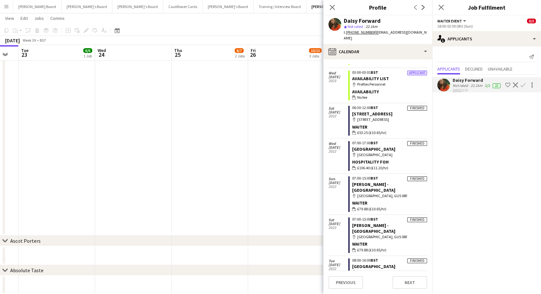
scroll to position [2053, 0]
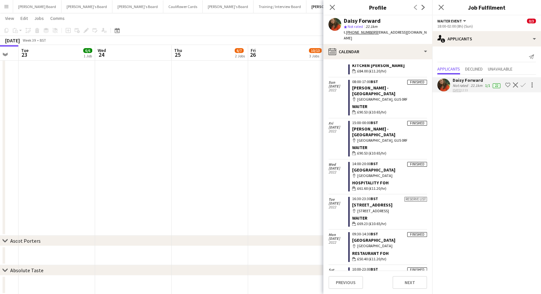
click at [524, 84] on app-icon "Confirm" at bounding box center [522, 84] width 5 height 5
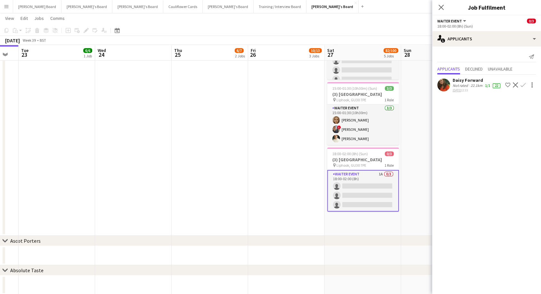
click at [522, 85] on app-icon "Confirm" at bounding box center [522, 84] width 5 height 5
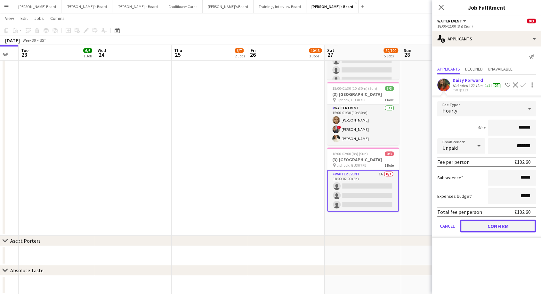
click at [509, 229] on button "Confirm" at bounding box center [498, 225] width 76 height 13
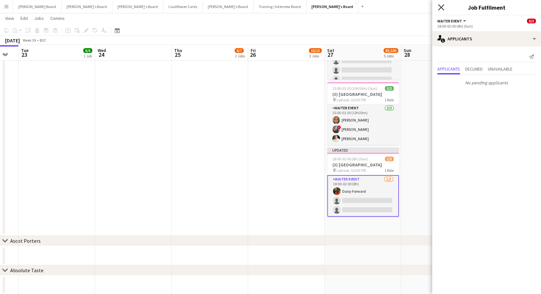
click at [441, 6] on icon "Close pop-in" at bounding box center [441, 7] width 6 height 6
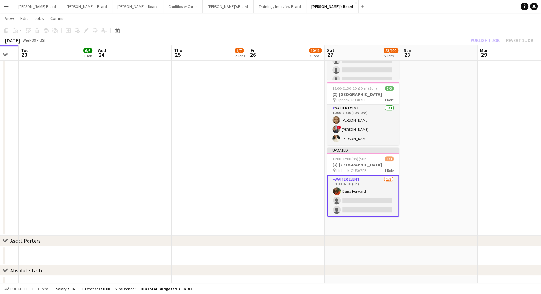
click at [369, 179] on app-card-role "WAITER EVENT [DATE] 18:00-02:00 (8h) [PERSON_NAME] Forward single-neutral-actio…" at bounding box center [363, 196] width 72 height 42
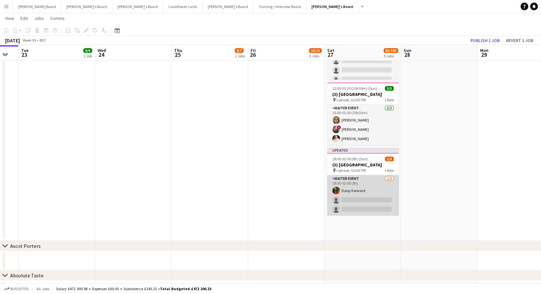
click at [374, 178] on app-card-role "WAITER EVENT [DATE] 18:00-02:00 (8h) [PERSON_NAME] Forward single-neutral-actio…" at bounding box center [363, 195] width 72 height 40
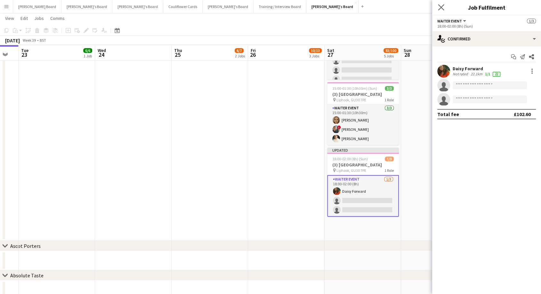
click at [440, 4] on app-icon "Close pop-in" at bounding box center [441, 7] width 9 height 9
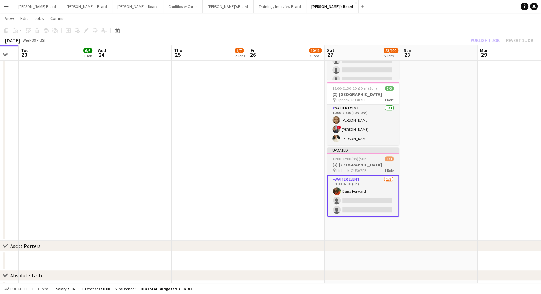
click at [383, 164] on h3 "(3) [GEOGRAPHIC_DATA]" at bounding box center [363, 165] width 72 height 6
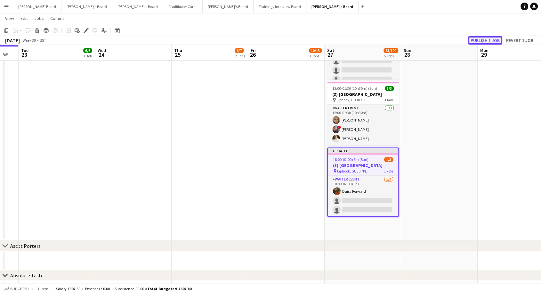
click at [486, 39] on button "Publish 1 job" at bounding box center [485, 40] width 34 height 8
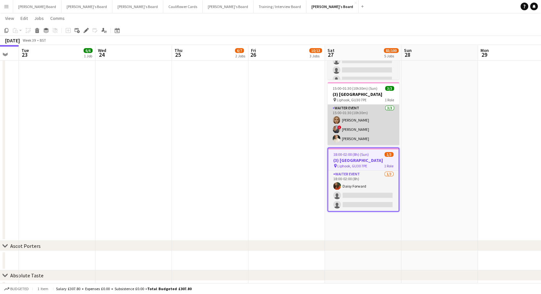
click at [367, 125] on app-card-role "WAITER EVENT [DATE] 15:00-01:30 (10h30m) [PERSON_NAME] ! [PERSON_NAME] [PERSON_…" at bounding box center [363, 124] width 72 height 40
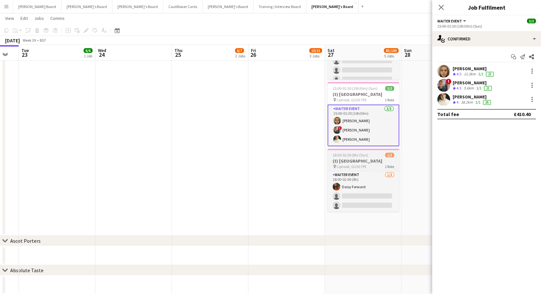
click at [369, 164] on div "pin Liphook, GU30 7PE 1 Role" at bounding box center [363, 166] width 72 height 5
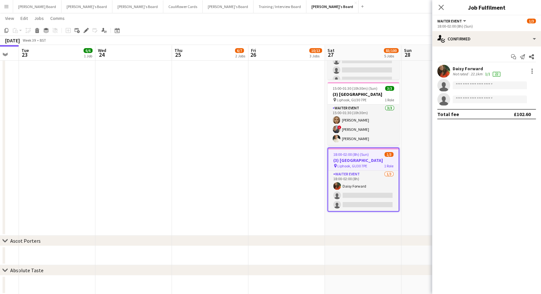
scroll to position [0, 287]
click at [466, 71] on div "Not rated" at bounding box center [461, 73] width 17 height 5
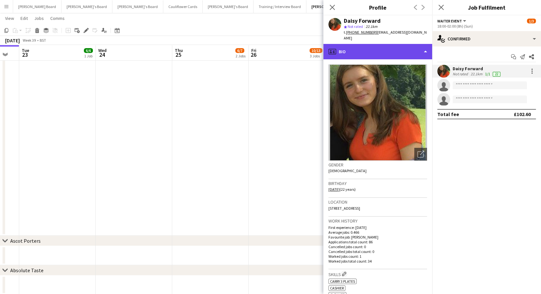
click at [350, 48] on div "profile Bio" at bounding box center [377, 51] width 109 height 15
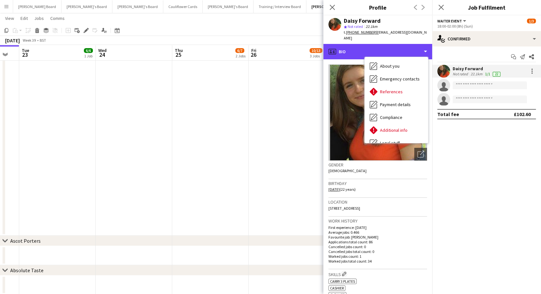
scroll to position [98, 0]
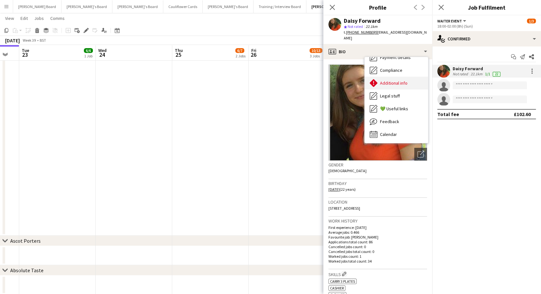
click at [390, 80] on span "Additional info" at bounding box center [394, 83] width 28 height 6
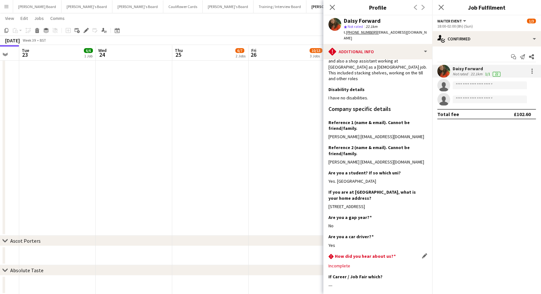
scroll to position [82, 0]
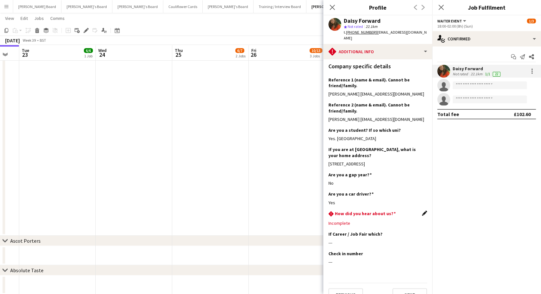
click at [422, 210] on app-icon "Edit this field" at bounding box center [424, 212] width 5 height 5
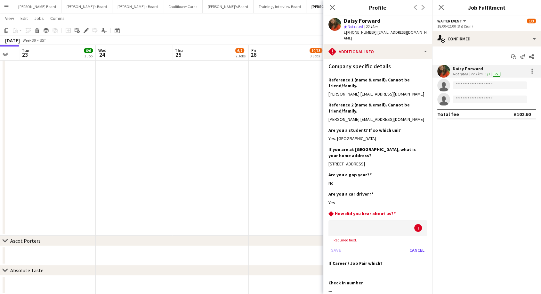
click at [348, 220] on div at bounding box center [371, 227] width 86 height 15
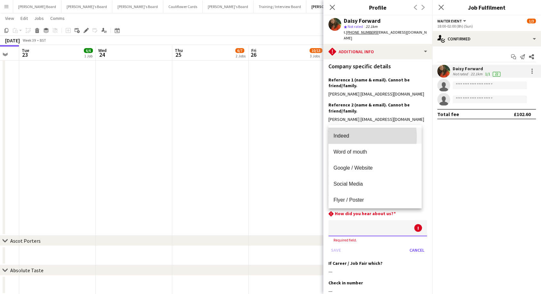
click at [346, 137] on span "Indeed" at bounding box center [375, 136] width 83 height 6
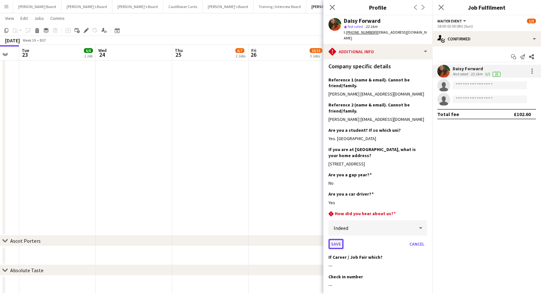
click at [336, 238] on button "Save" at bounding box center [335, 243] width 15 height 10
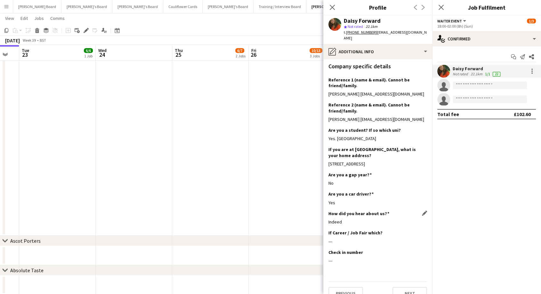
scroll to position [81, 0]
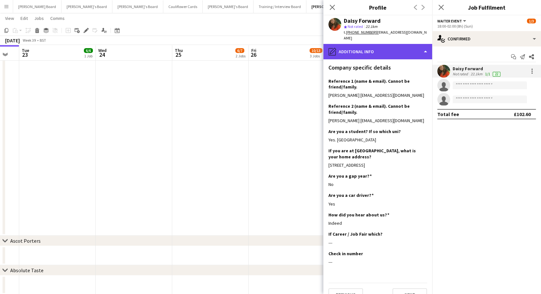
click at [376, 47] on div "pencil4 Additional info" at bounding box center [377, 51] width 109 height 15
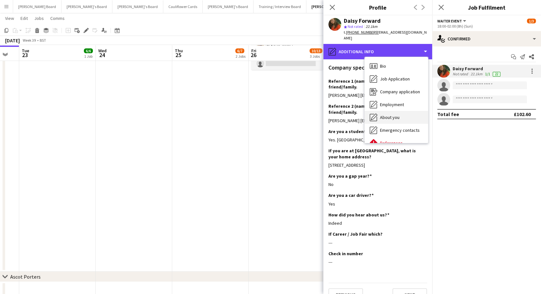
scroll to position [249, 0]
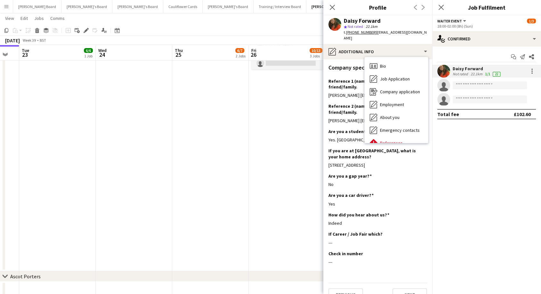
click at [284, 124] on app-date-cell "10:30-16:30 (6h) 4/5 [GEOGRAPHIC_DATA] - [GEOGRAPHIC_DATA] pin [GEOGRAPHIC_DATA…" at bounding box center [287, 47] width 77 height 448
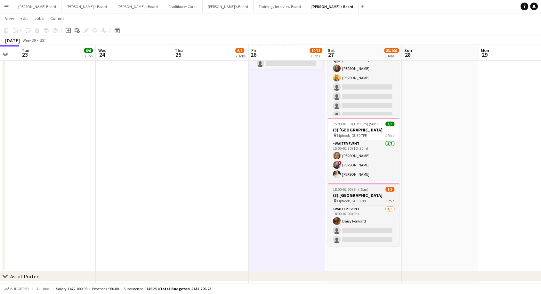
click at [350, 204] on app-job-card "18:00-02:00 (8h) (Sun) 1/3 (3) [GEOGRAPHIC_DATA] pin Liphook, GU30 7PE 1 Role W…" at bounding box center [364, 214] width 72 height 63
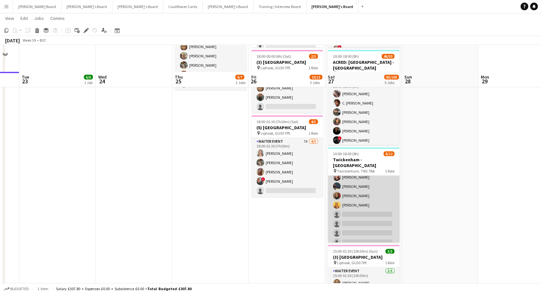
scroll to position [71, 0]
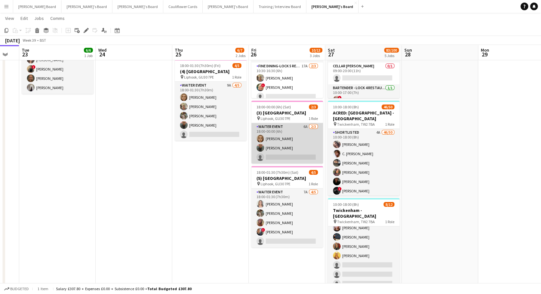
click at [299, 139] on app-card-role "WAITER EVENT 6A [DATE] 18:00-00:00 (6h) [PERSON_NAME] single-neutral-actions" at bounding box center [287, 143] width 72 height 40
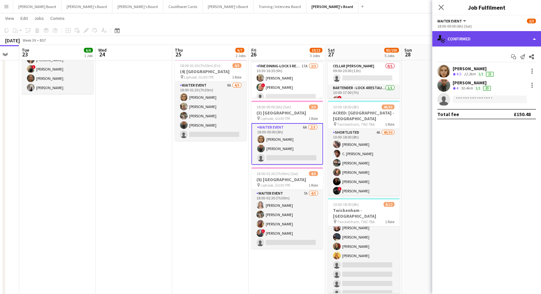
click at [481, 39] on div "single-neutral-actions-check-2 Confirmed" at bounding box center [486, 38] width 109 height 15
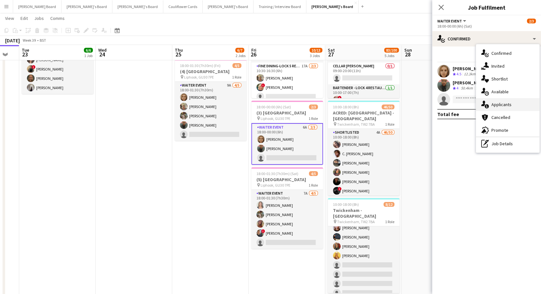
click at [501, 109] on div "single-neutral-actions-information Applicants" at bounding box center [507, 104] width 63 height 13
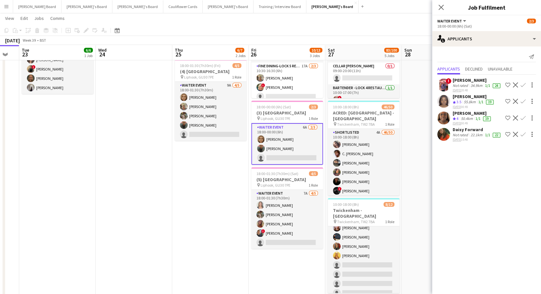
click at [520, 137] on app-icon "Confirm" at bounding box center [522, 134] width 5 height 5
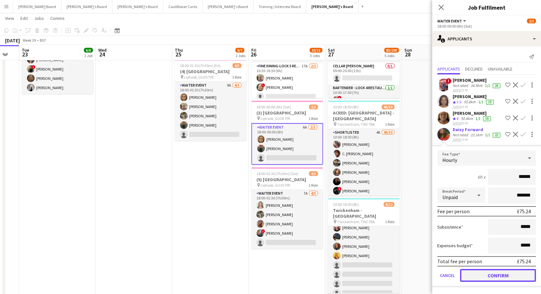
click at [508, 276] on button "Confirm" at bounding box center [498, 275] width 76 height 13
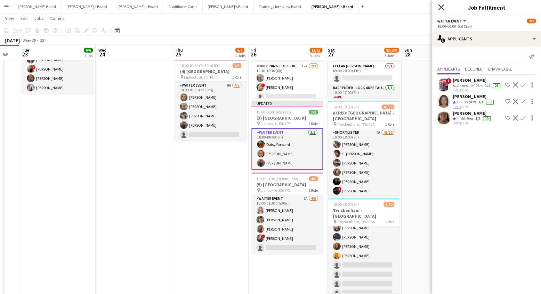
click at [443, 6] on icon "Close pop-in" at bounding box center [441, 7] width 6 height 6
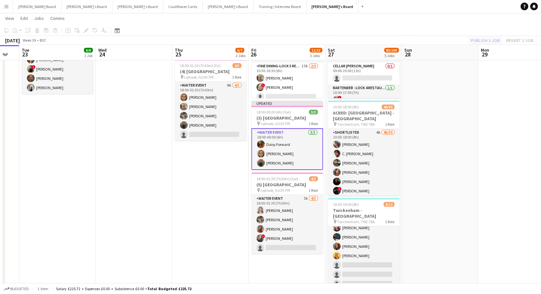
click at [481, 40] on div "Publish 1 job Revert 1 job" at bounding box center [502, 40] width 78 height 8
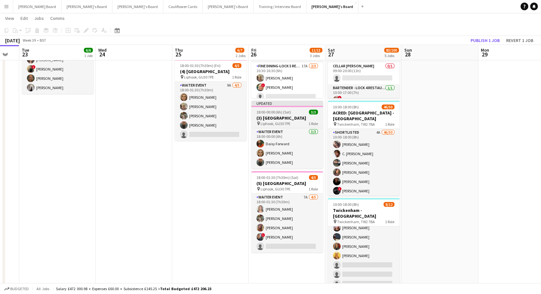
click at [288, 108] on app-job-card "Updated 18:00-00:00 (6h) (Sat) 3/3 (3) [GEOGRAPHIC_DATA] pin Liphook, GU30 7PE …" at bounding box center [287, 135] width 72 height 68
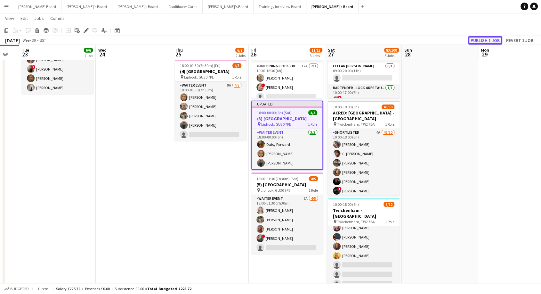
click at [482, 40] on button "Publish 1 job" at bounding box center [485, 40] width 34 height 8
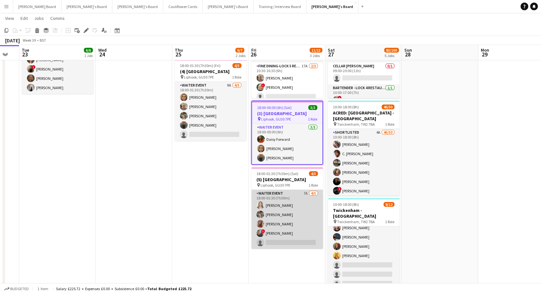
scroll to position [0, 286]
click at [285, 216] on app-card-role "WAITER EVENT 7A [DATE] 18:00-01:30 (7h30m) [PERSON_NAME] [PERSON_NAME] [PERSON_…" at bounding box center [288, 218] width 72 height 59
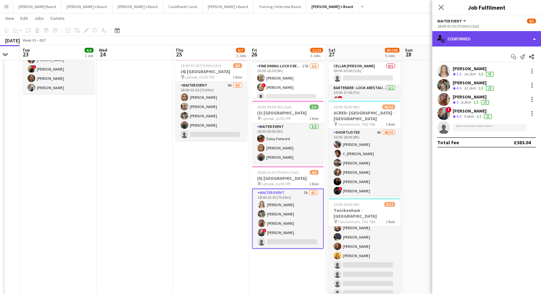
drag, startPoint x: 479, startPoint y: 43, endPoint x: 484, endPoint y: 90, distance: 47.3
click at [479, 43] on div "single-neutral-actions-check-2 Confirmed" at bounding box center [486, 38] width 109 height 15
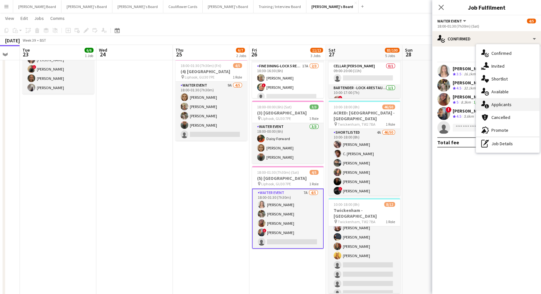
click at [506, 102] on span "Applicants" at bounding box center [501, 104] width 20 height 6
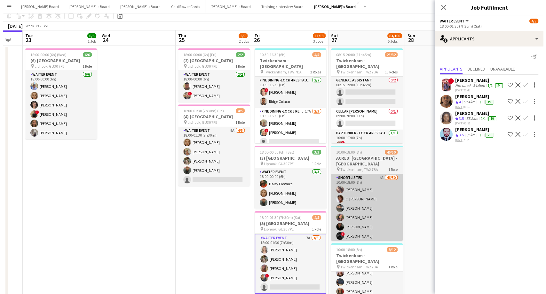
scroll to position [0, 0]
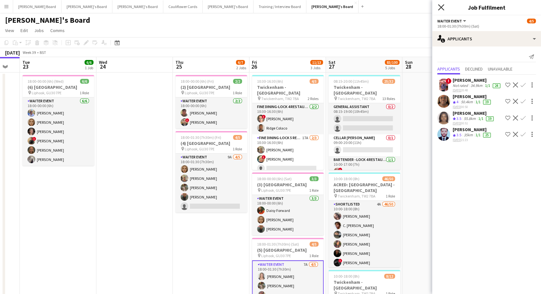
click at [440, 5] on icon "Close pop-in" at bounding box center [441, 7] width 6 height 6
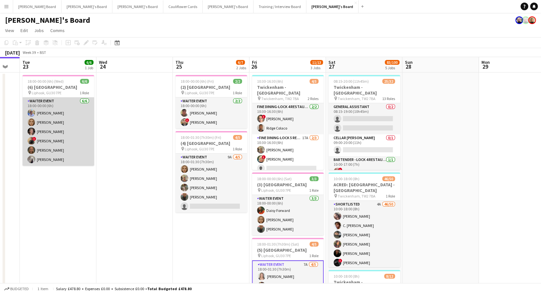
click at [55, 102] on app-card-role "WAITER EVENT [DATE] 18:00-00:00 (6h) [PERSON_NAME] [PERSON_NAME] [PERSON_NAME] …" at bounding box center [58, 131] width 72 height 68
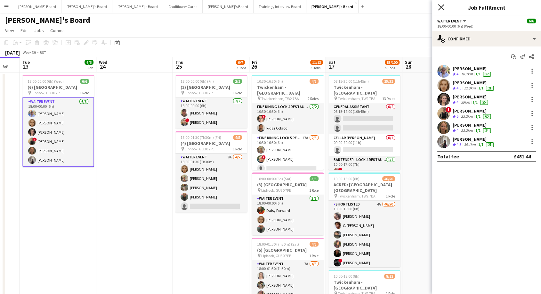
click at [438, 6] on icon "Close pop-in" at bounding box center [441, 7] width 6 height 6
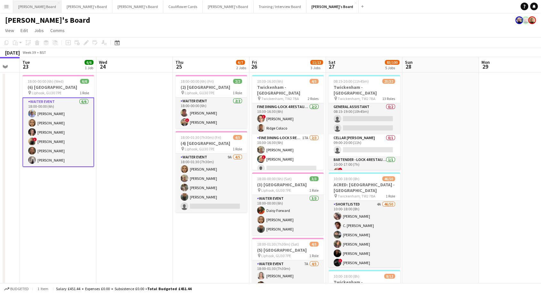
click at [26, 4] on button "[PERSON_NAME] Board Close" at bounding box center [37, 6] width 48 height 12
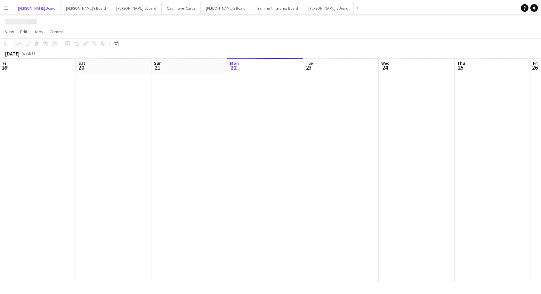
scroll to position [0, 153]
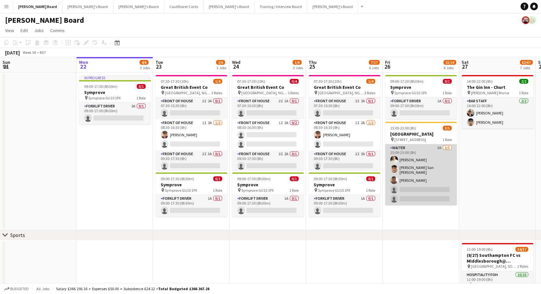
click at [410, 147] on app-card-role "Waiter 3A [DATE] 15:00-23:00 (8h) [PERSON_NAME] [PERSON_NAME] San [PERSON_NAME]…" at bounding box center [421, 174] width 72 height 61
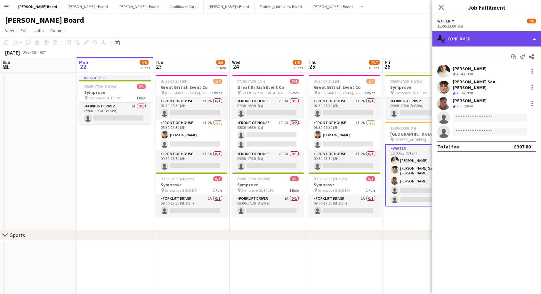
click at [499, 37] on div "single-neutral-actions-check-2 Confirmed" at bounding box center [486, 38] width 109 height 15
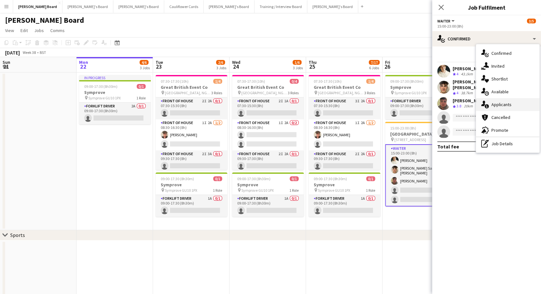
click at [510, 105] on span "Applicants" at bounding box center [501, 104] width 20 height 6
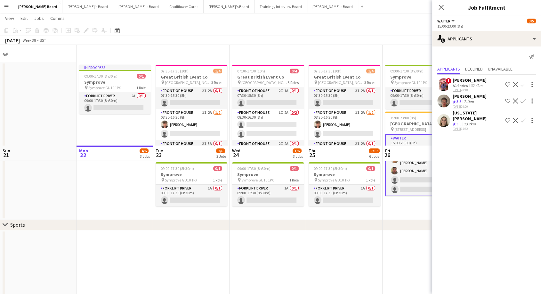
scroll to position [0, 0]
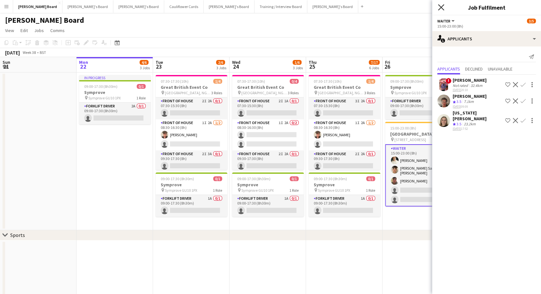
click at [441, 6] on icon "Close pop-in" at bounding box center [441, 7] width 6 height 6
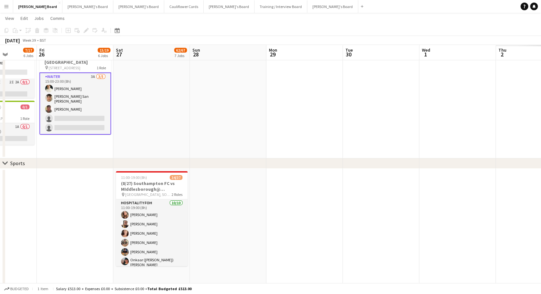
scroll to position [0, 223]
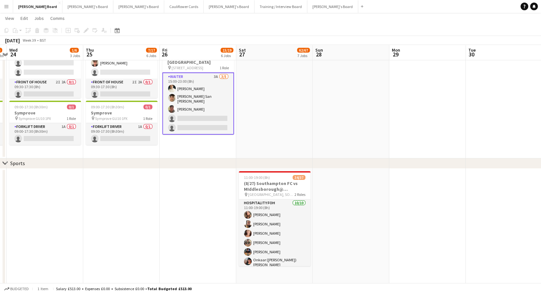
drag, startPoint x: 399, startPoint y: 236, endPoint x: 177, endPoint y: 235, distance: 222.8
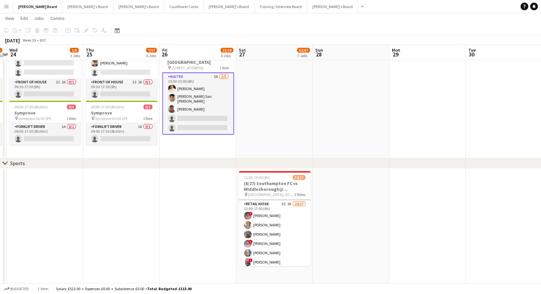
scroll to position [107, 0]
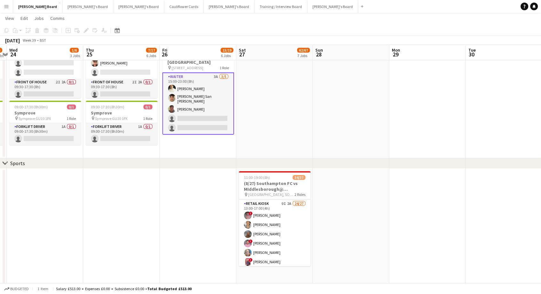
scroll to position [107, 0]
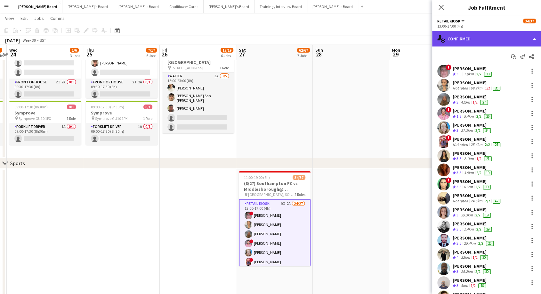
click at [484, 39] on div "single-neutral-actions-check-2 Confirmed" at bounding box center [486, 38] width 109 height 15
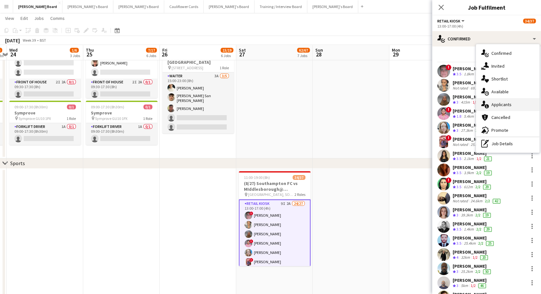
click at [504, 108] on div "single-neutral-actions-information Applicants" at bounding box center [507, 104] width 63 height 13
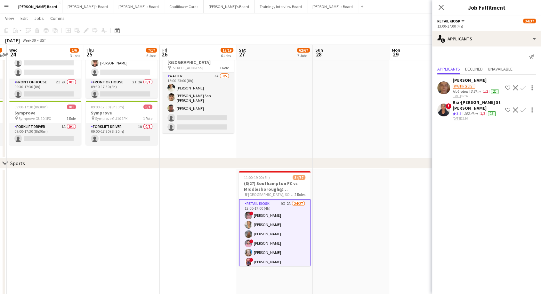
click at [520, 112] on app-icon "Confirm" at bounding box center [522, 109] width 5 height 5
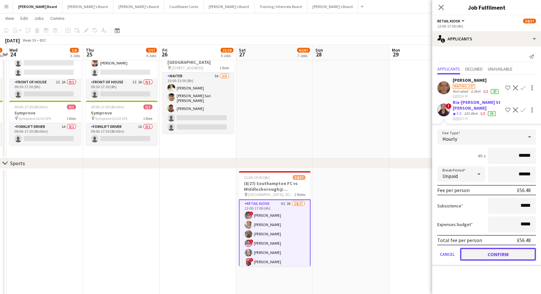
click at [505, 256] on button "Confirm" at bounding box center [498, 253] width 76 height 13
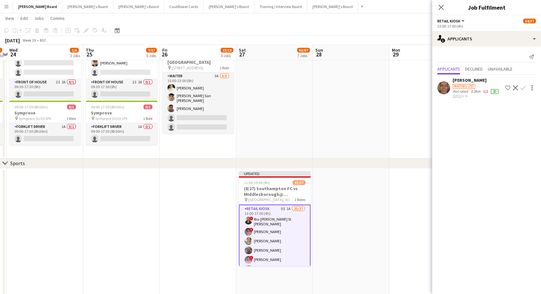
click at [445, 8] on div "Close pop-in" at bounding box center [441, 7] width 18 height 15
click at [444, 6] on app-icon "Close pop-in" at bounding box center [441, 7] width 9 height 9
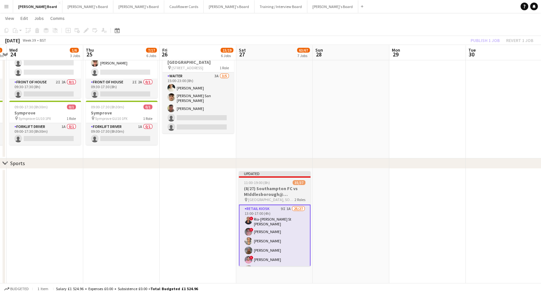
click at [271, 190] on h3 "(8/27) Southampton FC vs MIddlesborough@ [GEOGRAPHIC_DATA]" at bounding box center [275, 191] width 72 height 12
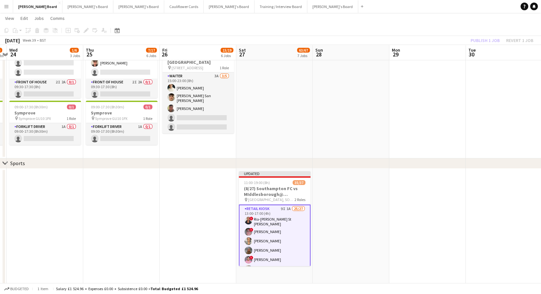
scroll to position [107, 0]
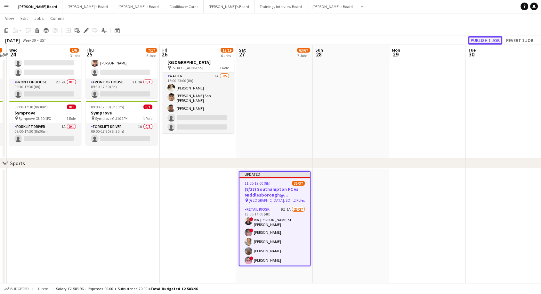
click at [479, 42] on button "Publish 1 job" at bounding box center [485, 40] width 34 height 8
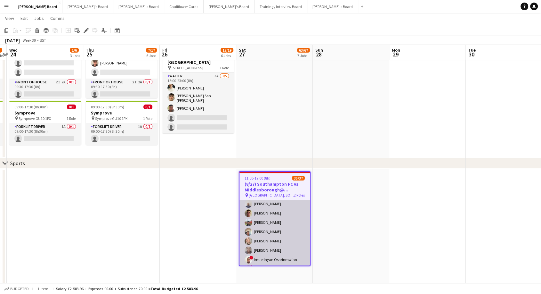
scroll to position [303, 0]
click at [279, 235] on app-card-role "Retail Kiosk 9I 1A 25/27 13:00-17:00 (4h) ! Ria-Chanay St [PERSON_NAME] ! [PERS…" at bounding box center [274, 136] width 70 height 265
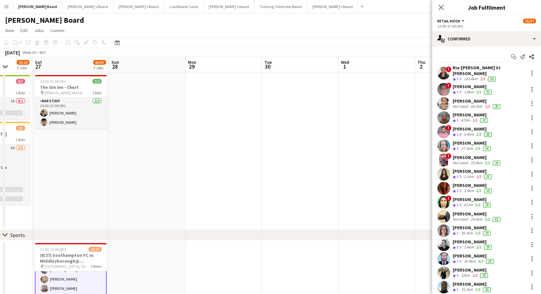
scroll to position [0, 277]
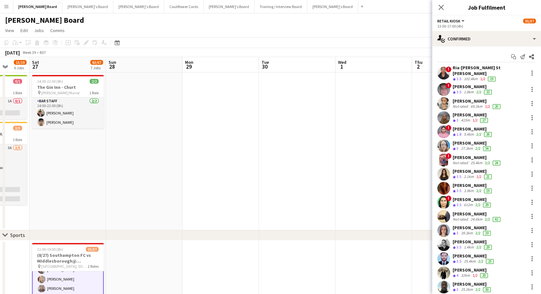
drag, startPoint x: 380, startPoint y: 179, endPoint x: 173, endPoint y: 188, distance: 206.7
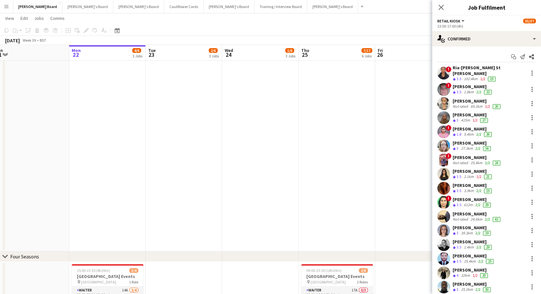
scroll to position [0, 208]
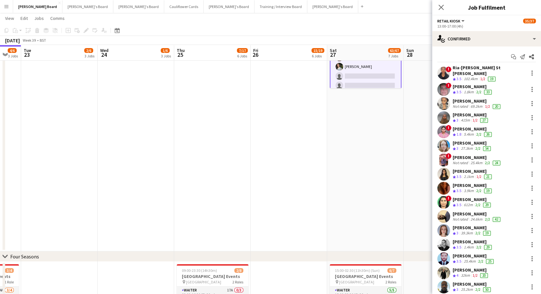
drag, startPoint x: 39, startPoint y: 164, endPoint x: 513, endPoint y: 200, distance: 475.8
click at [513, 200] on body "Menu Boards Boards Boards All jobs Status Workforce Workforce My Workforce Recr…" at bounding box center [270, 295] width 541 height 1089
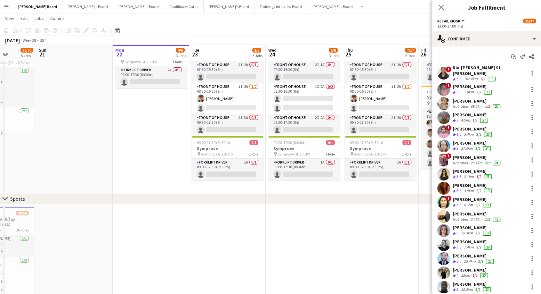
scroll to position [0, 175]
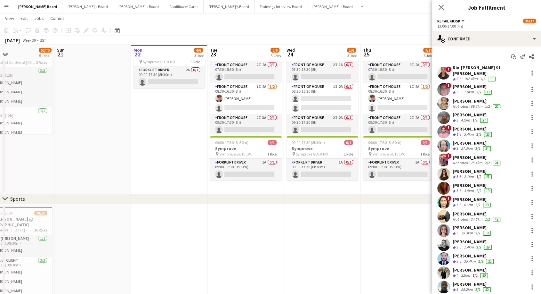
drag, startPoint x: 72, startPoint y: 188, endPoint x: 258, endPoint y: 223, distance: 189.7
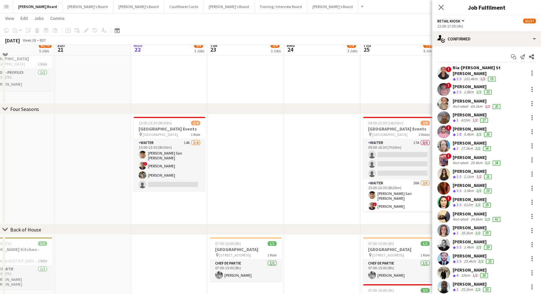
scroll to position [391, 0]
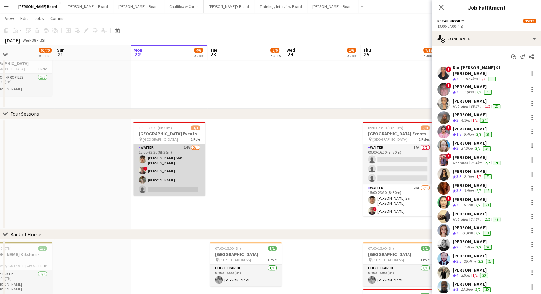
click at [193, 175] on app-card-role "Waiter 14A [DATE] 15:00-23:30 (8h30m) [PERSON_NAME] San [PERSON_NAME] ! [PERSON…" at bounding box center [169, 170] width 72 height 52
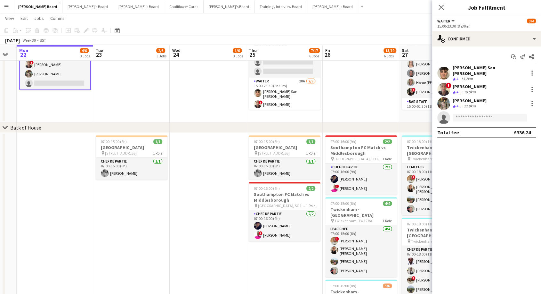
scroll to position [0, 201]
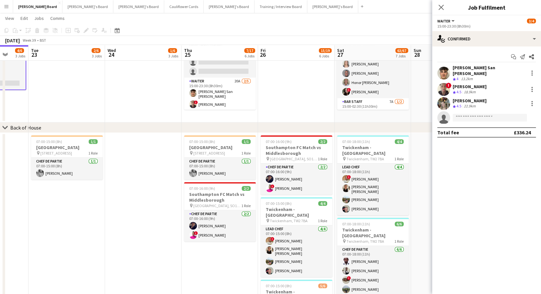
drag, startPoint x: 333, startPoint y: 204, endPoint x: 154, endPoint y: 218, distance: 179.5
click at [154, 218] on app-calendar-viewport "Sat 20 62/70 5 Jobs Sun 21 Mon 22 4/6 3 Jobs Tue 23 2/6 3 Jobs Wed 24 1/6 3 Job…" at bounding box center [270, 53] width 541 height 1053
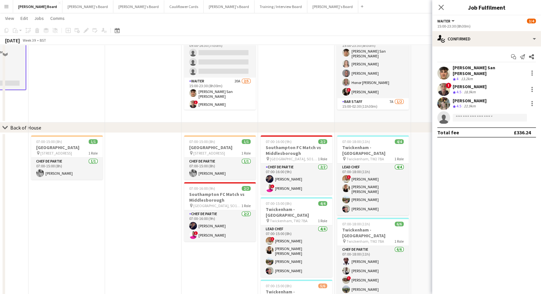
scroll to position [356, 0]
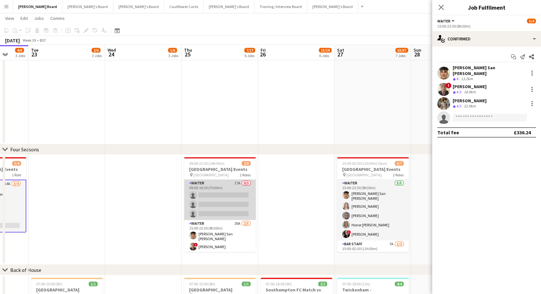
click at [223, 192] on app-card-role "Waiter 17A 0/3 09:00-16:30 (7h30m) single-neutral-actions single-neutral-action…" at bounding box center [220, 199] width 72 height 40
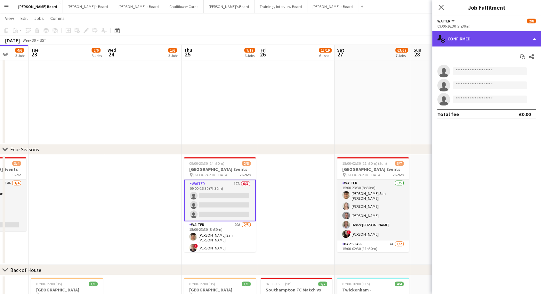
click at [492, 37] on div "single-neutral-actions-check-2 Confirmed" at bounding box center [486, 38] width 109 height 15
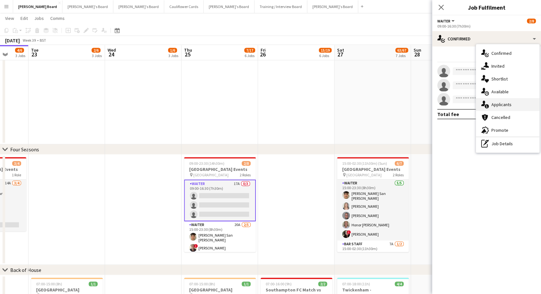
click at [502, 105] on span "Applicants" at bounding box center [501, 104] width 20 height 6
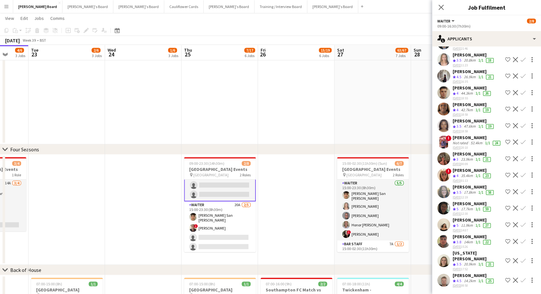
scroll to position [28, 0]
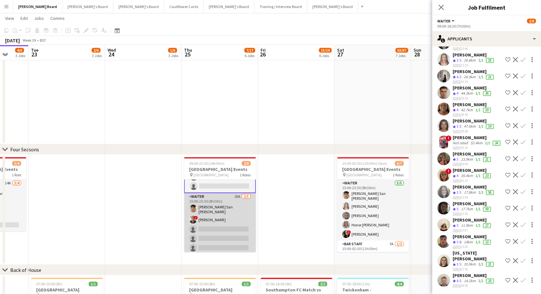
click at [215, 214] on app-card-role "Waiter 20A [DATE] 15:00-23:30 (8h30m) [PERSON_NAME] San [PERSON_NAME] ! [PERSON…" at bounding box center [220, 223] width 72 height 61
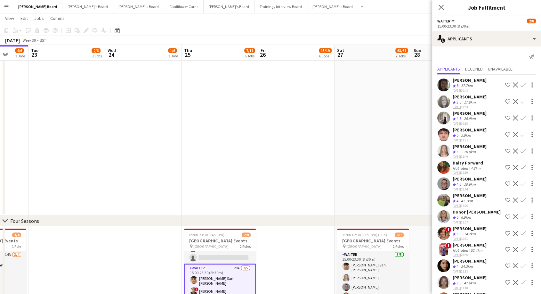
scroll to position [0, 175]
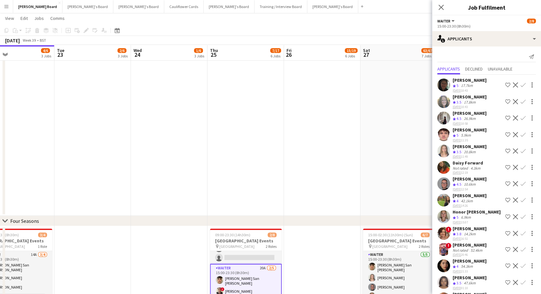
drag, startPoint x: 65, startPoint y: 209, endPoint x: 198, endPoint y: 220, distance: 133.0
click at [198, 220] on div "chevron-right Sports chevron-right Four Seasons chevron-right Back of House che…" at bounding box center [270, 267] width 541 height 1053
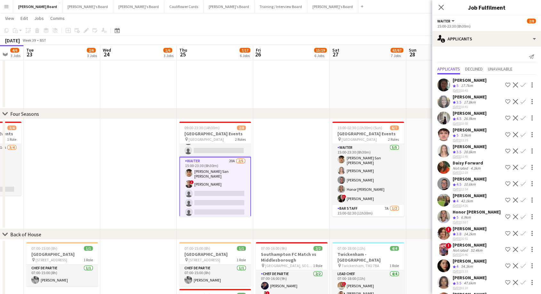
scroll to position [0, 285]
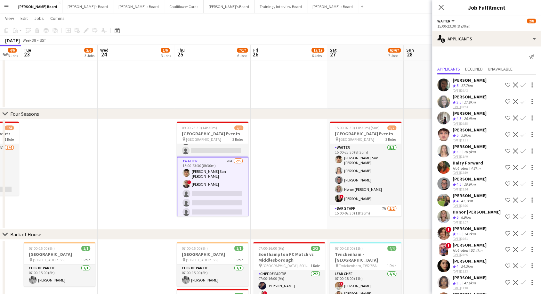
drag, startPoint x: 38, startPoint y: 183, endPoint x: 5, endPoint y: 191, distance: 34.3
click at [5, 191] on app-calendar-viewport "Fri 19 4/4 2 Jobs Sat 20 62/70 5 Jobs Sun 21 Mon 22 4/6 3 Jobs Tue 23 2/6 3 Job…" at bounding box center [270, 160] width 541 height 1053
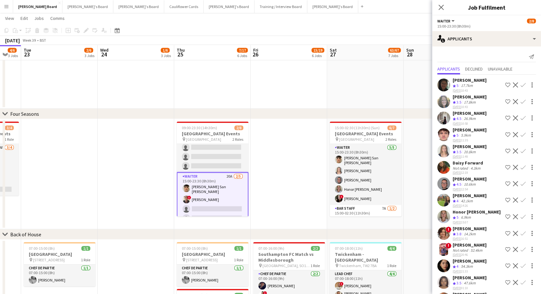
scroll to position [0, 0]
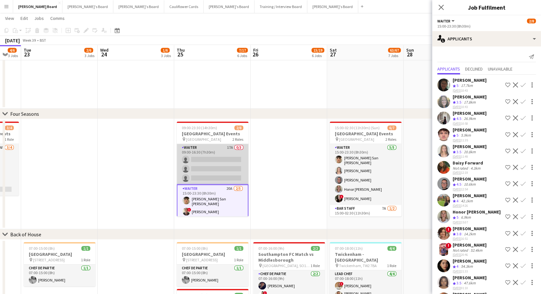
click at [214, 161] on app-card-role "Waiter 17A 0/3 09:00-16:30 (7h30m) single-neutral-actions single-neutral-action…" at bounding box center [213, 164] width 72 height 40
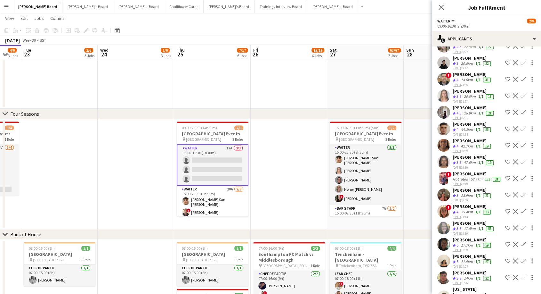
scroll to position [72, 0]
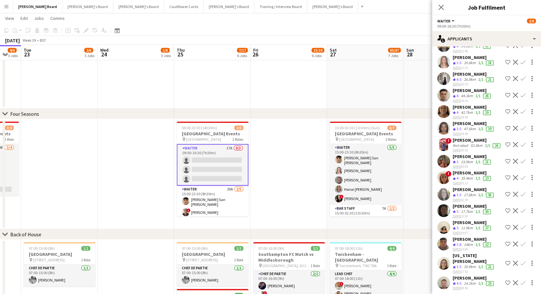
click at [471, 225] on div "[PERSON_NAME]" at bounding box center [472, 222] width 39 height 6
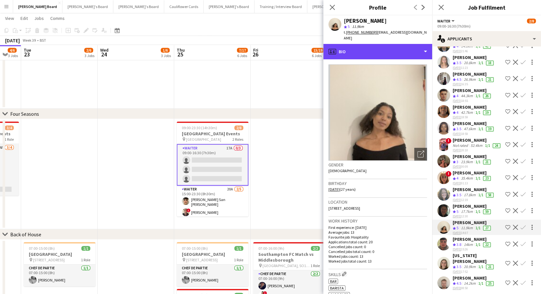
drag, startPoint x: 375, startPoint y: 44, endPoint x: 378, endPoint y: 53, distance: 10.2
click at [375, 44] on div "profile Bio" at bounding box center [377, 51] width 109 height 15
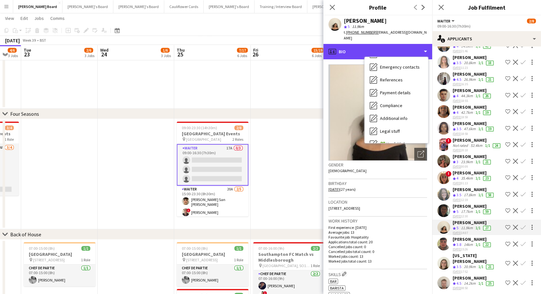
scroll to position [98, 0]
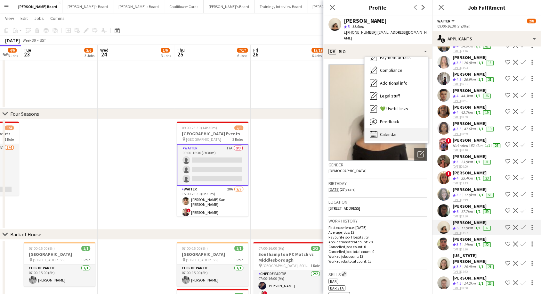
click at [392, 131] on span "Calendar" at bounding box center [388, 134] width 17 height 6
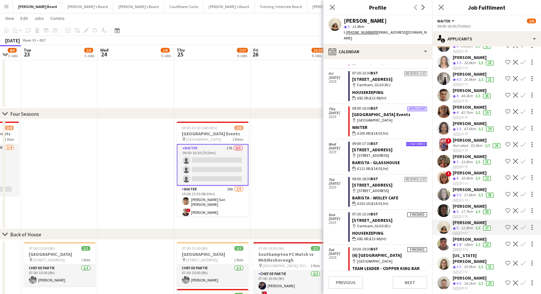
scroll to position [23, 0]
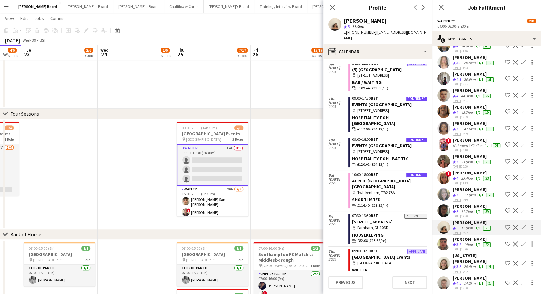
click at [471, 104] on div "[PERSON_NAME]" at bounding box center [472, 107] width 39 height 6
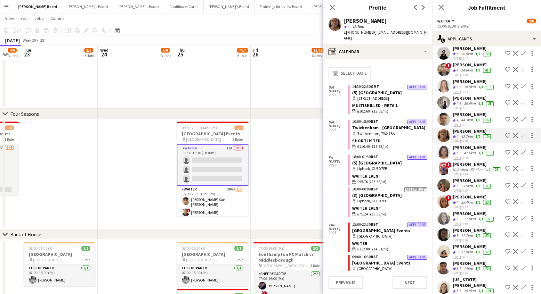
scroll to position [1, 0]
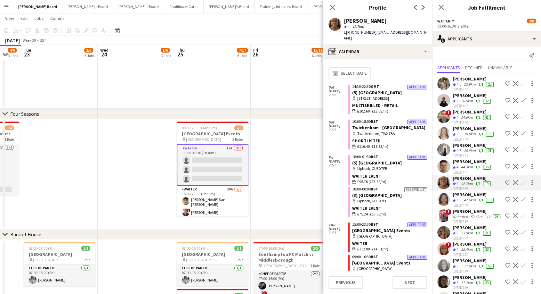
click at [470, 160] on div "[PERSON_NAME]" at bounding box center [472, 161] width 39 height 6
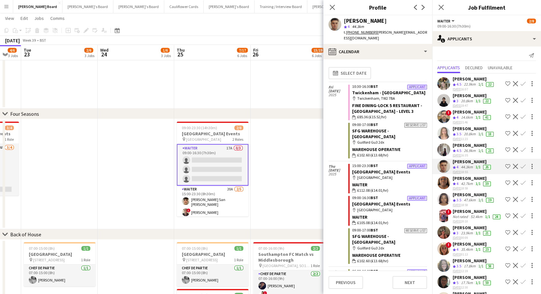
click at [471, 142] on div "[PERSON_NAME]" at bounding box center [474, 145] width 42 height 6
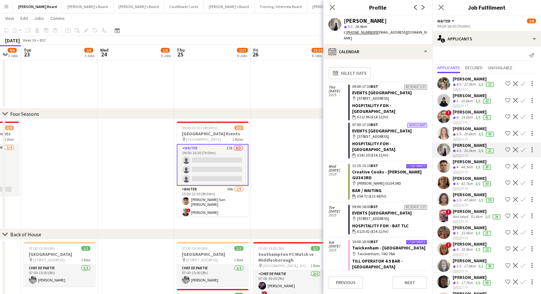
click at [520, 148] on app-icon "Confirm" at bounding box center [522, 149] width 5 height 5
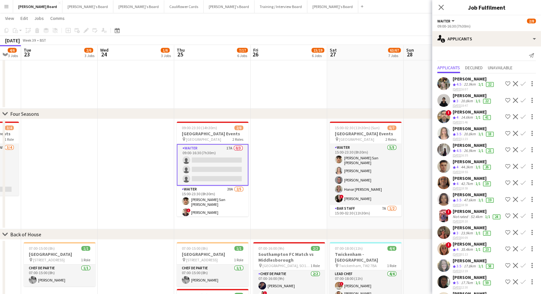
click at [520, 149] on app-icon "Confirm" at bounding box center [522, 149] width 5 height 5
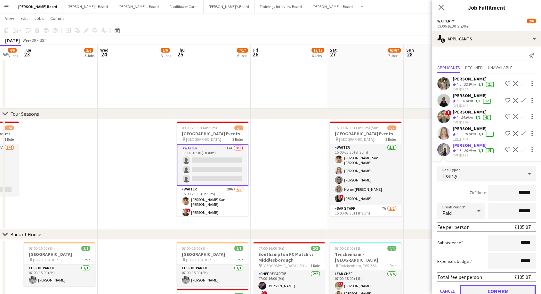
click at [512, 286] on button "Confirm" at bounding box center [498, 290] width 76 height 13
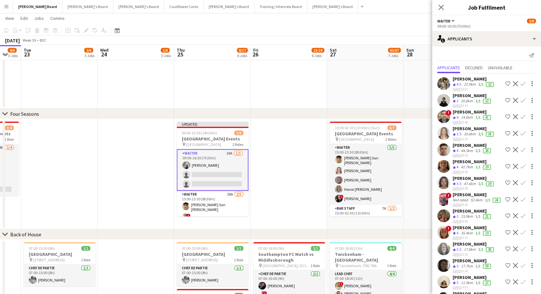
click at [475, 79] on div "[PERSON_NAME]" at bounding box center [474, 79] width 42 height 6
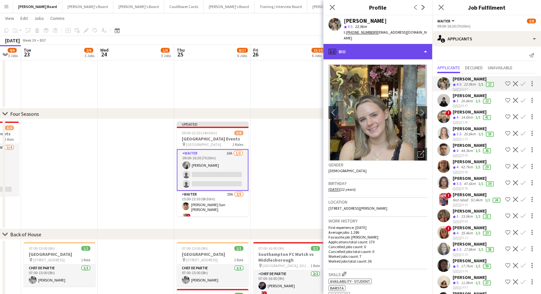
click at [366, 49] on div "profile Bio" at bounding box center [377, 51] width 109 height 15
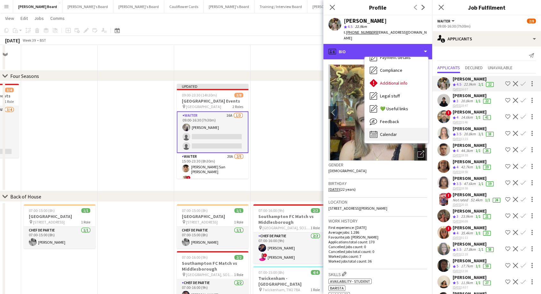
scroll to position [462, 0]
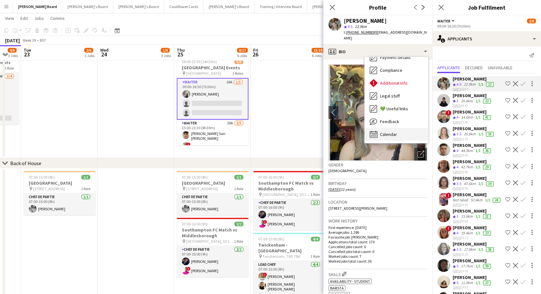
click at [393, 134] on span "Calendar" at bounding box center [388, 134] width 17 height 6
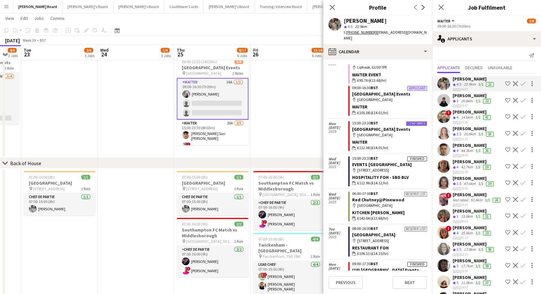
scroll to position [249, 0]
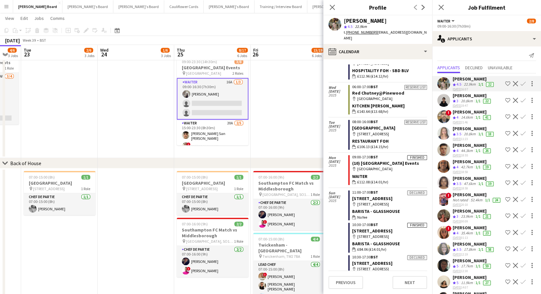
click at [520, 84] on app-icon "Confirm" at bounding box center [522, 83] width 5 height 5
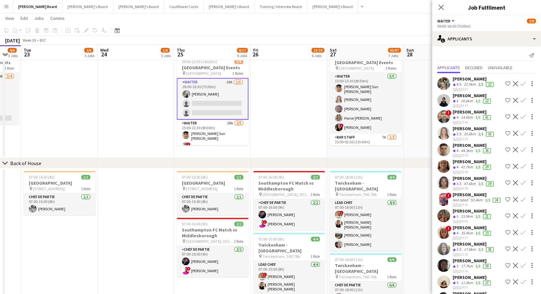
click at [520, 84] on app-icon "Confirm" at bounding box center [522, 83] width 5 height 5
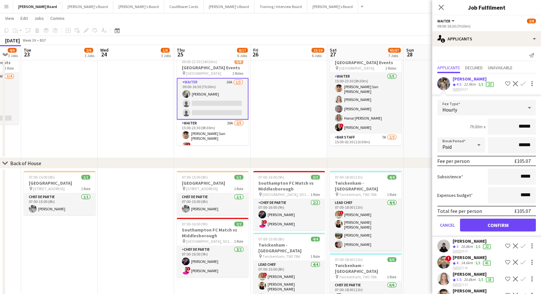
click at [503, 230] on div "Cancel Confirm" at bounding box center [486, 224] width 99 height 13
click at [500, 221] on button "Confirm" at bounding box center [498, 224] width 76 height 13
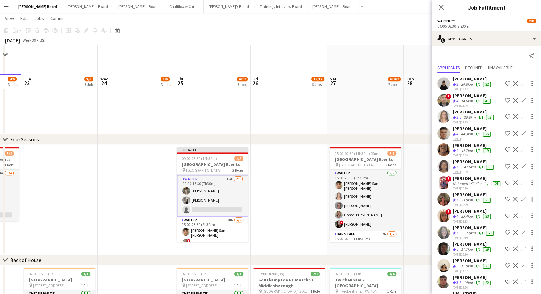
scroll to position [356, 0]
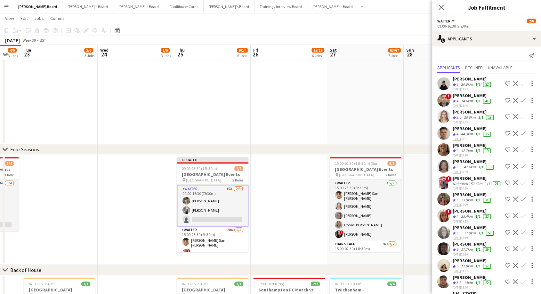
click at [257, 199] on app-date-cell at bounding box center [289, 209] width 77 height 110
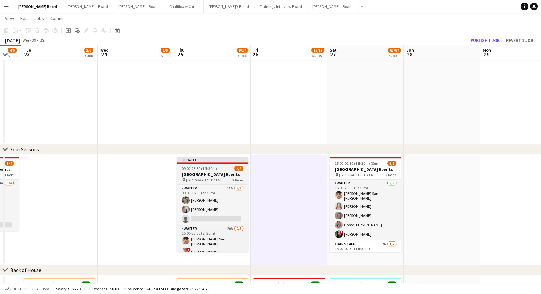
click at [212, 170] on span "09:00-23:30 (14h30m)" at bounding box center [199, 168] width 35 height 5
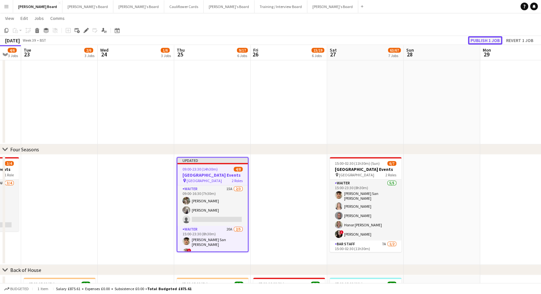
click at [484, 38] on button "Publish 1 job" at bounding box center [485, 40] width 34 height 8
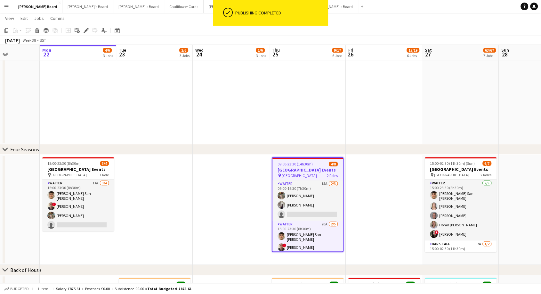
scroll to position [0, 189]
drag, startPoint x: 126, startPoint y: 195, endPoint x: 221, endPoint y: 201, distance: 95.6
click at [221, 201] on app-calendar-viewport "Fri 19 4/4 2 Jobs Sat 20 62/70 5 Jobs Sun 21 Mon 22 4/6 3 Jobs Tue 23 2/6 3 Job…" at bounding box center [270, 195] width 541 height 1053
click at [71, 165] on span "15:00-23:30 (8h30m)" at bounding box center [64, 163] width 33 height 5
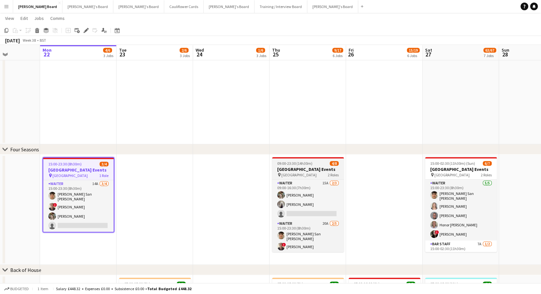
click at [319, 161] on div "09:00-23:30 (14h30m) 4/8" at bounding box center [308, 163] width 72 height 5
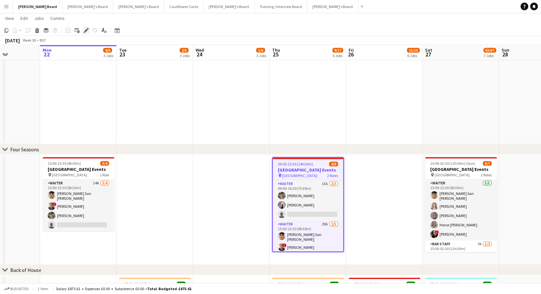
click at [84, 31] on icon "Edit" at bounding box center [86, 30] width 5 height 5
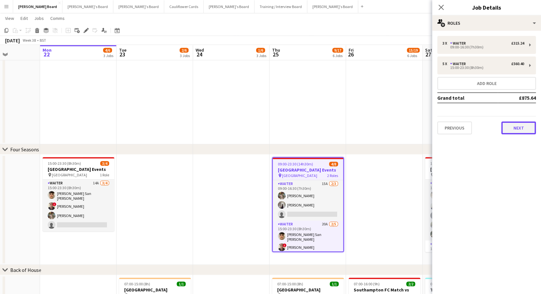
click at [514, 128] on button "Next" at bounding box center [518, 127] width 35 height 13
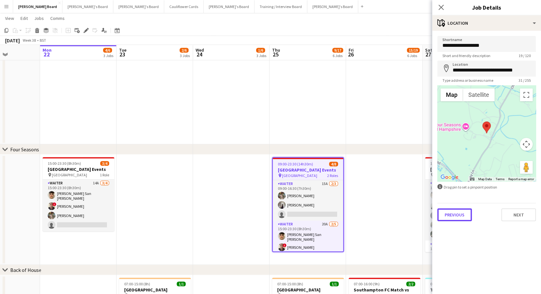
click at [446, 216] on button "Previous" at bounding box center [454, 214] width 35 height 13
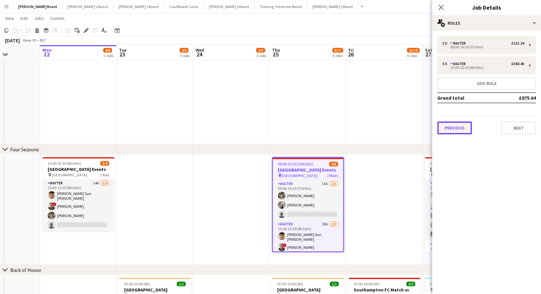
click at [457, 127] on button "Previous" at bounding box center [454, 127] width 35 height 13
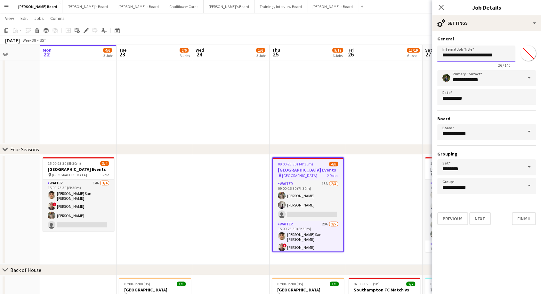
click at [442, 54] on input "**********" at bounding box center [476, 53] width 78 height 16
click at [64, 168] on h3 "[GEOGRAPHIC_DATA] Events" at bounding box center [79, 169] width 72 height 6
type input "**********"
type input "*******"
type input "**********"
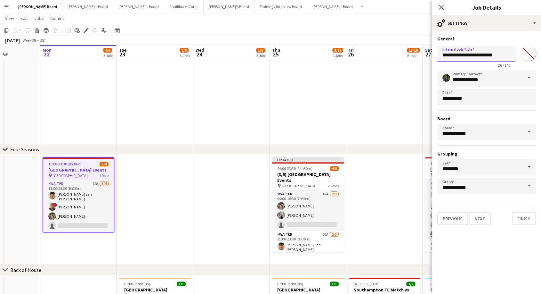
click at [443, 54] on input "**********" at bounding box center [476, 53] width 78 height 16
click at [427, 163] on div "15:00-02:30 (11h30m) (Sun) 6/7" at bounding box center [461, 163] width 72 height 5
type input "**********"
type input "*******"
type input "**********"
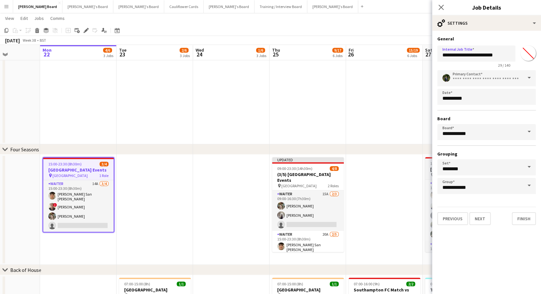
type input "*******"
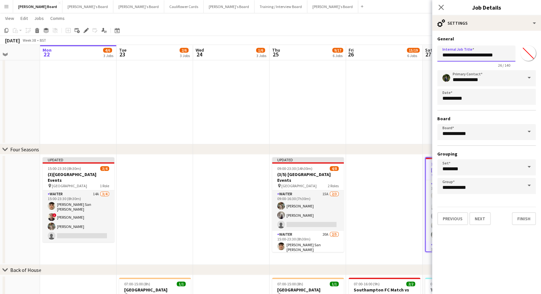
click at [442, 55] on input "**********" at bounding box center [476, 53] width 78 height 16
type input "**********"
drag, startPoint x: 443, startPoint y: 8, endPoint x: 445, endPoint y: 16, distance: 8.0
click at [442, 9] on icon at bounding box center [441, 7] width 5 height 5
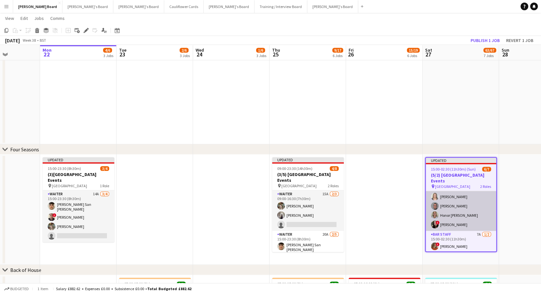
scroll to position [29, 0]
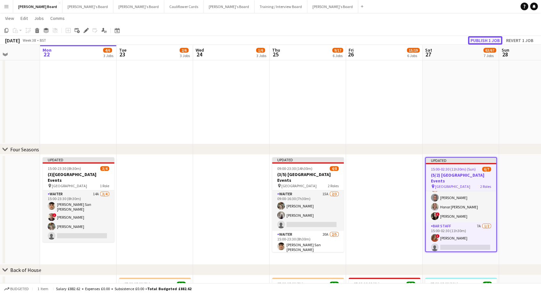
click at [488, 41] on button "Publish 1 job" at bounding box center [485, 40] width 34 height 8
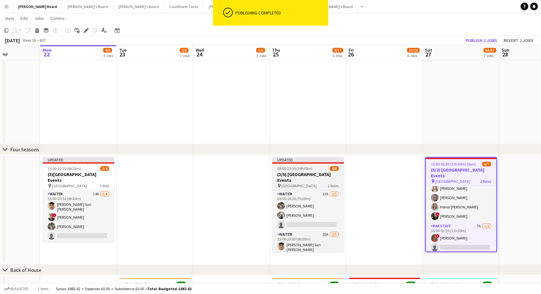
click at [303, 160] on div "Updated" at bounding box center [308, 159] width 72 height 5
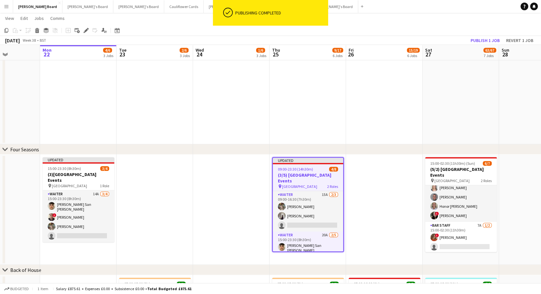
scroll to position [23, 0]
click at [78, 160] on div "Updated" at bounding box center [79, 159] width 72 height 5
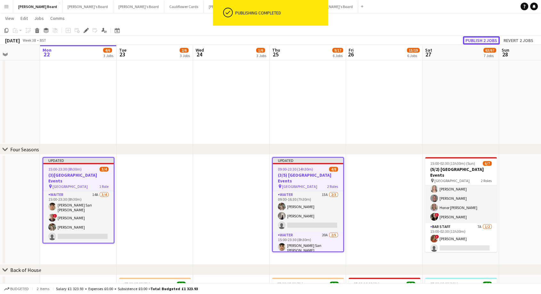
click at [490, 38] on button "Publish 2 jobs" at bounding box center [481, 40] width 37 height 8
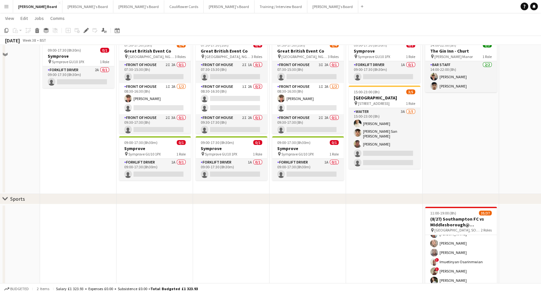
scroll to position [0, 0]
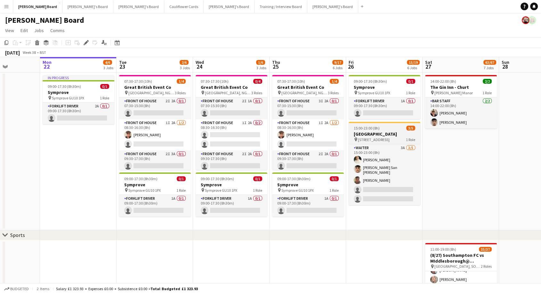
click at [384, 133] on h3 "[GEOGRAPHIC_DATA]" at bounding box center [385, 134] width 72 height 6
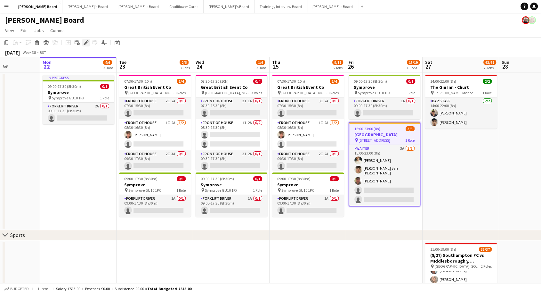
click at [85, 42] on icon "Edit" at bounding box center [86, 42] width 5 height 5
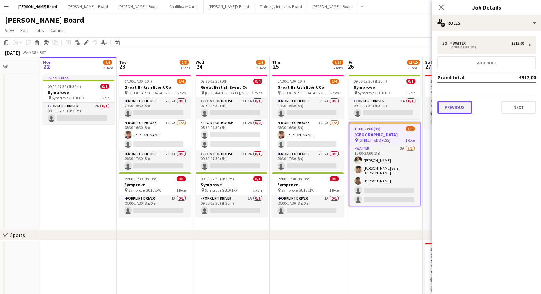
click at [458, 107] on button "Previous" at bounding box center [454, 107] width 35 height 13
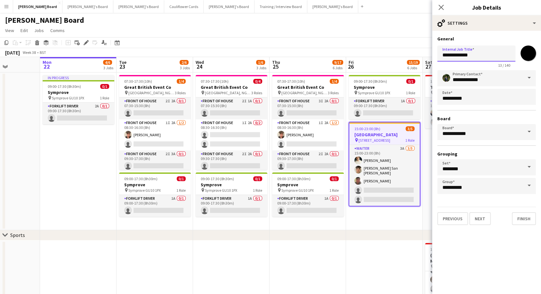
click at [440, 54] on input "**********" at bounding box center [476, 53] width 78 height 16
type input "**********"
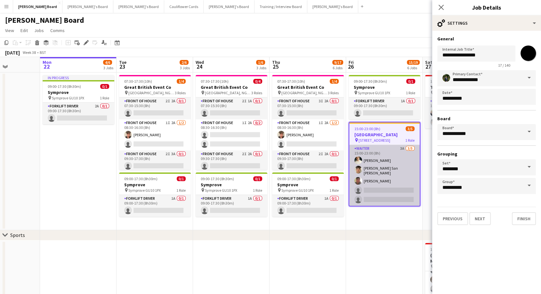
drag, startPoint x: 373, startPoint y: 238, endPoint x: 383, endPoint y: 205, distance: 35.0
click at [373, 238] on div "chevron-right Sports" at bounding box center [270, 235] width 541 height 10
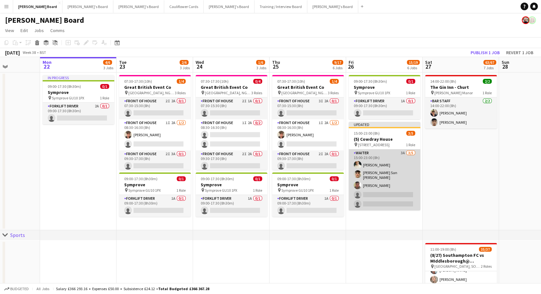
click at [386, 159] on app-card-role "Waiter 3A [DATE] 15:00-23:00 (8h) [PERSON_NAME] [PERSON_NAME] San [PERSON_NAME]…" at bounding box center [385, 179] width 72 height 61
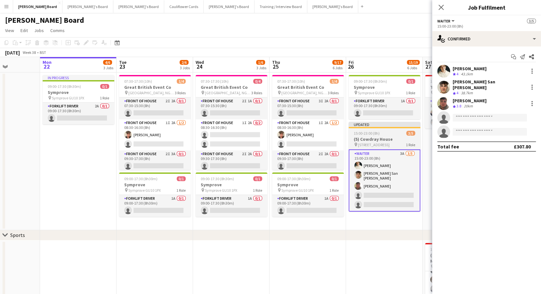
click at [377, 129] on app-job-card "Updated 15:00-23:00 (8h) 3/5 (5) [GEOGRAPHIC_DATA] pin [GEOGRAPHIC_DATA], GU29 …" at bounding box center [385, 167] width 72 height 90
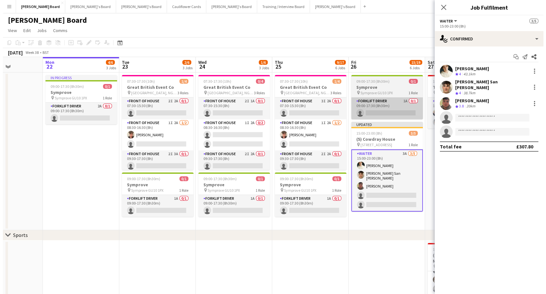
scroll to position [0, 189]
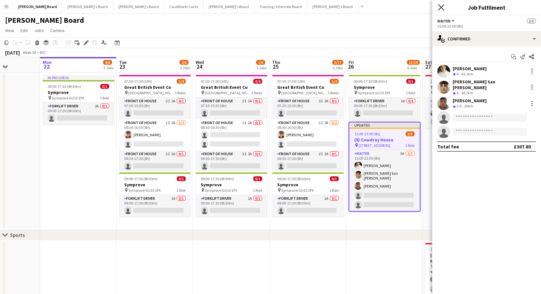
click at [440, 8] on icon at bounding box center [441, 7] width 6 height 6
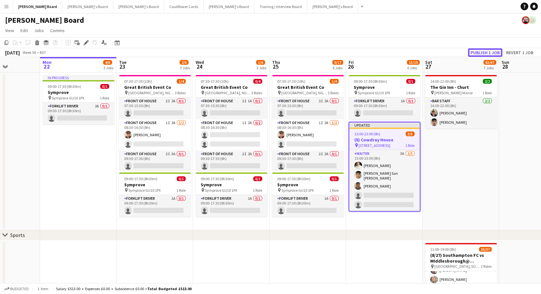
click at [479, 51] on button "Publish 1 job" at bounding box center [485, 52] width 34 height 8
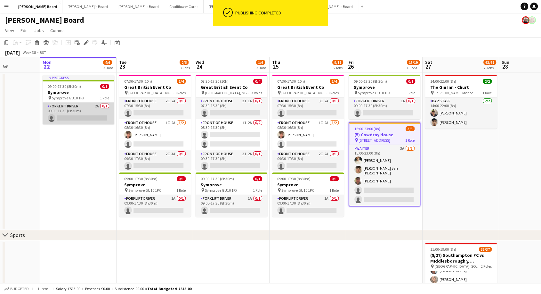
click at [79, 119] on app-card-role "Forklift Driver 2A 0/1 09:00-17:30 (8h30m) single-neutral-actions" at bounding box center [79, 113] width 72 height 22
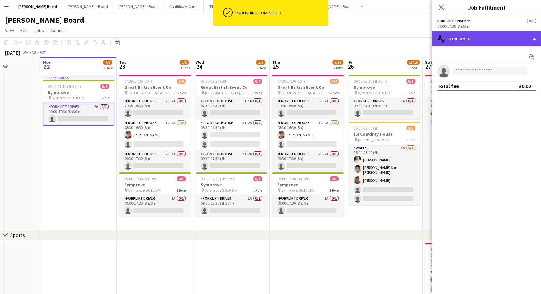
click at [472, 40] on div "single-neutral-actions-check-2 Confirmed" at bounding box center [486, 38] width 109 height 15
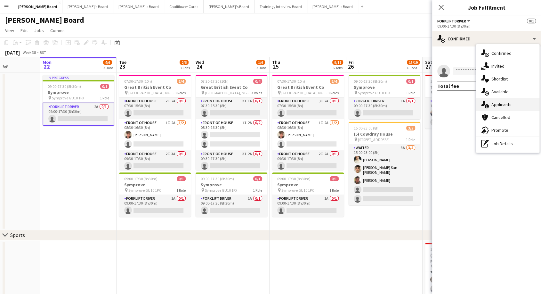
click at [497, 104] on span "Applicants" at bounding box center [501, 104] width 20 height 6
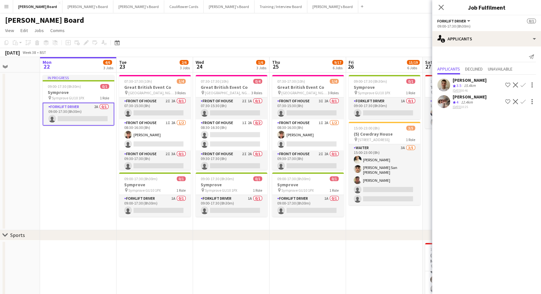
click at [471, 96] on div "[PERSON_NAME]" at bounding box center [470, 97] width 34 height 6
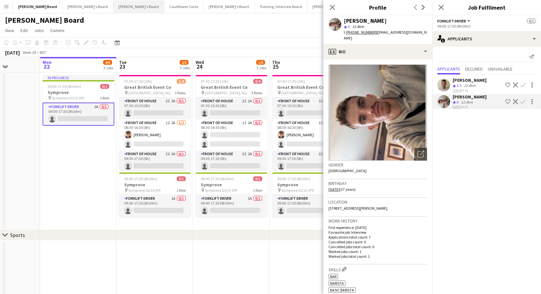
click at [113, 11] on button "[PERSON_NAME]'s Board Close" at bounding box center [138, 6] width 51 height 12
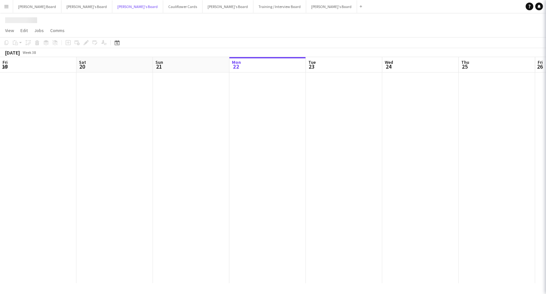
scroll to position [0, 153]
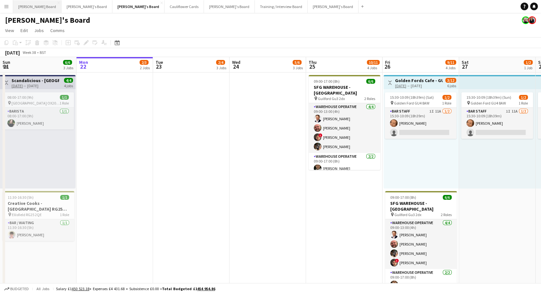
click at [24, 6] on button "[PERSON_NAME] Board Close" at bounding box center [37, 6] width 48 height 12
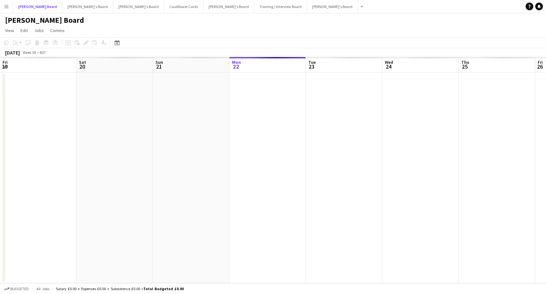
scroll to position [0, 153]
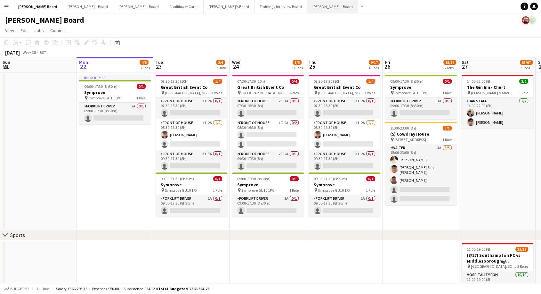
click at [307, 5] on button "[PERSON_NAME]'s Board Close" at bounding box center [332, 6] width 51 height 12
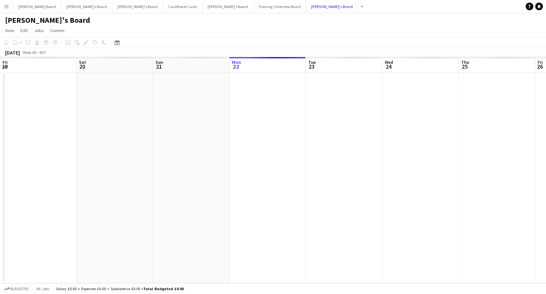
scroll to position [0, 153]
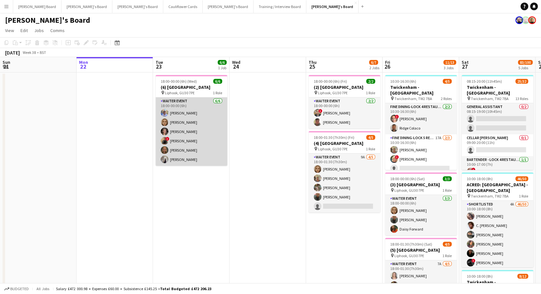
click at [193, 107] on app-card-role "WAITER EVENT [DATE] 18:00-00:00 (6h) [PERSON_NAME] [PERSON_NAME] [PERSON_NAME] …" at bounding box center [192, 131] width 72 height 68
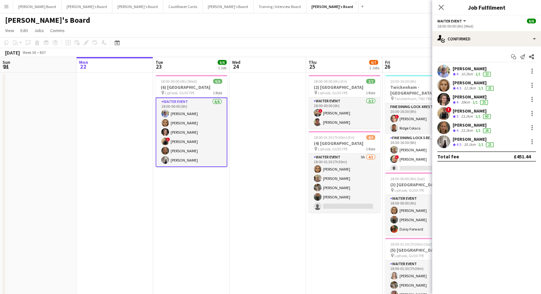
click at [5, 9] on button "Menu" at bounding box center [6, 6] width 13 height 13
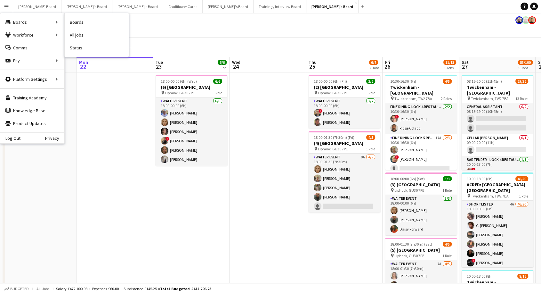
drag, startPoint x: 83, startPoint y: 47, endPoint x: 85, endPoint y: 51, distance: 4.2
click at [83, 47] on link "Status" at bounding box center [97, 47] width 64 height 13
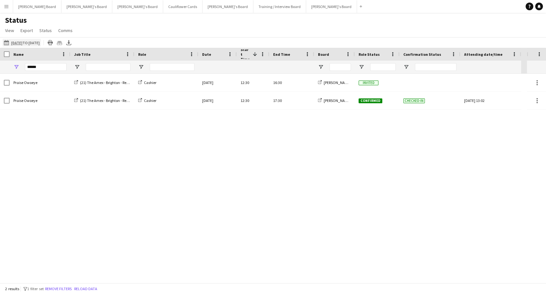
click at [6, 43] on app-icon "[DATE] to [DATE]" at bounding box center [7, 42] width 7 height 5
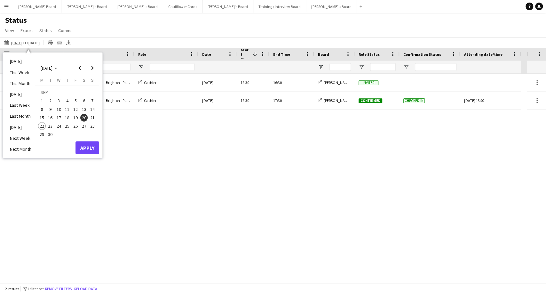
click at [49, 124] on span "23" at bounding box center [51, 126] width 8 height 8
drag, startPoint x: 92, startPoint y: 147, endPoint x: 143, endPoint y: 147, distance: 51.5
click at [92, 147] on button "Apply" at bounding box center [88, 147] width 24 height 13
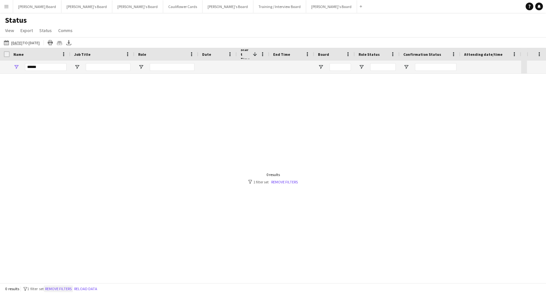
click at [70, 287] on button "Remove filters" at bounding box center [58, 288] width 29 height 7
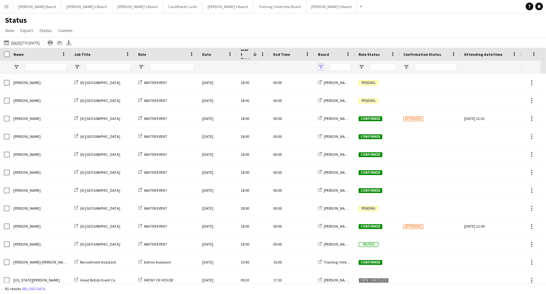
drag, startPoint x: 321, startPoint y: 66, endPoint x: 321, endPoint y: 70, distance: 3.8
click at [321, 66] on span "Open Filter Menu" at bounding box center [321, 67] width 6 height 6
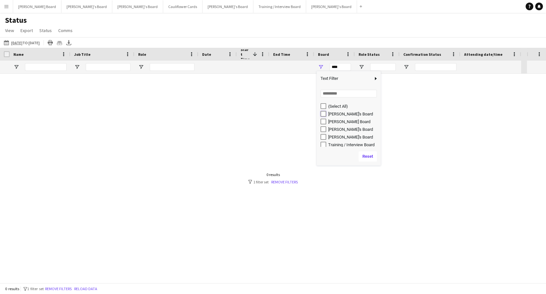
type input "**********"
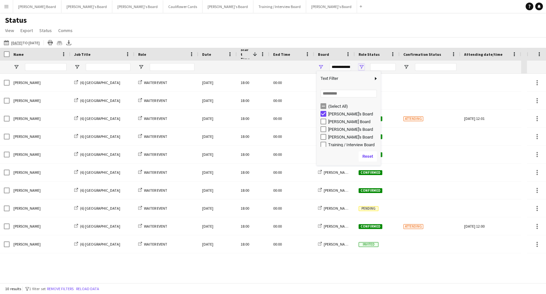
click at [362, 68] on span "Open Filter Menu" at bounding box center [362, 67] width 6 height 6
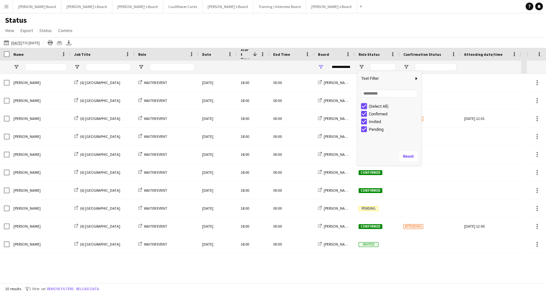
type input "***"
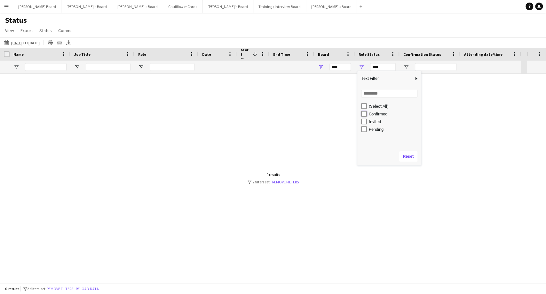
type input "**********"
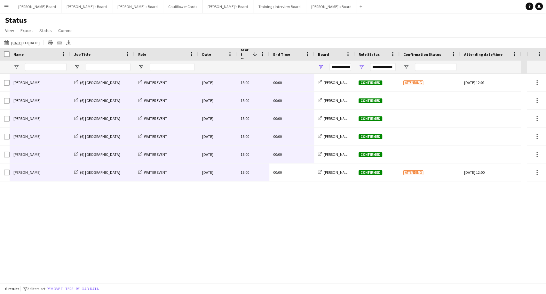
drag, startPoint x: 282, startPoint y: 172, endPoint x: 12, endPoint y: 71, distance: 287.8
click at [12, 71] on div "Crew Shift Details Date Name" at bounding box center [273, 165] width 546 height 235
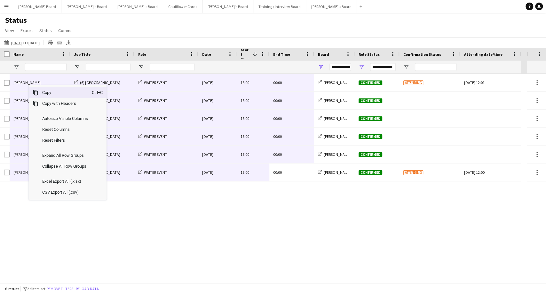
click at [49, 93] on span "Copy" at bounding box center [64, 92] width 53 height 11
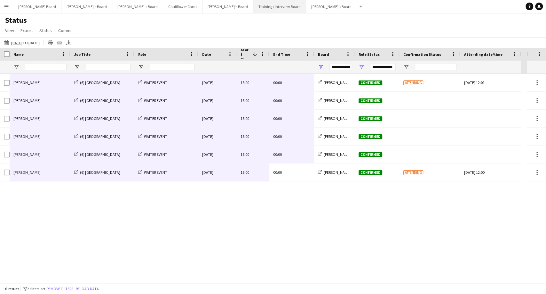
click at [254, 9] on button "Training / Interview Board Close" at bounding box center [280, 6] width 53 height 12
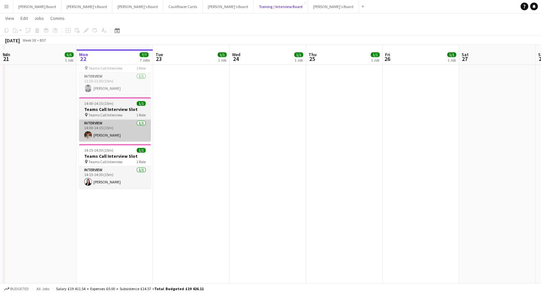
scroll to position [284, 0]
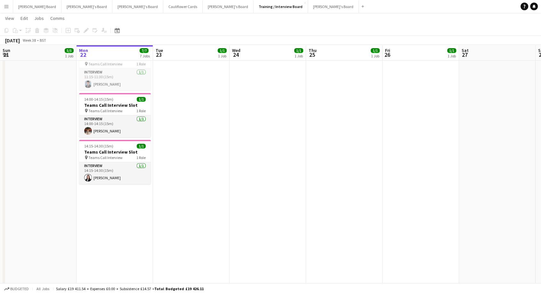
drag, startPoint x: 3, startPoint y: 8, endPoint x: 4, endPoint y: 14, distance: 6.3
click at [3, 8] on button "Menu" at bounding box center [6, 6] width 13 height 13
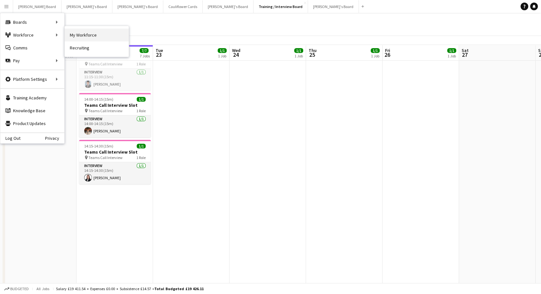
click at [93, 38] on link "My Workforce" at bounding box center [97, 34] width 64 height 13
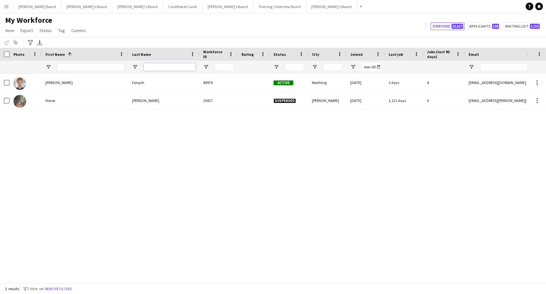
click at [168, 68] on input "Last Name Filter Input" at bounding box center [170, 67] width 52 height 8
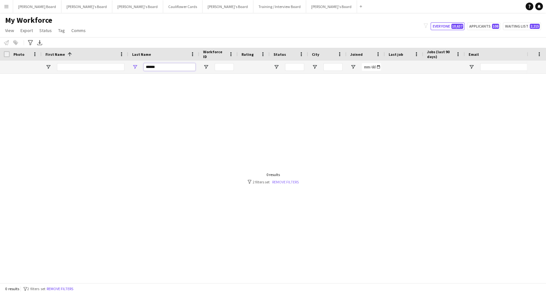
type input "******"
click at [286, 181] on link "Remove filters" at bounding box center [285, 181] width 27 height 5
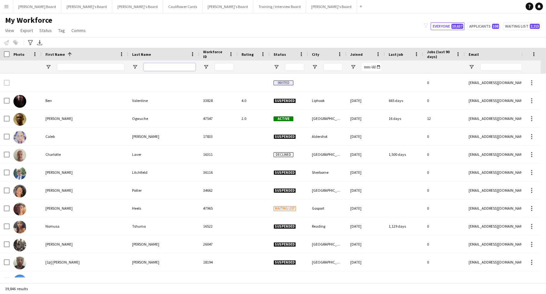
click at [157, 69] on input "Last Name Filter Input" at bounding box center [170, 67] width 52 height 8
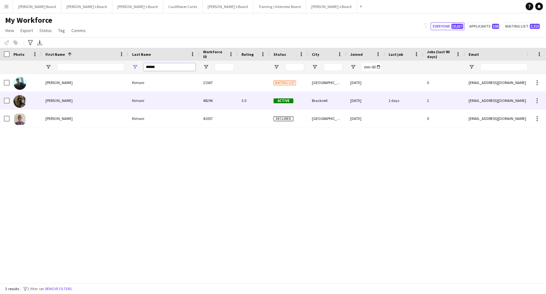
type input "******"
click at [55, 103] on div "[PERSON_NAME]" at bounding box center [85, 101] width 87 height 18
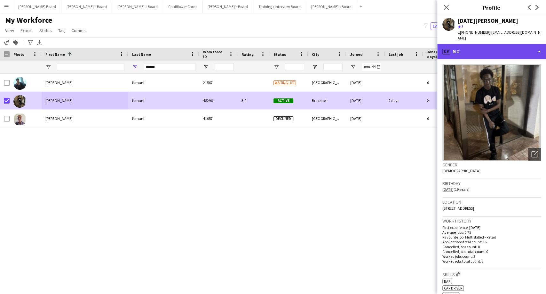
click at [472, 47] on div "profile Bio" at bounding box center [492, 51] width 109 height 15
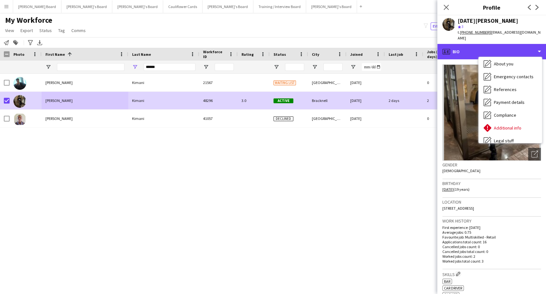
scroll to position [85, 0]
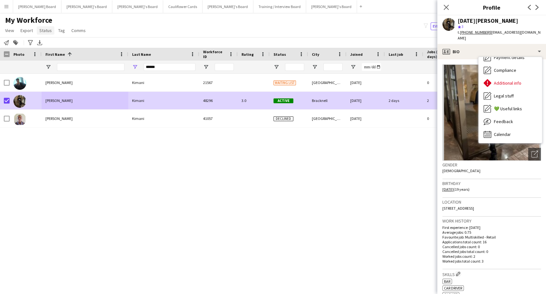
click at [41, 31] on span "Status" at bounding box center [45, 31] width 12 height 6
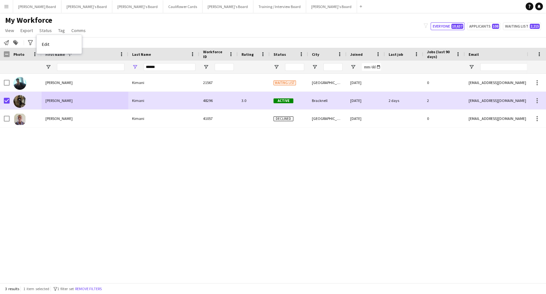
drag, startPoint x: 47, startPoint y: 45, endPoint x: 165, endPoint y: 45, distance: 117.8
click at [47, 45] on span "Edit" at bounding box center [45, 44] width 7 height 6
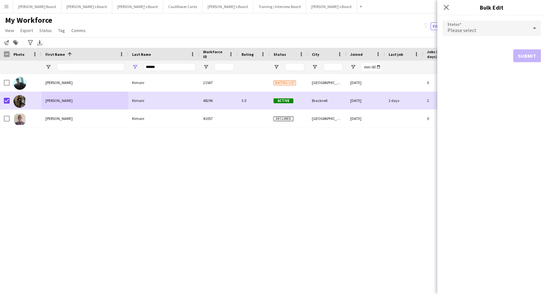
click at [490, 28] on div "Please select" at bounding box center [486, 27] width 86 height 15
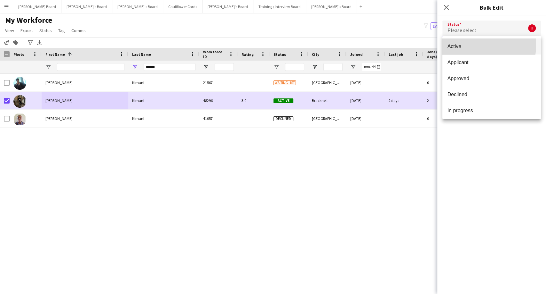
drag, startPoint x: 464, startPoint y: 44, endPoint x: 516, endPoint y: 60, distance: 54.4
click at [464, 45] on span "Active" at bounding box center [492, 46] width 88 height 6
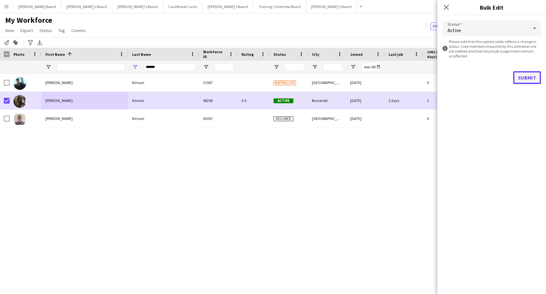
click at [528, 77] on button "Submit" at bounding box center [527, 77] width 28 height 13
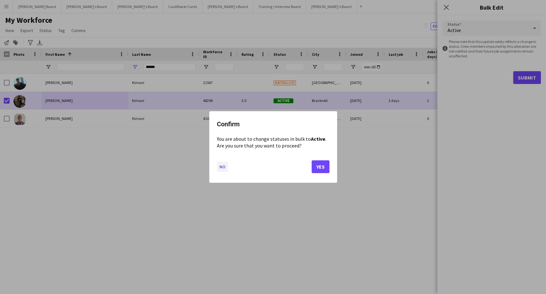
click at [224, 167] on button "No" at bounding box center [222, 166] width 11 height 10
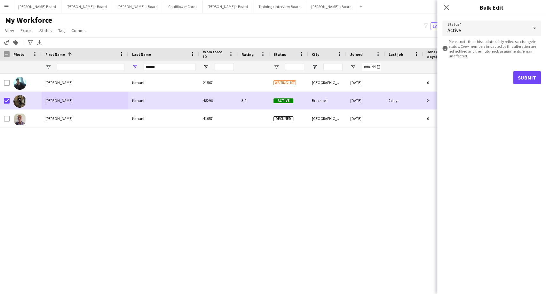
click at [505, 27] on div "Active" at bounding box center [486, 27] width 86 height 15
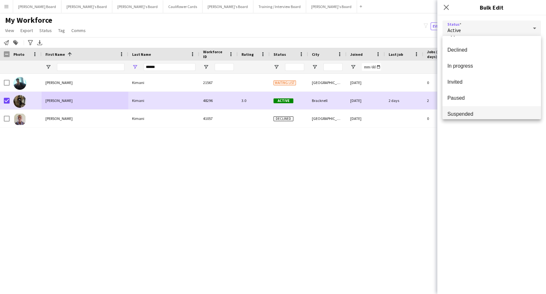
scroll to position [66, 0]
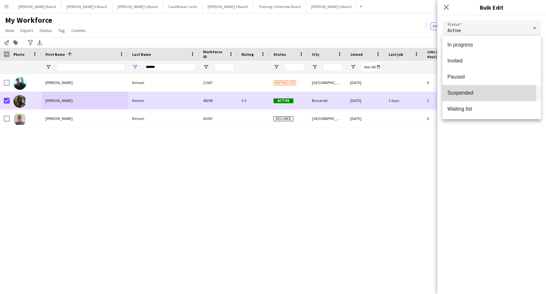
click at [472, 95] on span "Suspended" at bounding box center [492, 93] width 88 height 6
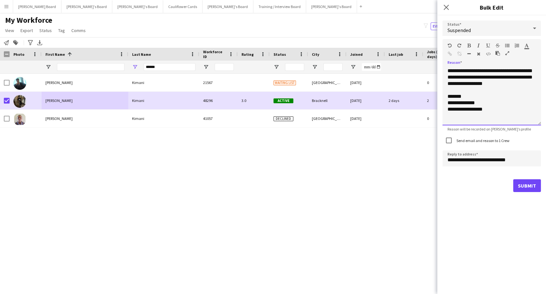
drag, startPoint x: 523, startPoint y: 70, endPoint x: 519, endPoint y: 70, distance: 3.8
click at [519, 70] on div "**********" at bounding box center [492, 97] width 99 height 58
drag, startPoint x: 520, startPoint y: 85, endPoint x: 459, endPoint y: 77, distance: 61.0
click at [459, 77] on div "**********" at bounding box center [492, 97] width 99 height 58
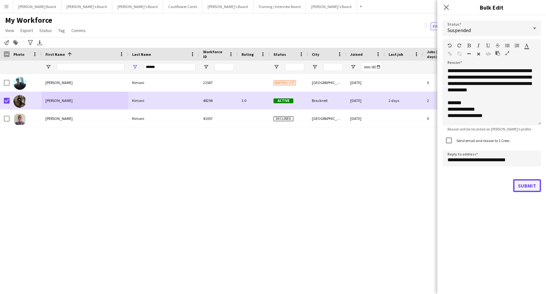
click at [528, 188] on button "Submit" at bounding box center [527, 185] width 28 height 13
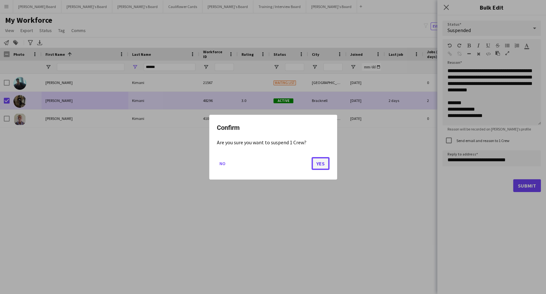
drag, startPoint x: 326, startPoint y: 166, endPoint x: 168, endPoint y: 133, distance: 161.0
click at [325, 166] on button "Yes" at bounding box center [321, 163] width 18 height 13
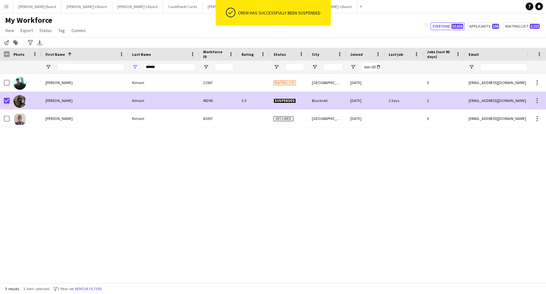
drag, startPoint x: 74, startPoint y: 106, endPoint x: 94, endPoint y: 106, distance: 19.8
click at [74, 106] on div "[PERSON_NAME]" at bounding box center [85, 101] width 87 height 18
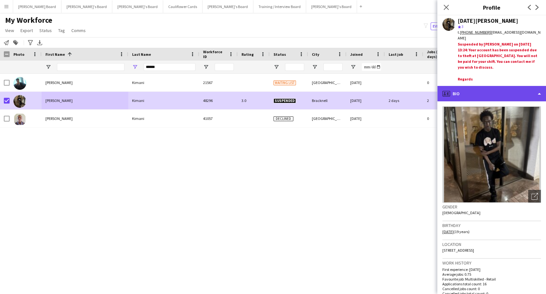
click at [472, 95] on div "profile Bio" at bounding box center [492, 93] width 109 height 15
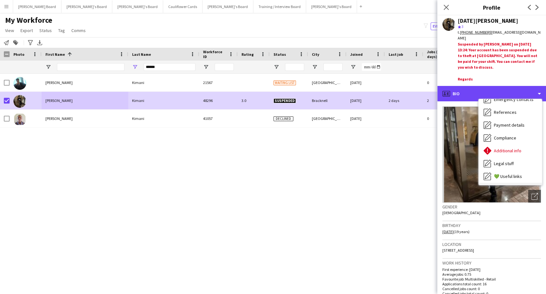
scroll to position [85, 0]
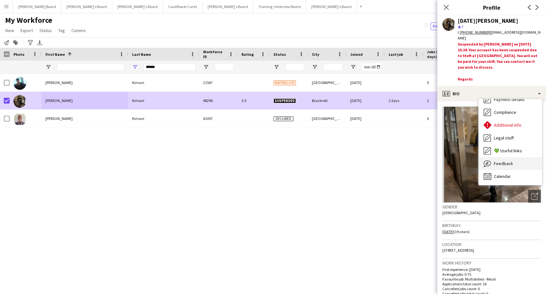
click at [512, 166] on div "Feedback Feedback" at bounding box center [510, 163] width 63 height 13
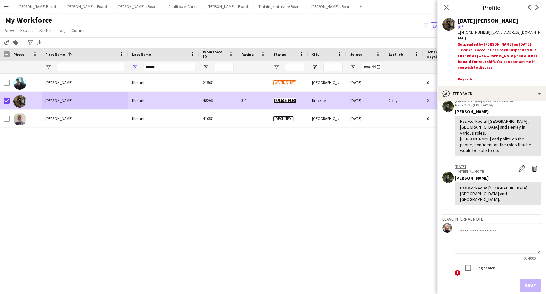
scroll to position [59, 0]
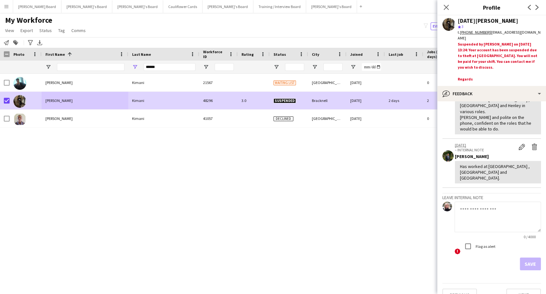
click at [466, 206] on textarea at bounding box center [498, 216] width 86 height 30
paste textarea "**********"
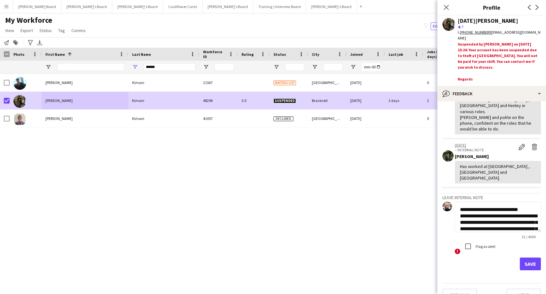
scroll to position [224, 0]
type textarea "**********"
click at [526, 257] on button "Save" at bounding box center [530, 263] width 21 height 13
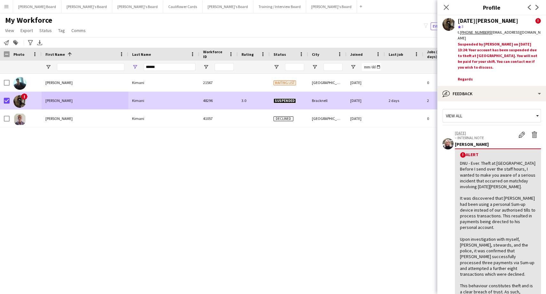
scroll to position [71, 0]
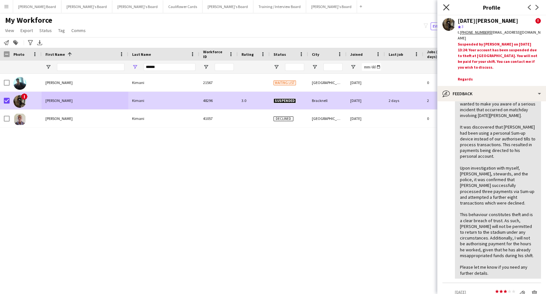
click at [446, 9] on icon "Close pop-in" at bounding box center [446, 7] width 6 height 6
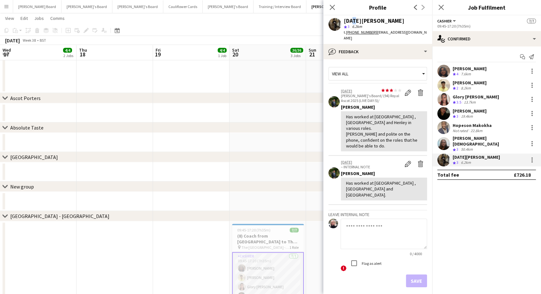
scroll to position [183, 0]
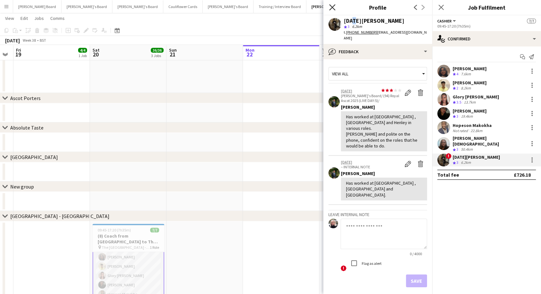
drag, startPoint x: 333, startPoint y: 10, endPoint x: 331, endPoint y: 12, distance: 3.4
click at [333, 10] on icon "Close pop-in" at bounding box center [332, 7] width 5 height 5
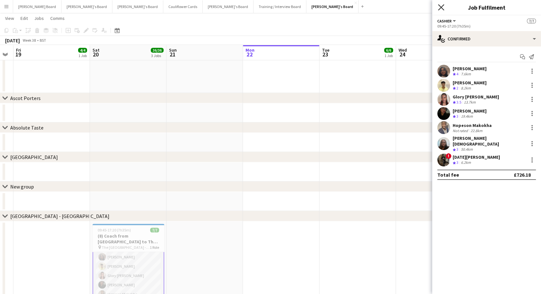
click at [442, 6] on icon at bounding box center [441, 7] width 6 height 6
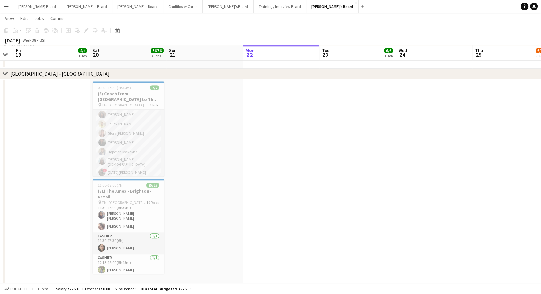
scroll to position [12, 0]
click at [123, 164] on app-card-role "Cashier 7/7 09:45-17:20 (7h35m) Neha Suthar Sahil Desai Glory Egharevba Tasneem…" at bounding box center [129, 138] width 72 height 81
click at [137, 162] on app-card-role "Cashier 7/7 09:45-17:20 (7h35m) Neha Suthar Sahil Desai Glory Egharevba Tasneem…" at bounding box center [129, 138] width 72 height 79
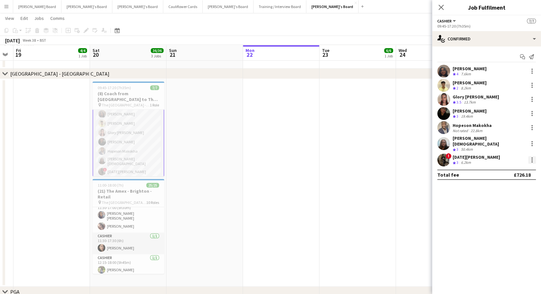
click at [532, 159] on div at bounding box center [531, 159] width 1 height 1
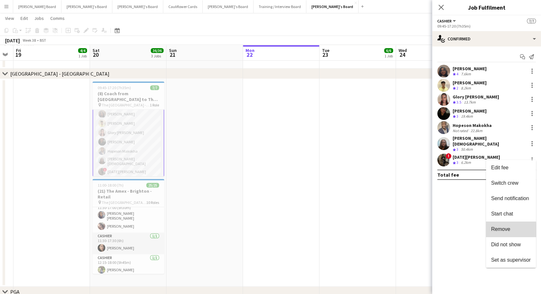
click at [505, 230] on span "Remove" at bounding box center [500, 228] width 19 height 5
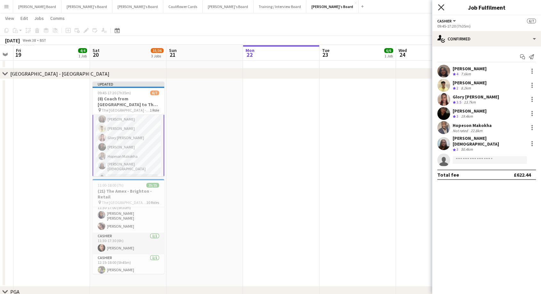
click at [443, 9] on icon at bounding box center [441, 7] width 6 height 6
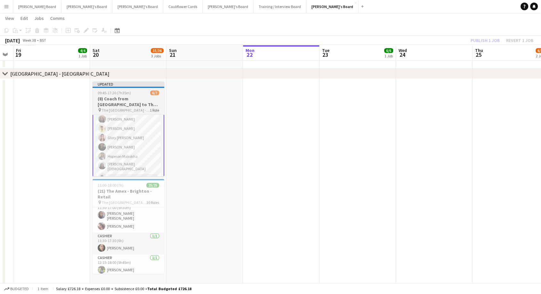
click at [138, 98] on h3 "(8) Coach from [GEOGRAPHIC_DATA] to The Amex - Brighton - Retail" at bounding box center [129, 102] width 72 height 12
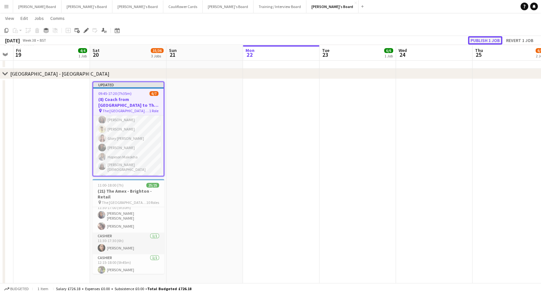
drag, startPoint x: 488, startPoint y: 41, endPoint x: 234, endPoint y: 102, distance: 260.8
click at [487, 42] on button "Publish 1 job" at bounding box center [485, 40] width 34 height 8
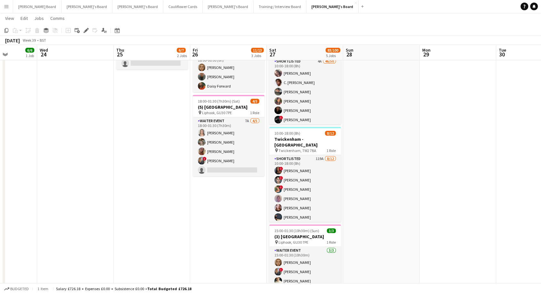
scroll to position [0, 214]
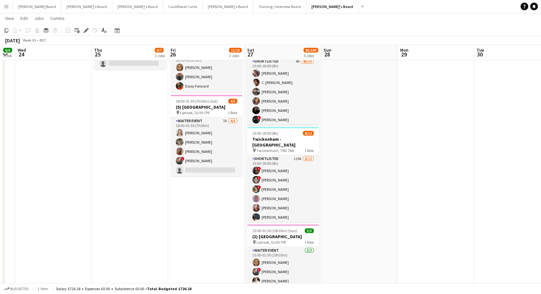
drag, startPoint x: 461, startPoint y: 166, endPoint x: 80, endPoint y: 198, distance: 382.2
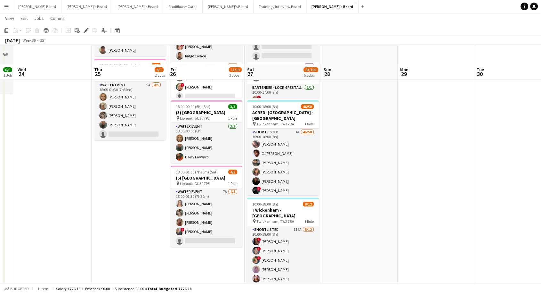
scroll to position [71, 0]
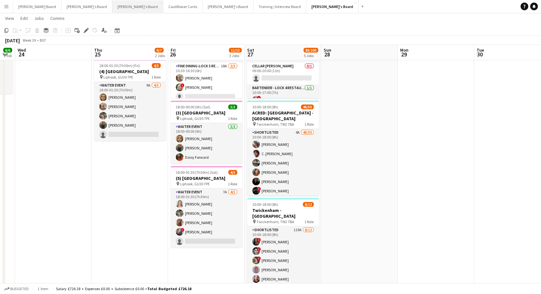
click at [112, 9] on button "[PERSON_NAME]'s Board Close" at bounding box center [137, 6] width 51 height 12
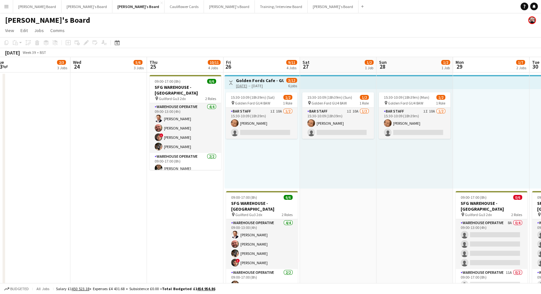
scroll to position [0, 175]
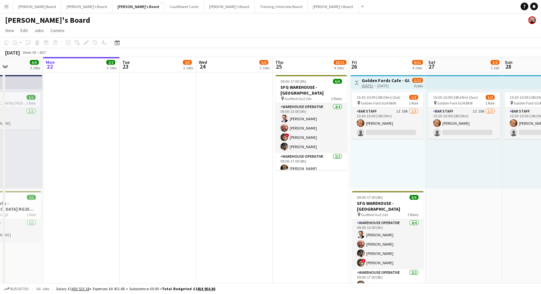
drag, startPoint x: 261, startPoint y: 168, endPoint x: 85, endPoint y: 172, distance: 175.4
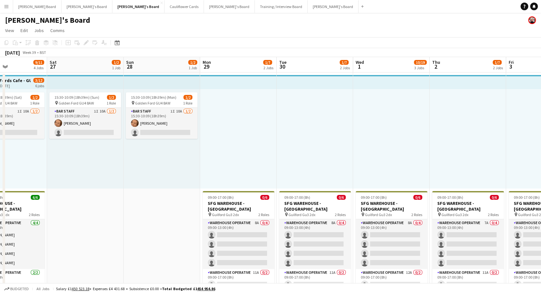
scroll to position [0, 221]
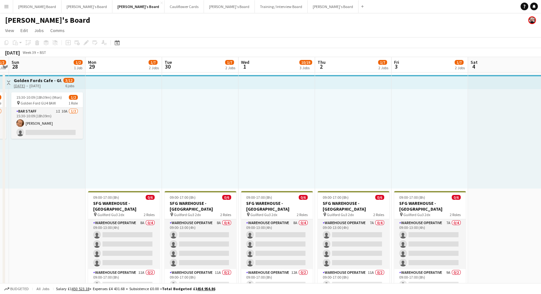
drag, startPoint x: 364, startPoint y: 176, endPoint x: 14, endPoint y: 181, distance: 349.9
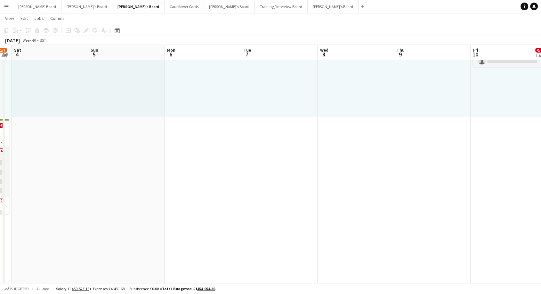
scroll to position [0, 260]
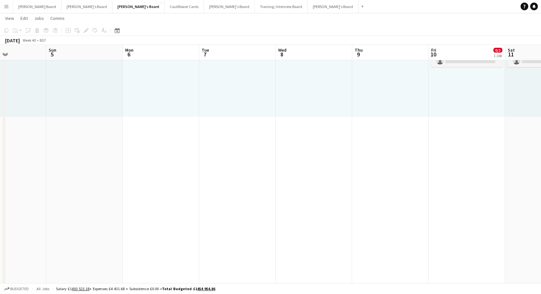
drag, startPoint x: 498, startPoint y: 185, endPoint x: 0, endPoint y: 184, distance: 498.4
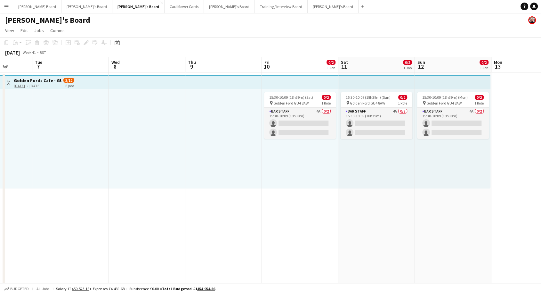
scroll to position [0, 256]
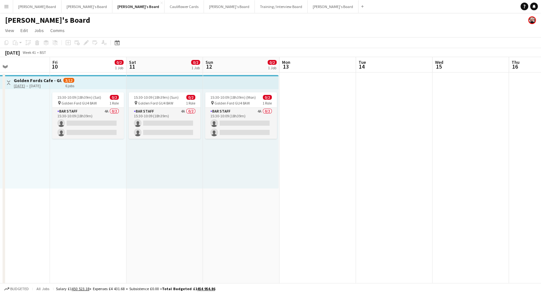
drag, startPoint x: 391, startPoint y: 206, endPoint x: 13, endPoint y: 209, distance: 378.7
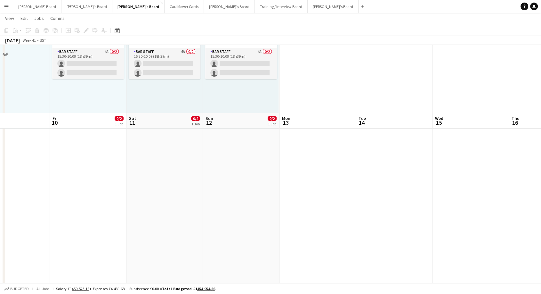
scroll to position [0, 0]
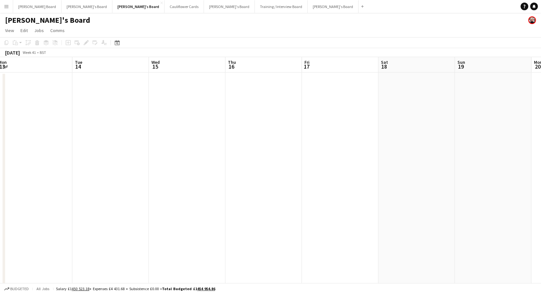
drag, startPoint x: 455, startPoint y: 207, endPoint x: 172, endPoint y: 234, distance: 284.9
drag, startPoint x: 432, startPoint y: 172, endPoint x: 106, endPoint y: 184, distance: 327.0
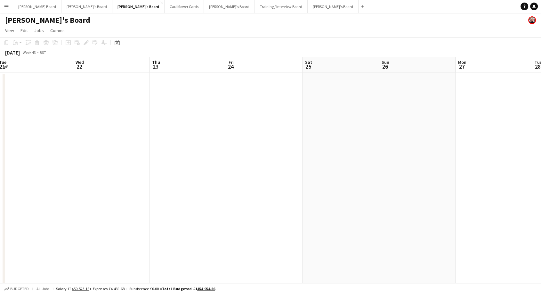
scroll to position [0, 215]
drag, startPoint x: 421, startPoint y: 167, endPoint x: 155, endPoint y: 194, distance: 268.0
drag, startPoint x: 71, startPoint y: 150, endPoint x: 476, endPoint y: 185, distance: 407.1
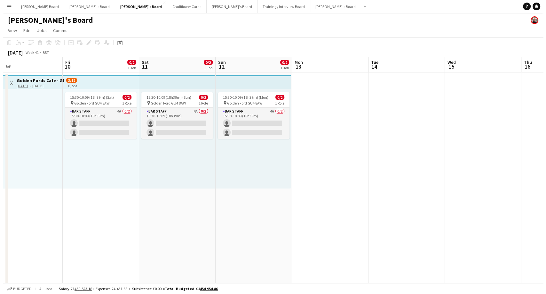
scroll to position [0, 202]
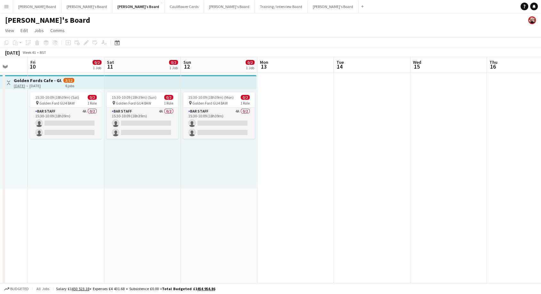
drag, startPoint x: 38, startPoint y: 139, endPoint x: 483, endPoint y: 183, distance: 447.1
click at [165, 3] on button "Cauliflower Cards Close" at bounding box center [184, 6] width 39 height 12
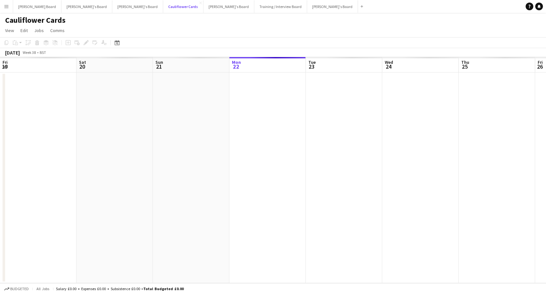
scroll to position [0, 153]
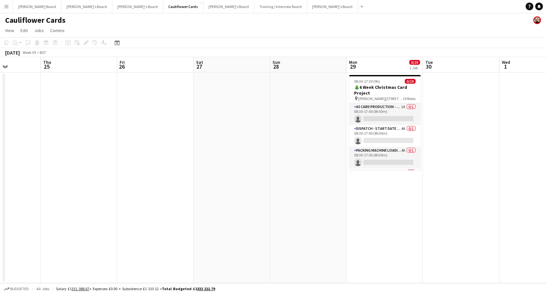
drag, startPoint x: 428, startPoint y: 172, endPoint x: 264, endPoint y: 192, distance: 164.5
click at [162, 179] on app-calendar-viewport "Sun 21 Mon 22 0/19 1 Job Tue 23 Wed 24 Thu 25 Fri 26 Sat 27 Sun 28 Mon 29 0/19 …" at bounding box center [273, 170] width 546 height 226
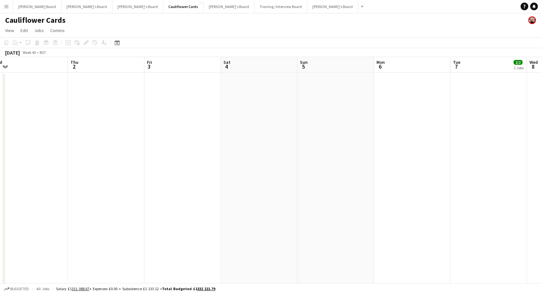
drag, startPoint x: 508, startPoint y: 185, endPoint x: 1, endPoint y: 170, distance: 507.6
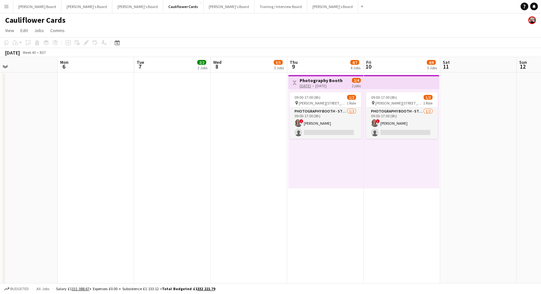
scroll to position [0, 274]
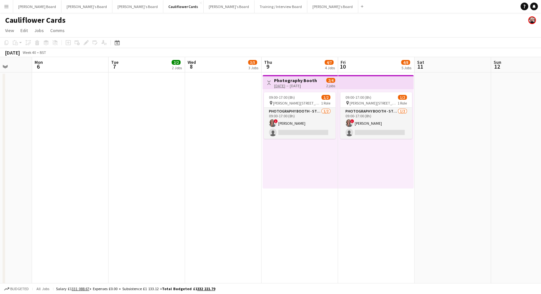
drag, startPoint x: 456, startPoint y: 136, endPoint x: 113, endPoint y: 156, distance: 342.7
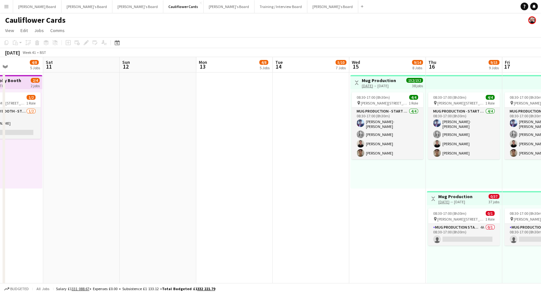
drag, startPoint x: 467, startPoint y: 144, endPoint x: 102, endPoint y: 158, distance: 365.5
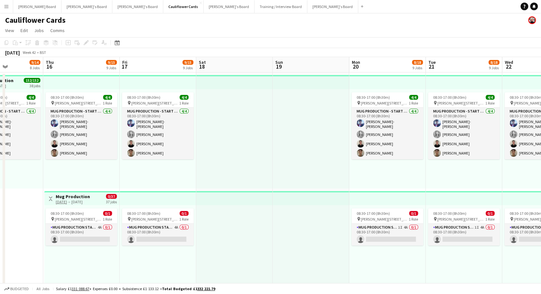
scroll to position [0, 255]
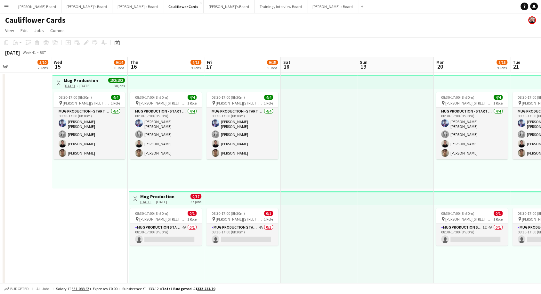
drag, startPoint x: 88, startPoint y: 159, endPoint x: 20, endPoint y: 154, distance: 68.7
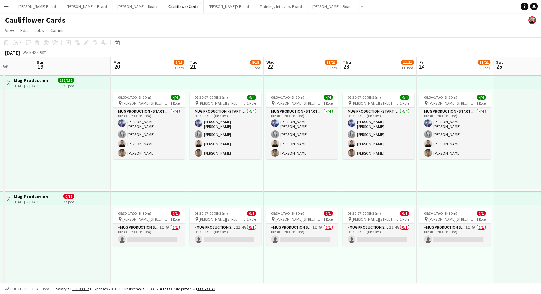
scroll to position [0, 0]
drag, startPoint x: 320, startPoint y: 154, endPoint x: 15, endPoint y: 158, distance: 305.4
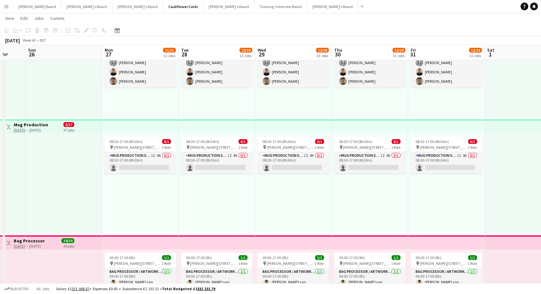
scroll to position [0, 218]
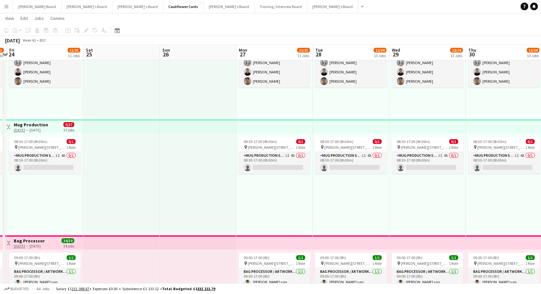
drag, startPoint x: 480, startPoint y: 236, endPoint x: 69, endPoint y: 206, distance: 412.1
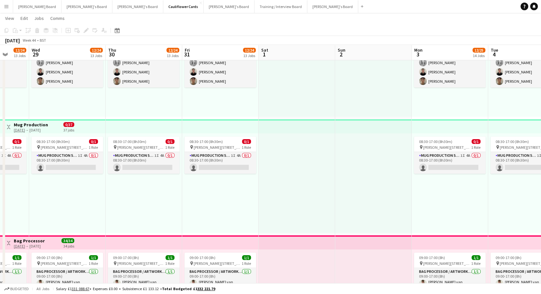
scroll to position [0, 251]
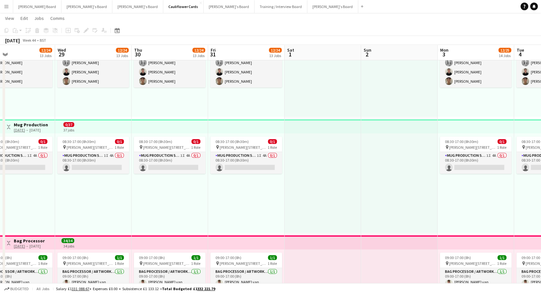
drag, startPoint x: 424, startPoint y: 210, endPoint x: 90, endPoint y: 212, distance: 334.2
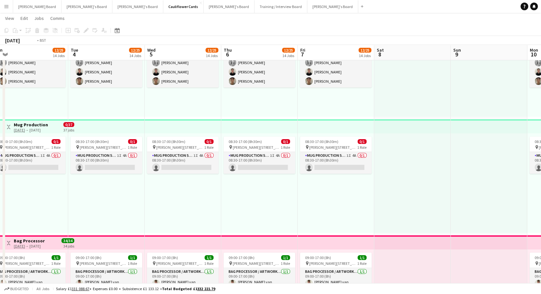
drag, startPoint x: 438, startPoint y: 198, endPoint x: 3, endPoint y: 198, distance: 435.0
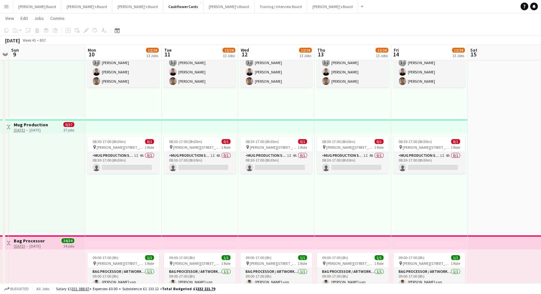
drag, startPoint x: 426, startPoint y: 149, endPoint x: 0, endPoint y: 162, distance: 425.9
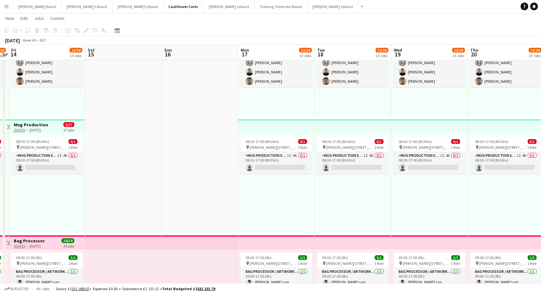
drag, startPoint x: 474, startPoint y: 162, endPoint x: 122, endPoint y: 176, distance: 353.0
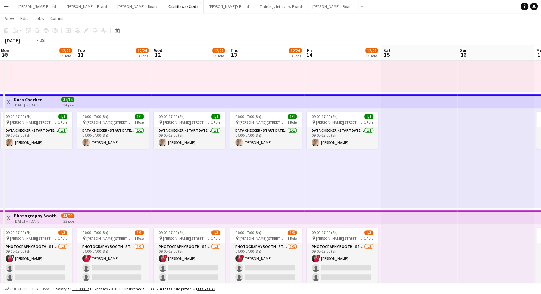
scroll to position [0, 143]
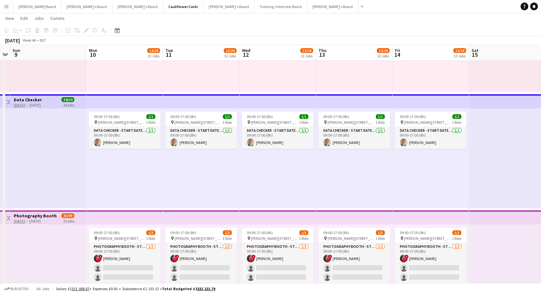
drag, startPoint x: 89, startPoint y: 128, endPoint x: 472, endPoint y: 148, distance: 384.3
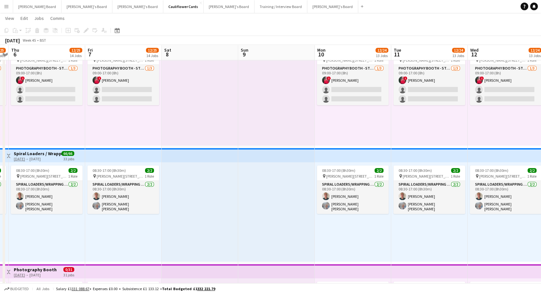
drag, startPoint x: 62, startPoint y: 189, endPoint x: 290, endPoint y: 195, distance: 228.3
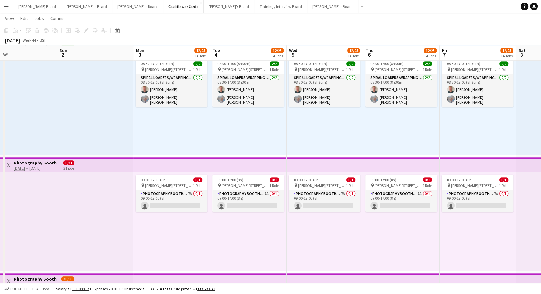
drag, startPoint x: 59, startPoint y: 225, endPoint x: 414, endPoint y: 235, distance: 354.5
click at [414, 235] on app-calendar-viewport "Thu 30 12/24 13 Jobs Fri 31 12/24 13 Jobs Sat 1 Sun 2 Mon 3 12/25 14 Jobs Tue 4…" at bounding box center [270, 249] width 541 height 1672
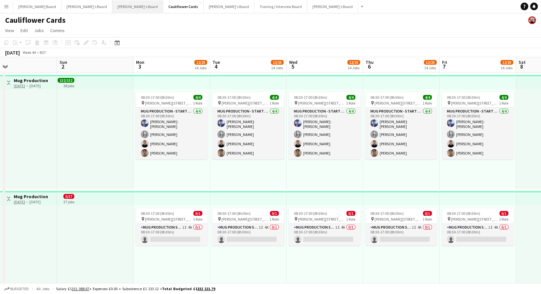
click at [112, 8] on button "[PERSON_NAME]'s Board Close" at bounding box center [137, 6] width 51 height 12
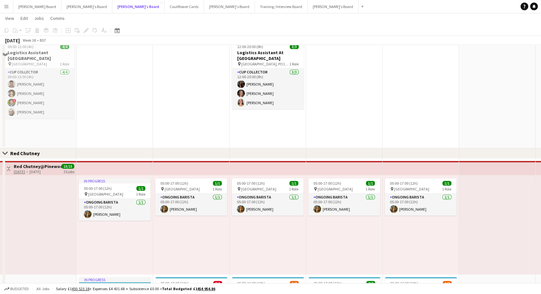
scroll to position [569, 0]
